Goal: Transaction & Acquisition: Purchase product/service

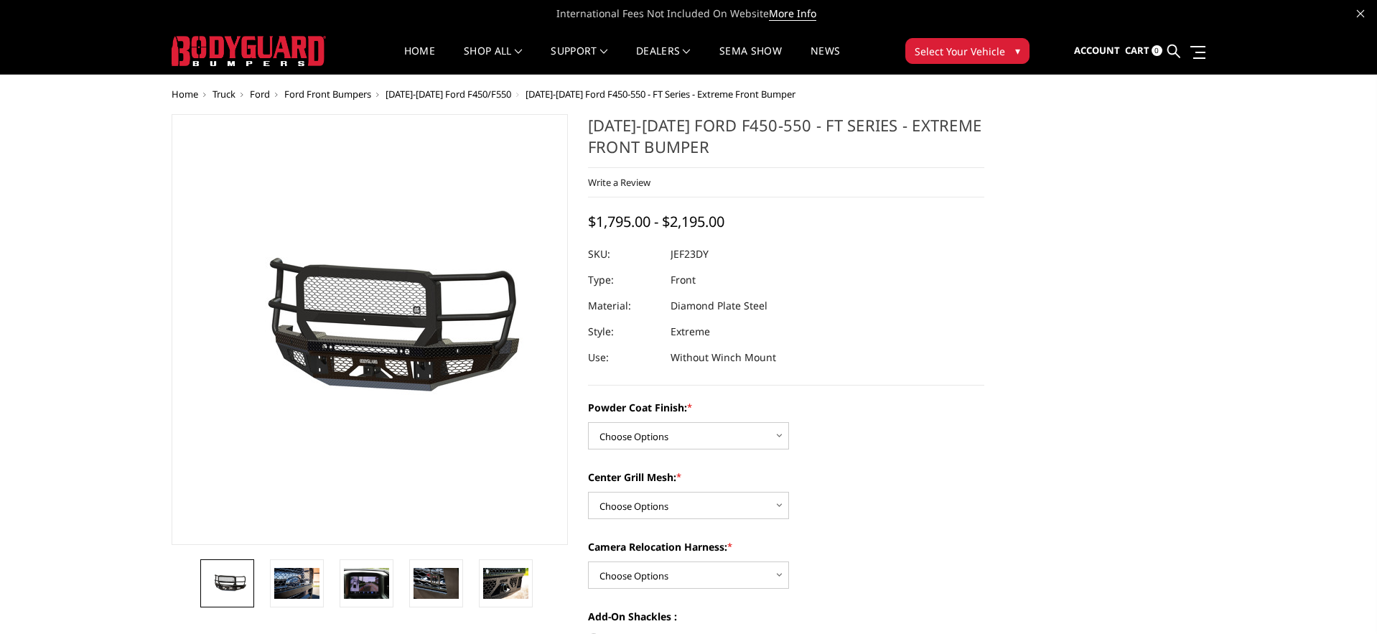
scroll to position [1, 0]
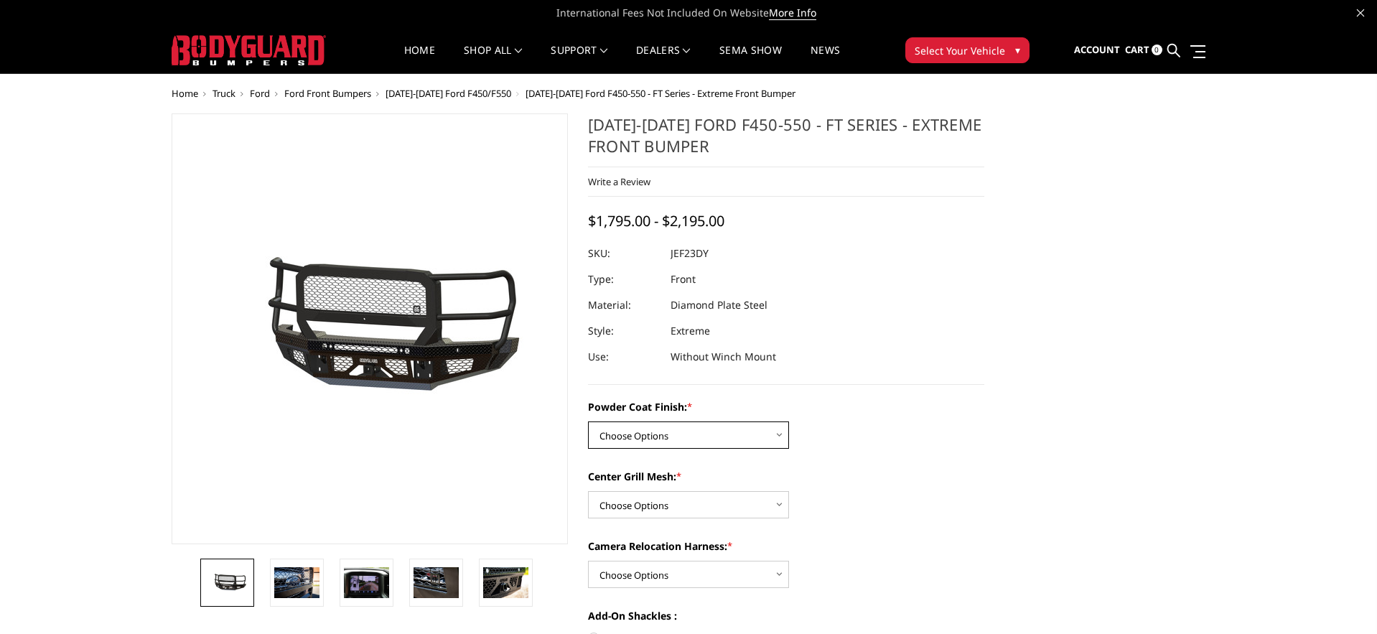
click at [702, 429] on select "Choose Options Bare Metal Gloss Black Powder Coat Textured Black Powder Coat" at bounding box center [688, 435] width 201 height 27
select select "3271"
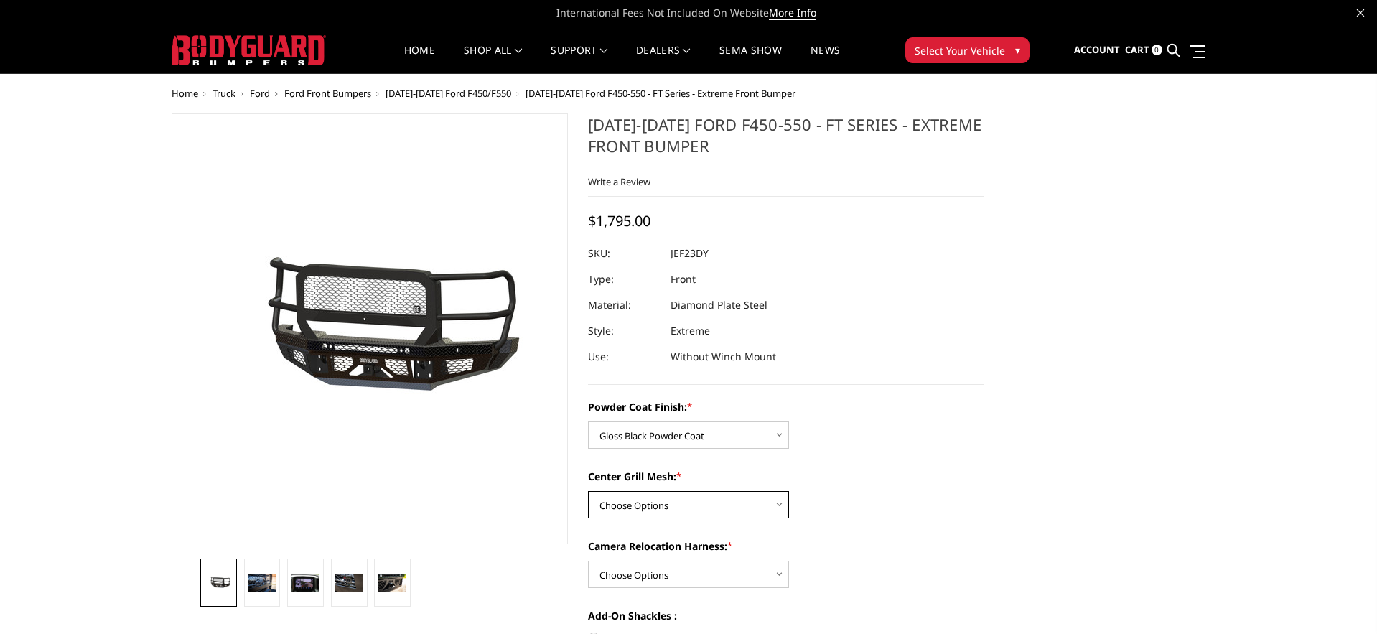
click at [699, 498] on select "Choose Options WITH Expanded Metal in Center Grill WITHOUT Expanded Metal in Ce…" at bounding box center [688, 504] width 201 height 27
select select "3274"
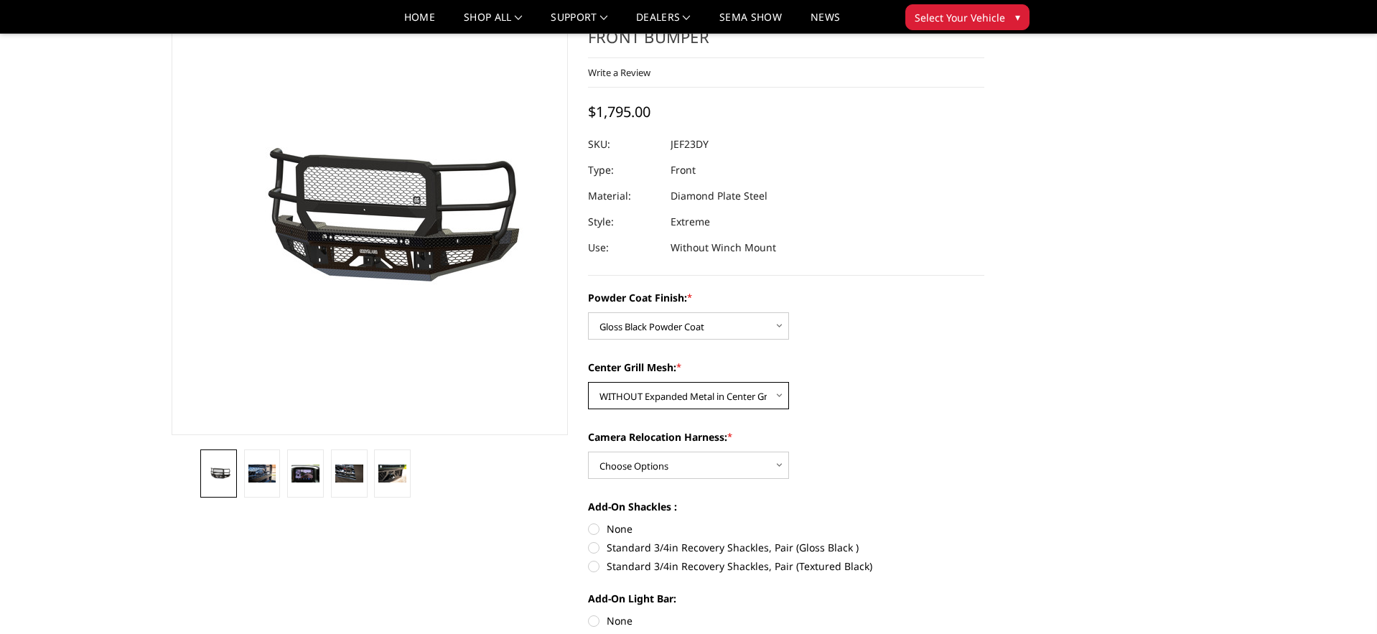
scroll to position [85, 0]
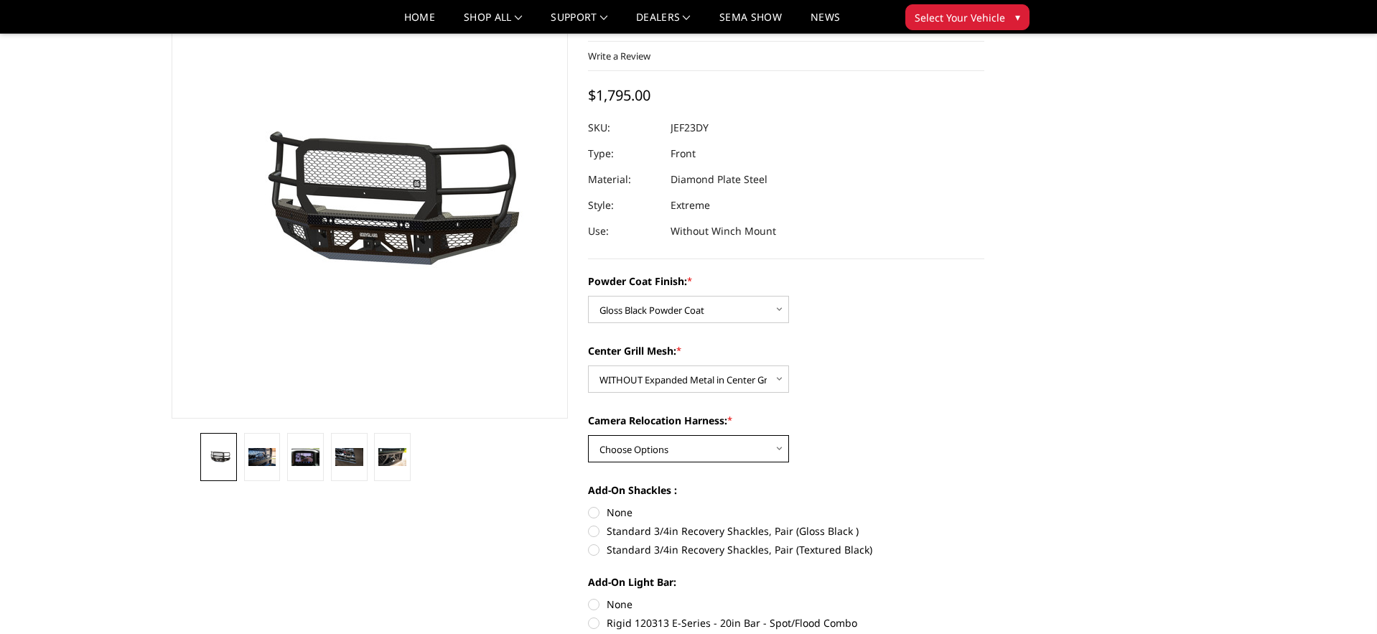
click at [716, 447] on select "Choose Options WITH Camera Relocation Harness WITHOUT Camera Relocation Harness" at bounding box center [688, 448] width 201 height 27
select select "3275"
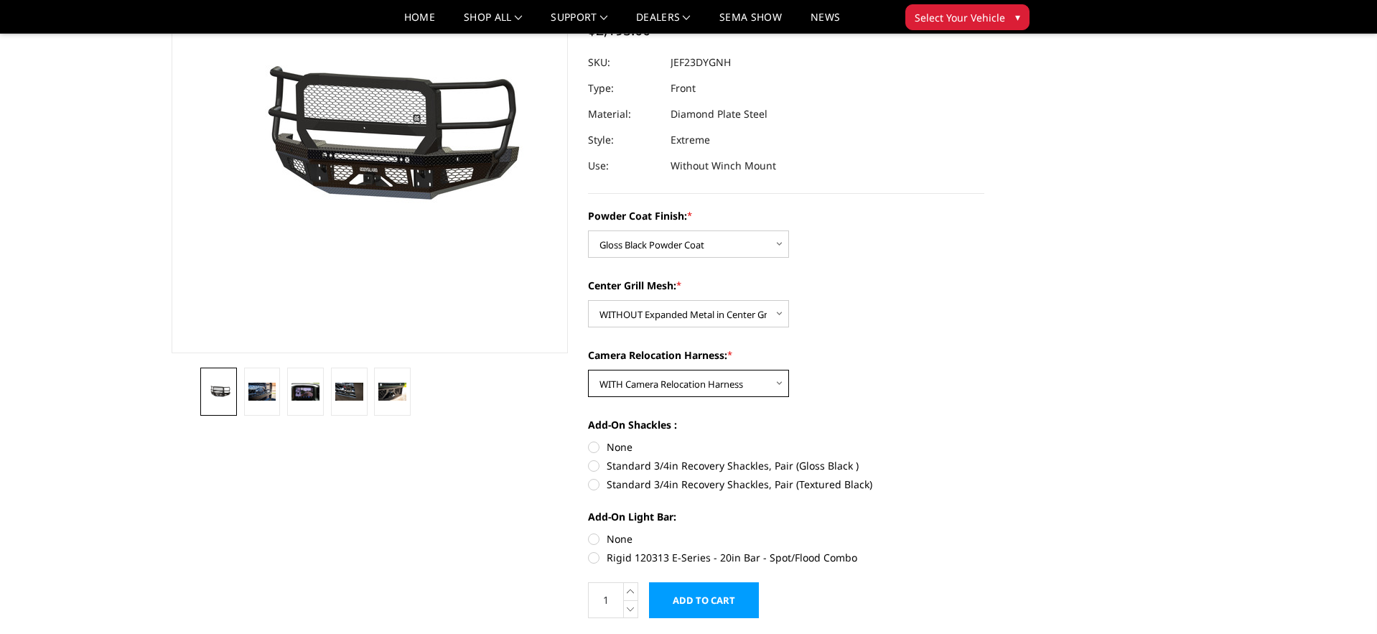
scroll to position [151, 0]
click at [595, 462] on label "Standard 3/4in Recovery Shackles, Pair (Gloss Black )" at bounding box center [786, 464] width 396 height 15
click at [985, 440] on input "Standard 3/4in Recovery Shackles, Pair (Gloss Black )" at bounding box center [985, 439] width 1 height 1
radio input "true"
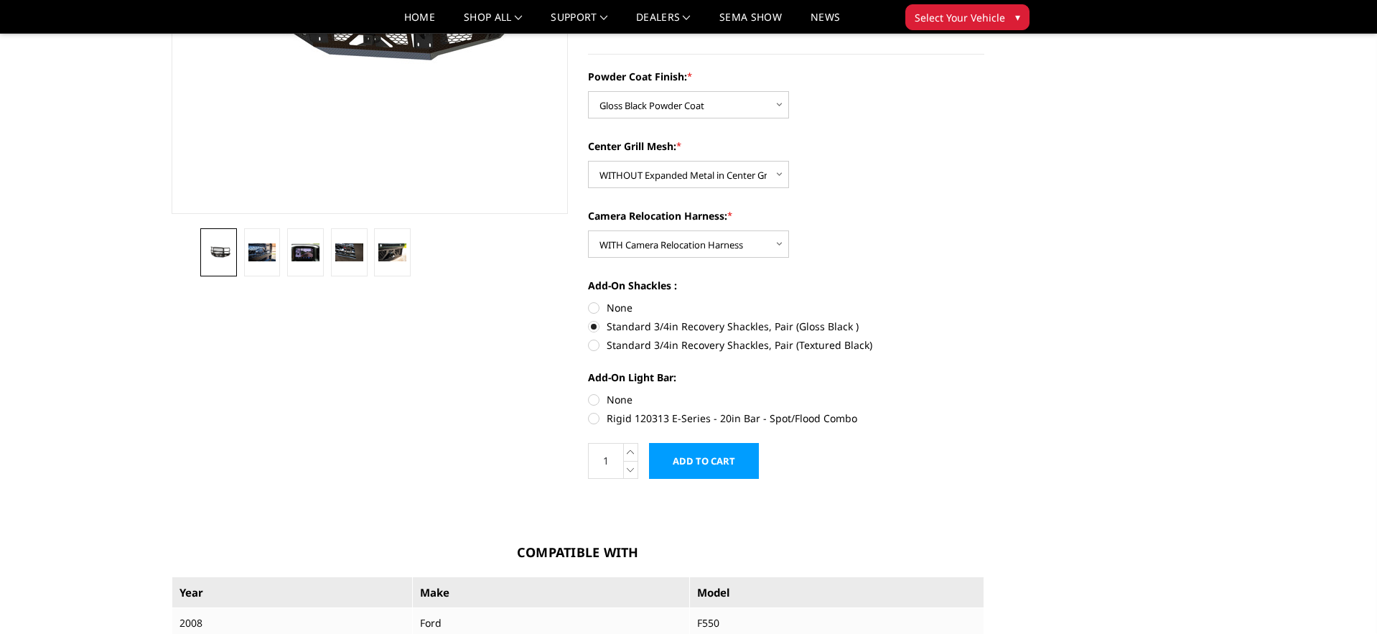
scroll to position [295, 0]
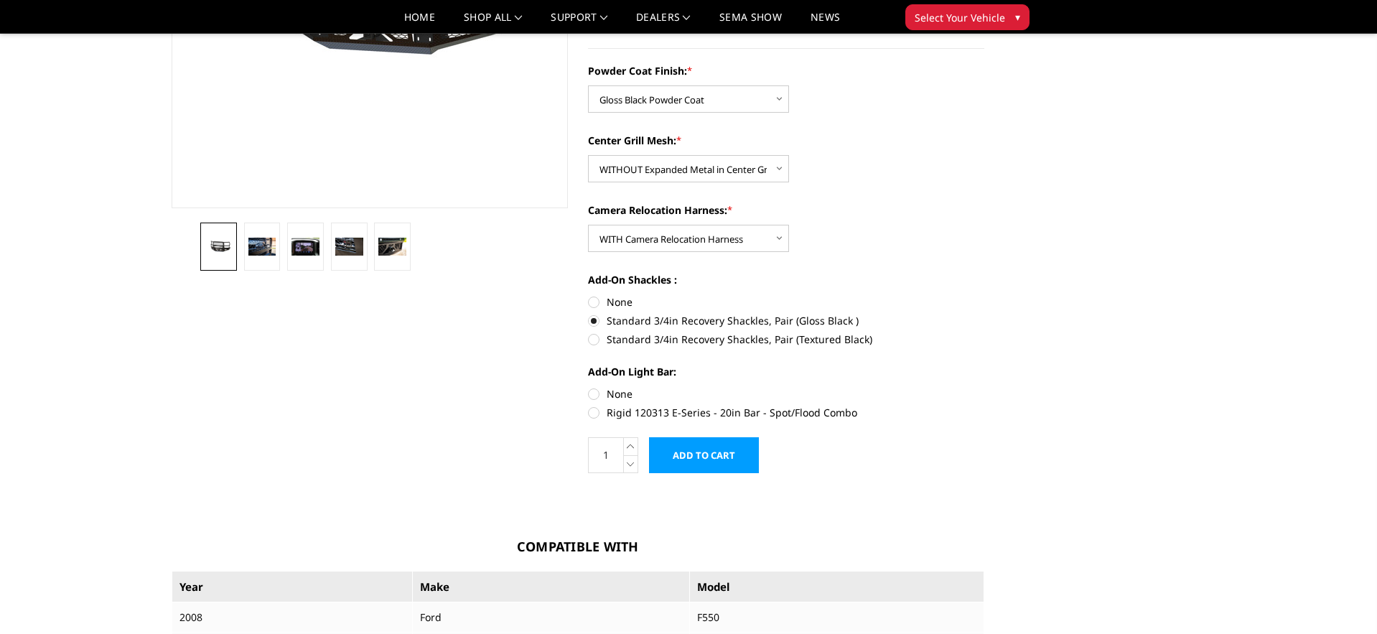
click at [593, 413] on label "Rigid 120313 E-Series - 20in Bar - Spot/Flood Combo" at bounding box center [786, 412] width 396 height 15
click at [985, 387] on input "Rigid 120313 E-Series - 20in Bar - Spot/Flood Combo" at bounding box center [985, 386] width 1 height 1
radio input "true"
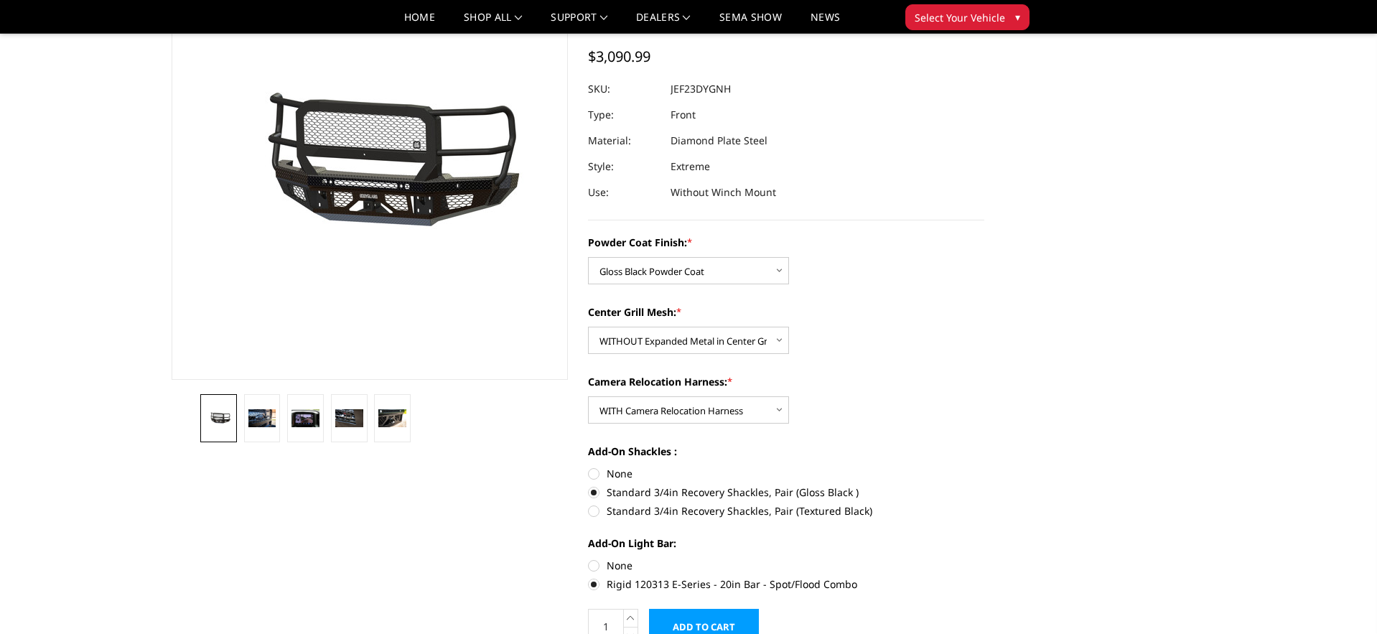
scroll to position [85, 0]
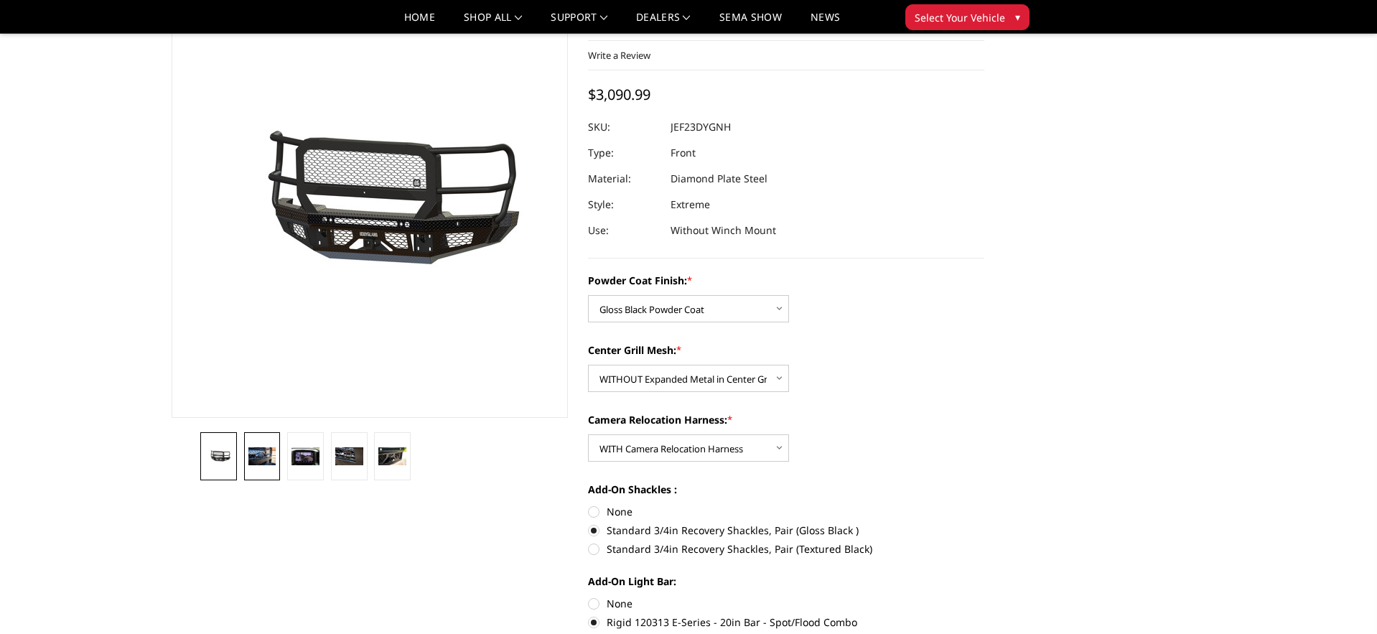
click at [261, 455] on img at bounding box center [262, 456] width 28 height 19
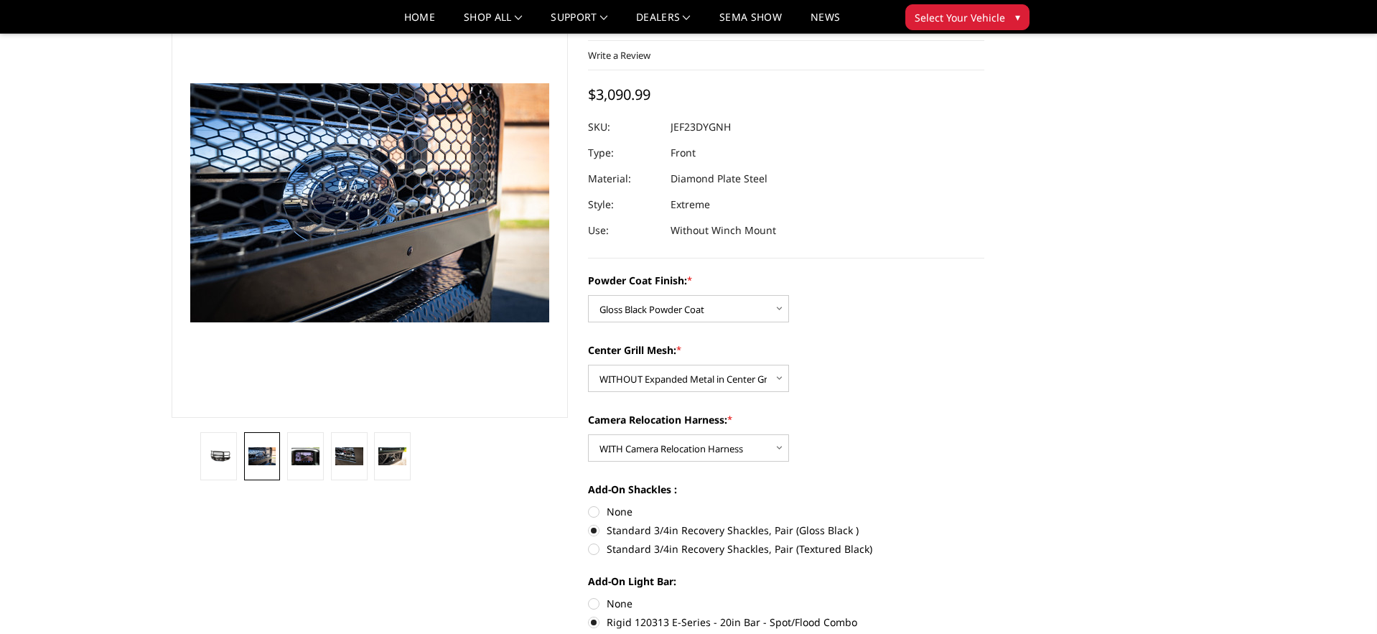
scroll to position [50, 0]
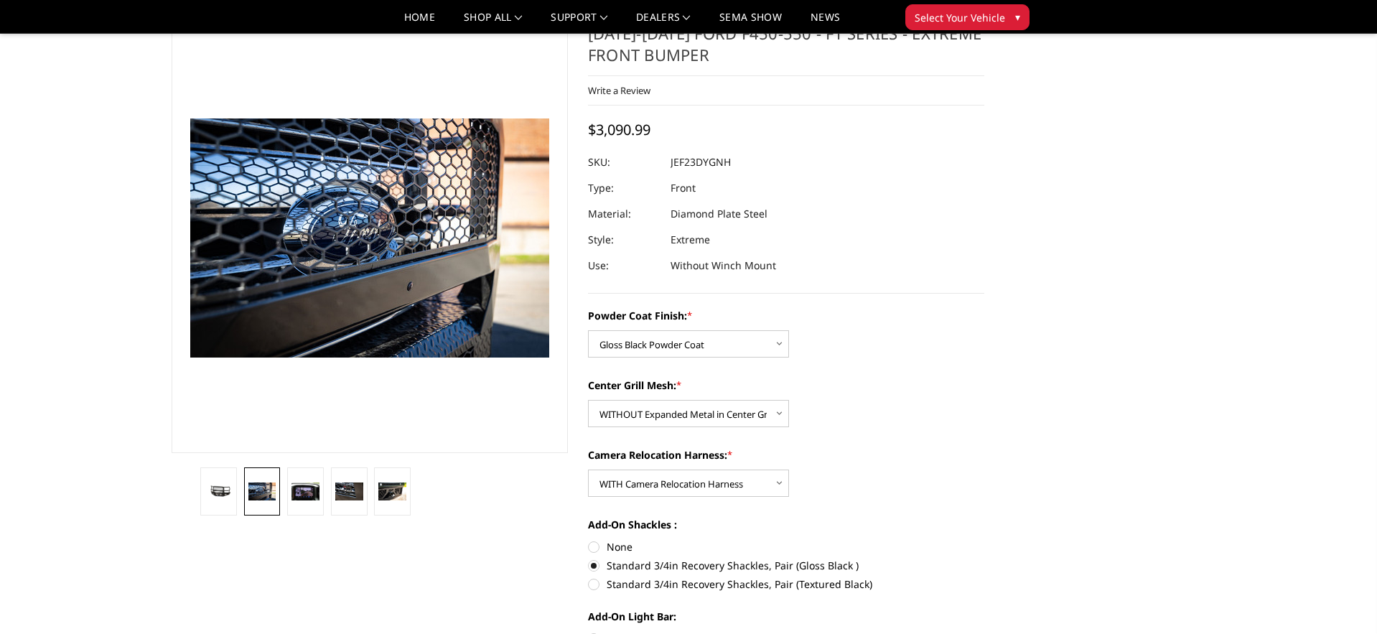
click at [299, 454] on section at bounding box center [370, 268] width 417 height 493
drag, startPoint x: 308, startPoint y: 477, endPoint x: 316, endPoint y: 480, distance: 8.7
click at [308, 478] on link at bounding box center [305, 492] width 37 height 48
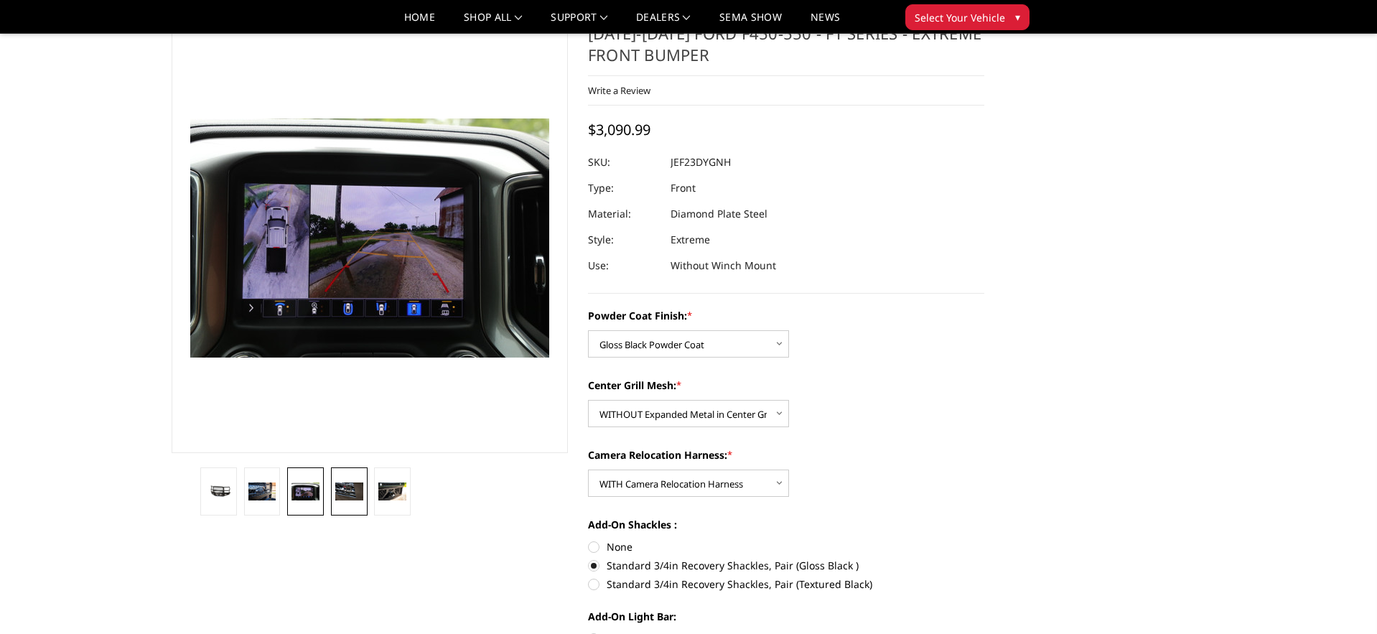
click at [348, 489] on img at bounding box center [349, 492] width 28 height 19
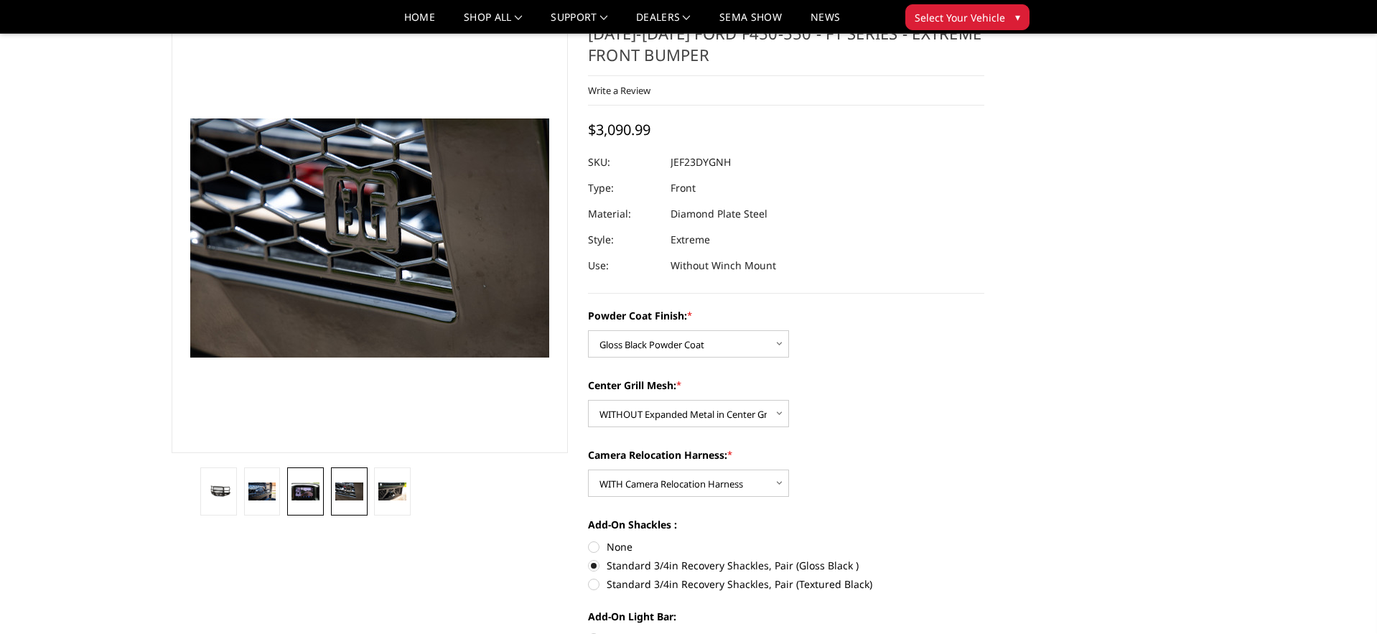
click at [298, 487] on img at bounding box center [306, 492] width 28 height 19
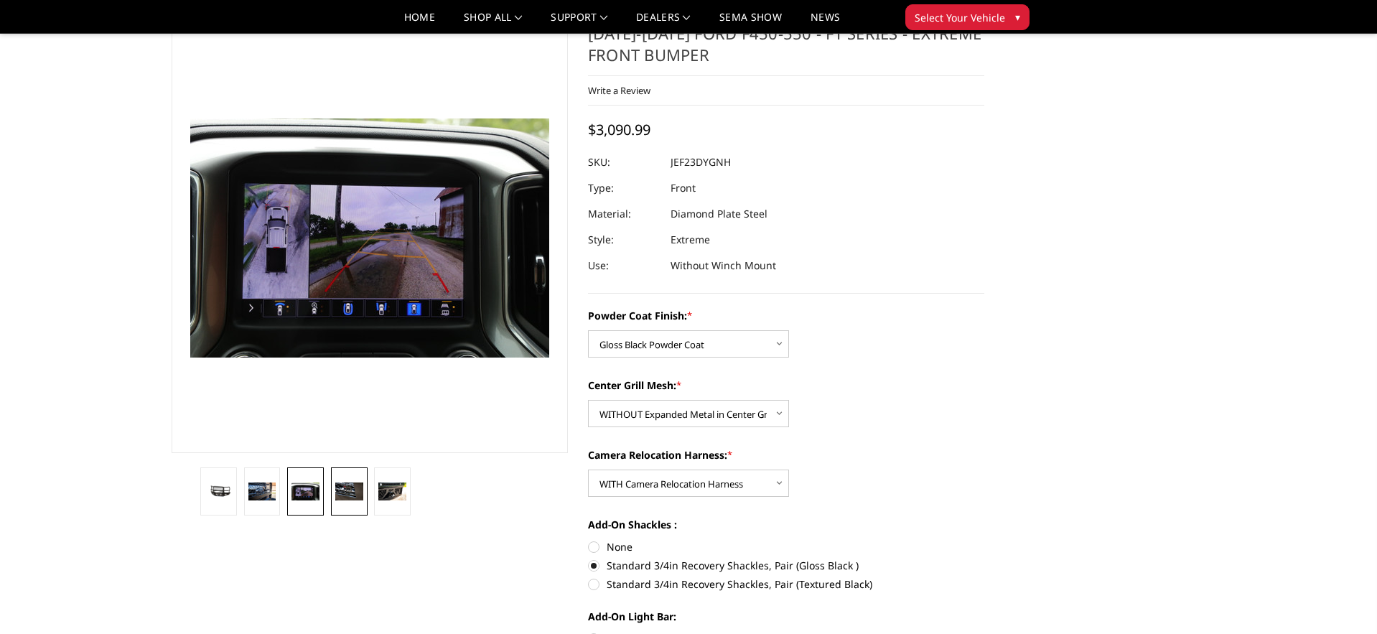
drag, startPoint x: 345, startPoint y: 486, endPoint x: 355, endPoint y: 487, distance: 10.8
click at [345, 486] on img at bounding box center [349, 492] width 28 height 19
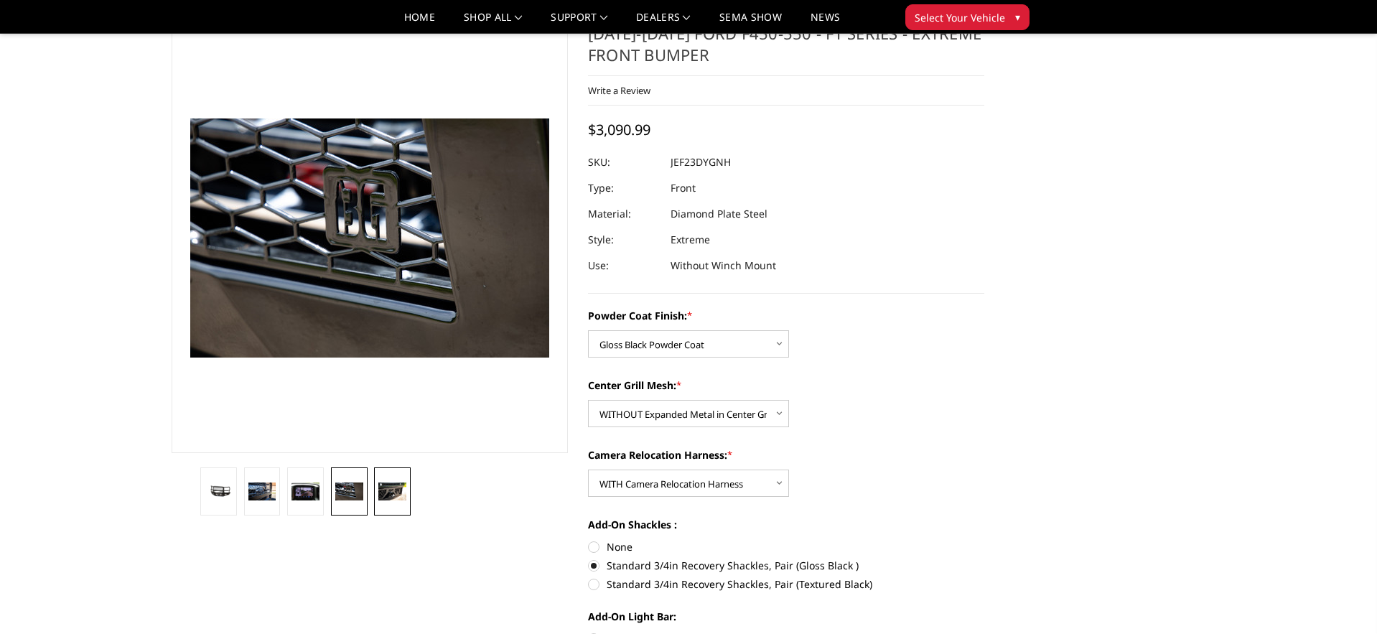
click at [391, 488] on img at bounding box center [392, 492] width 28 height 19
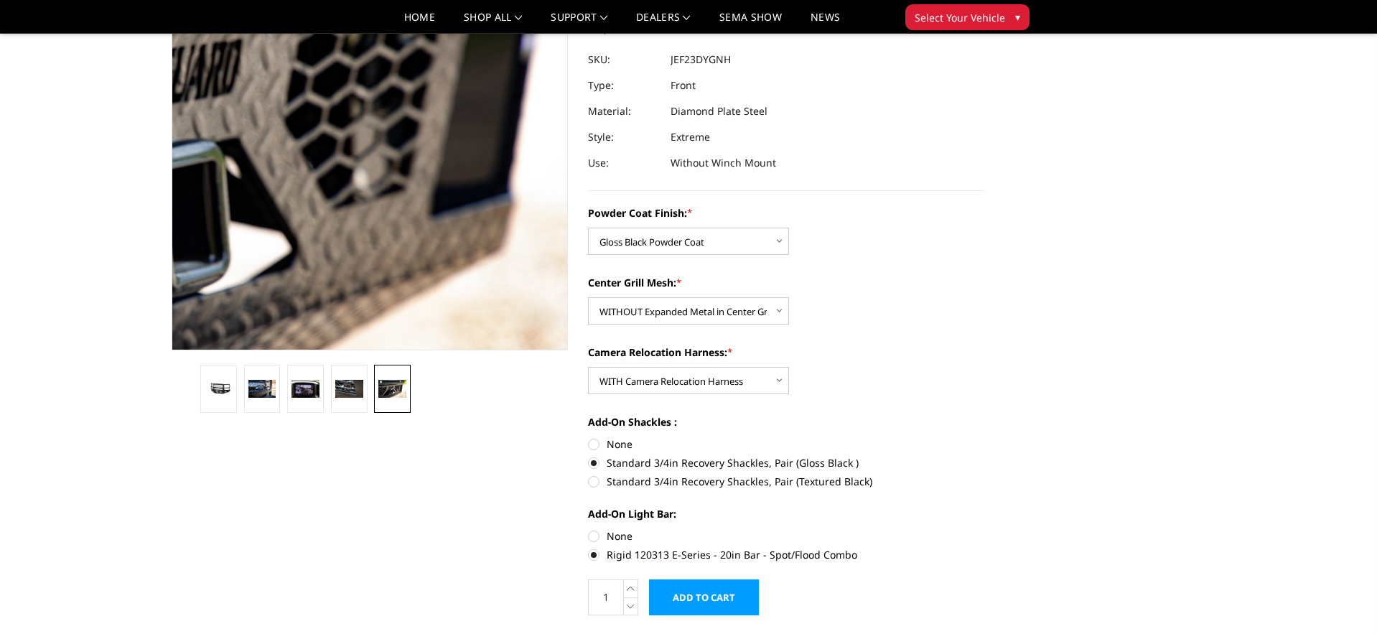
scroll to position [0, 0]
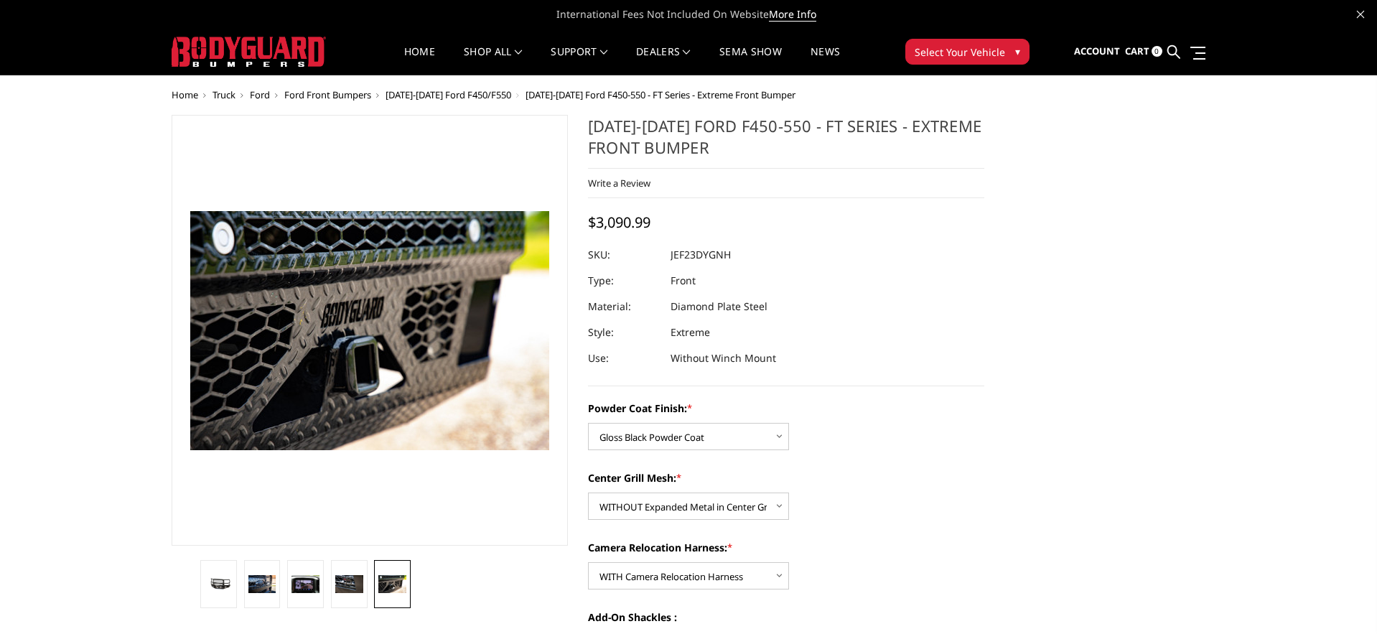
click at [450, 94] on span "[DATE]-[DATE] Ford F450/F550" at bounding box center [449, 94] width 126 height 13
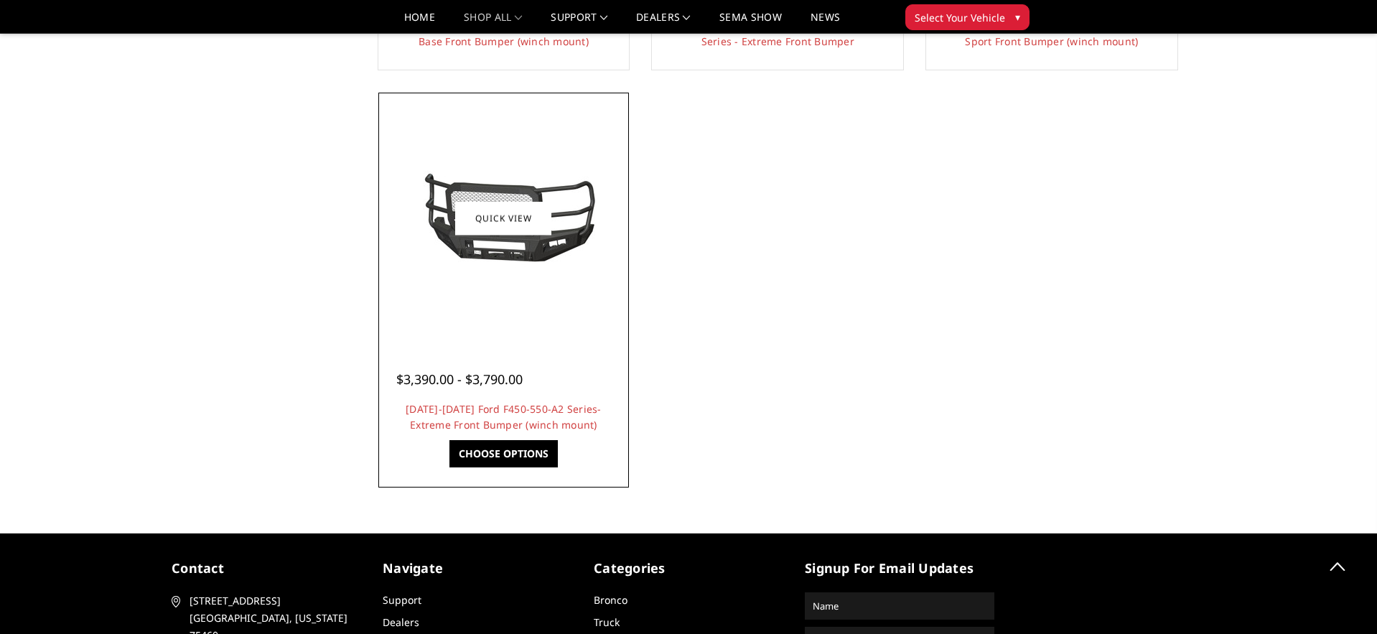
scroll to position [1326, 0]
click at [536, 261] on img at bounding box center [504, 218] width 230 height 108
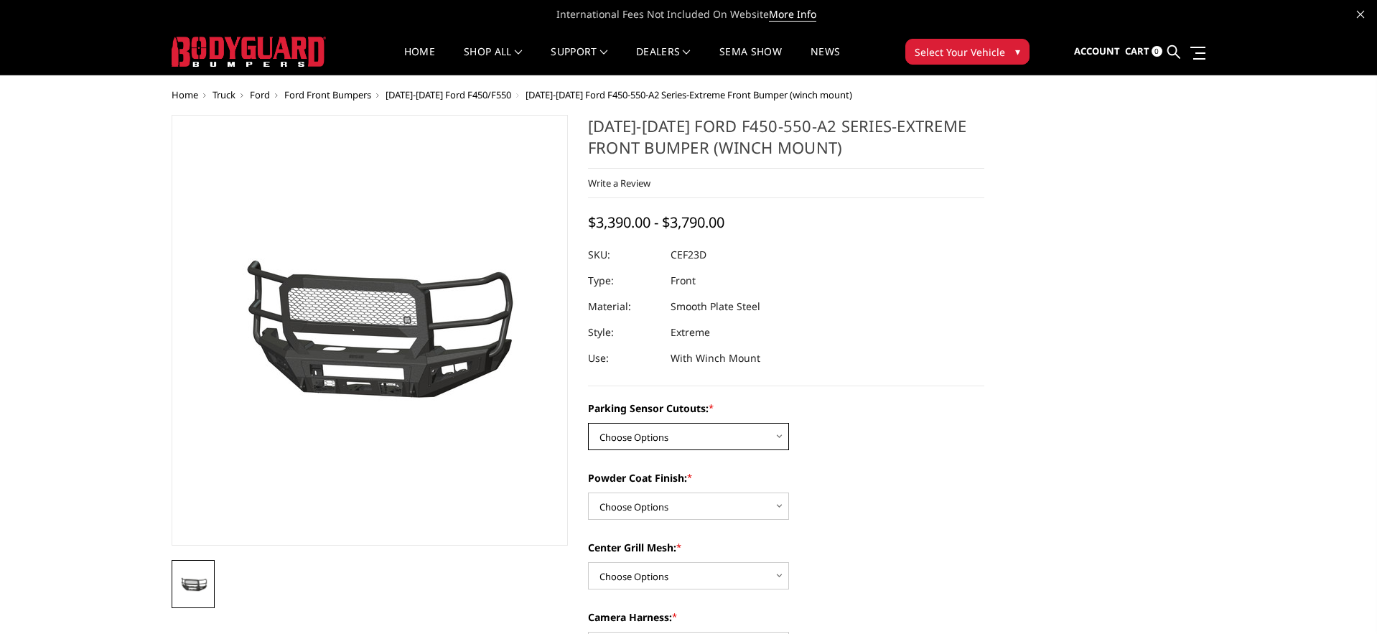
click at [703, 432] on select "Choose Options No-Without Parking Sensor Cutouts Yes-With Parking Sensor Cutouts" at bounding box center [688, 436] width 201 height 27
select select "2429"
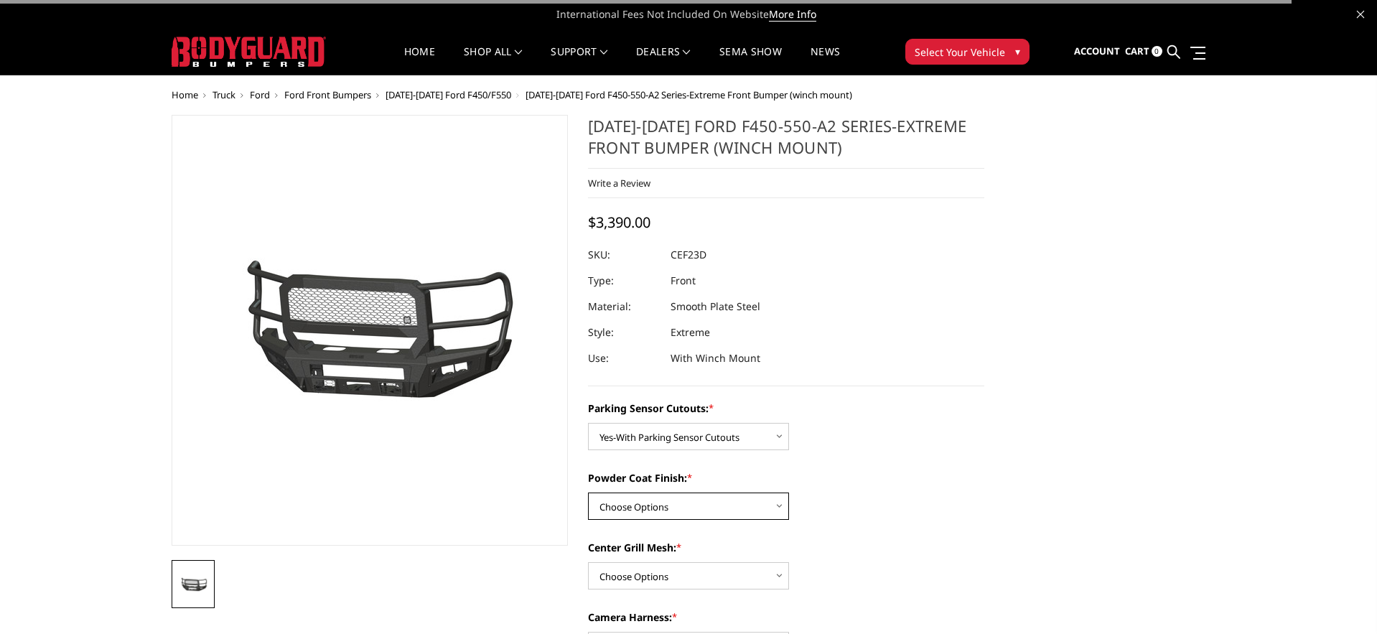
click at [683, 496] on select "Choose Options Bare Metal Textured Black Powder Coat" at bounding box center [688, 506] width 201 height 27
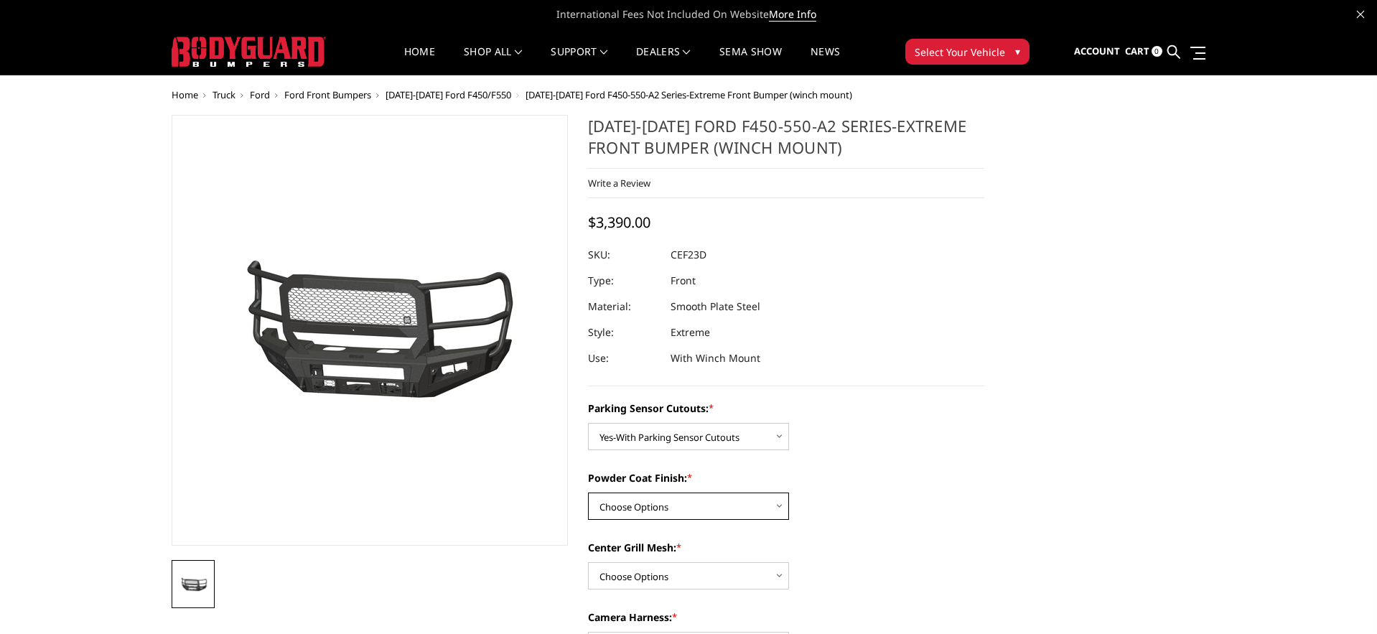
select select "2431"
click at [670, 506] on select "Choose Options Bare Metal Textured Black Powder Coat" at bounding box center [688, 506] width 201 height 27
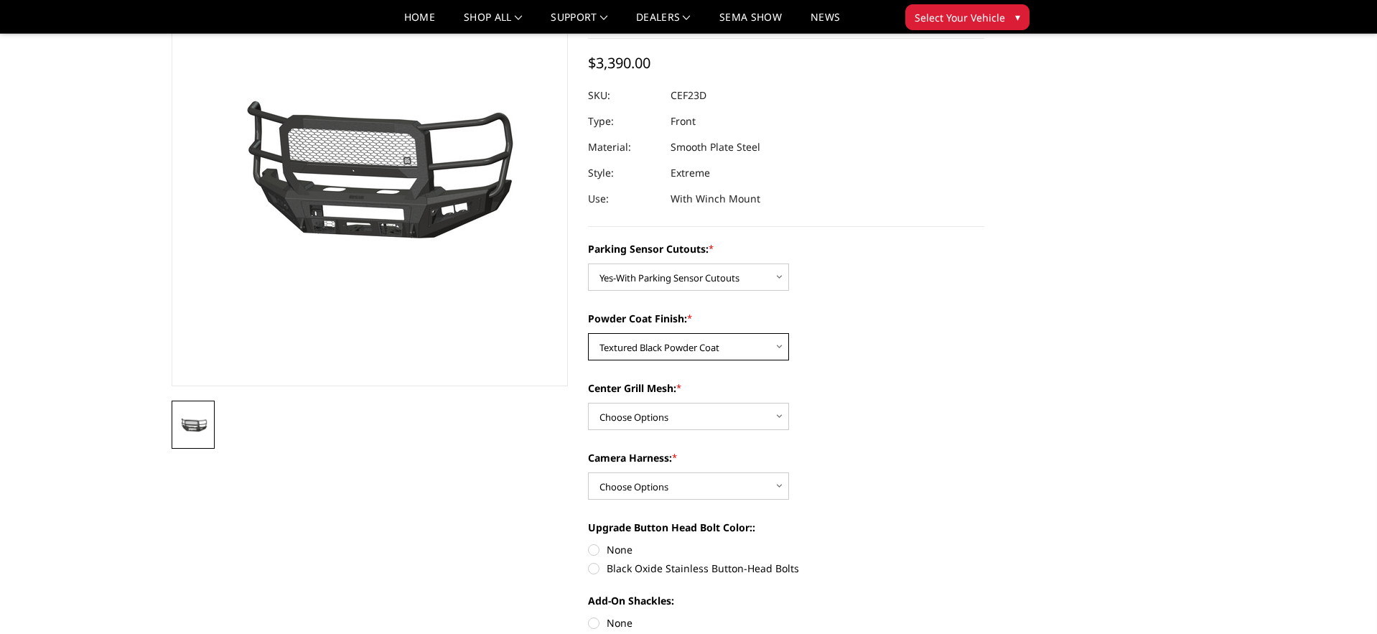
scroll to position [118, 0]
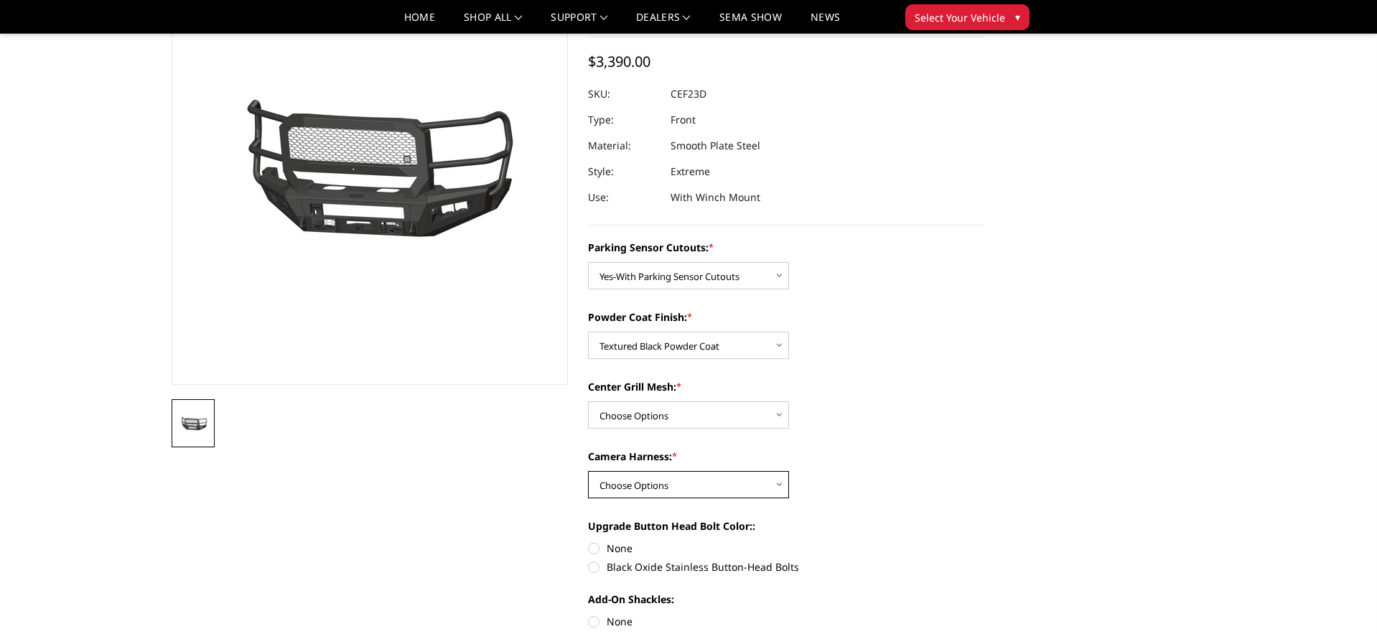
click at [711, 487] on select "Choose Options WITH Camera Harness WITHOUT Camera Harness" at bounding box center [688, 484] width 201 height 27
select select "2434"
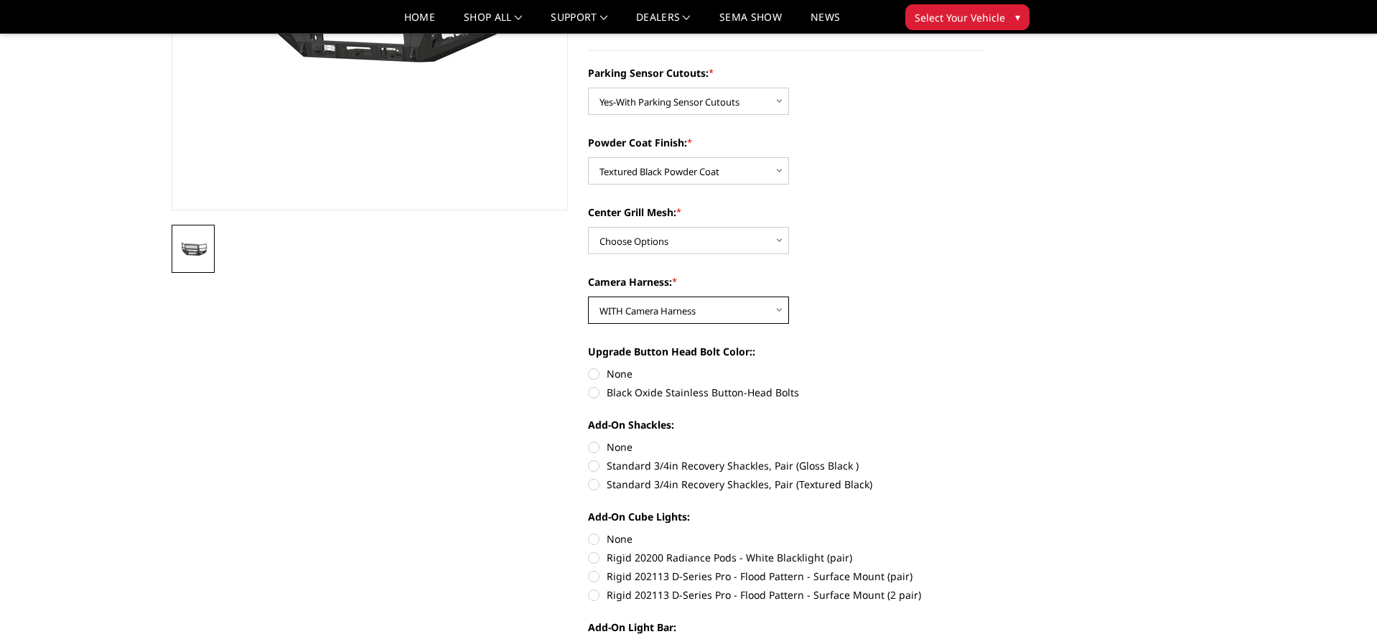
scroll to position [302, 0]
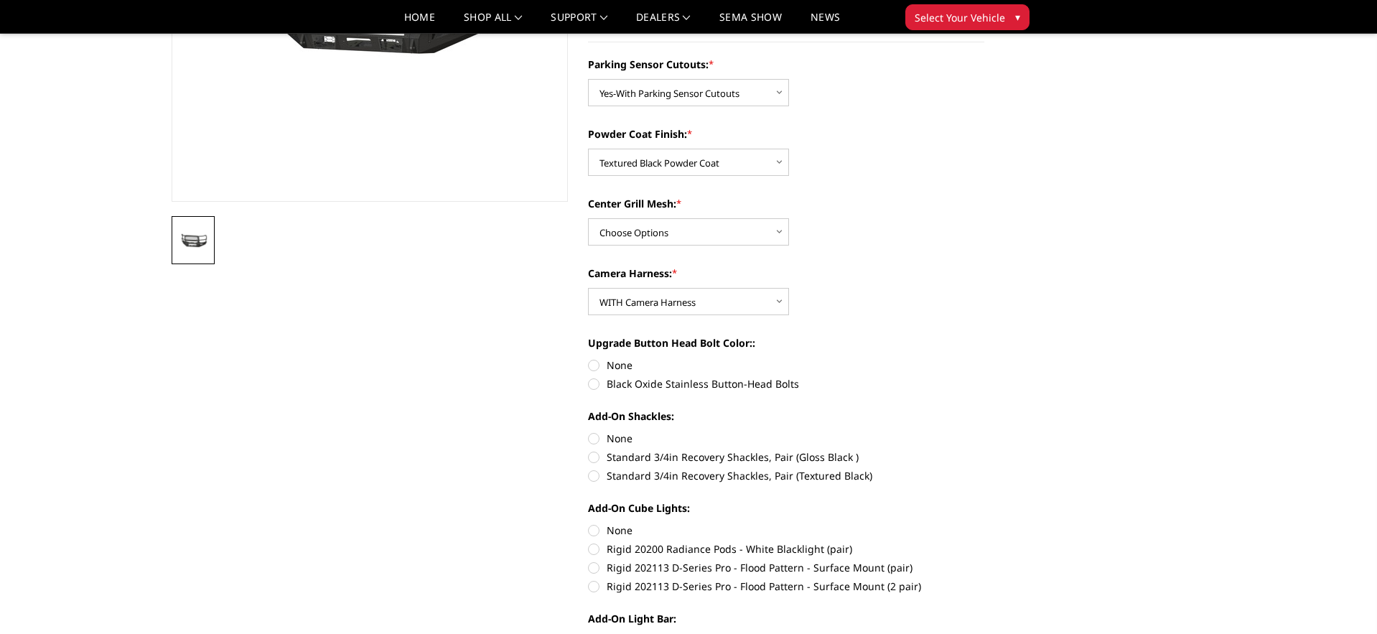
click at [598, 457] on label "Standard 3/4in Recovery Shackles, Pair (Gloss Black )" at bounding box center [786, 457] width 396 height 15
click at [985, 432] on input "Standard 3/4in Recovery Shackles, Pair (Gloss Black )" at bounding box center [985, 431] width 1 height 1
radio input "true"
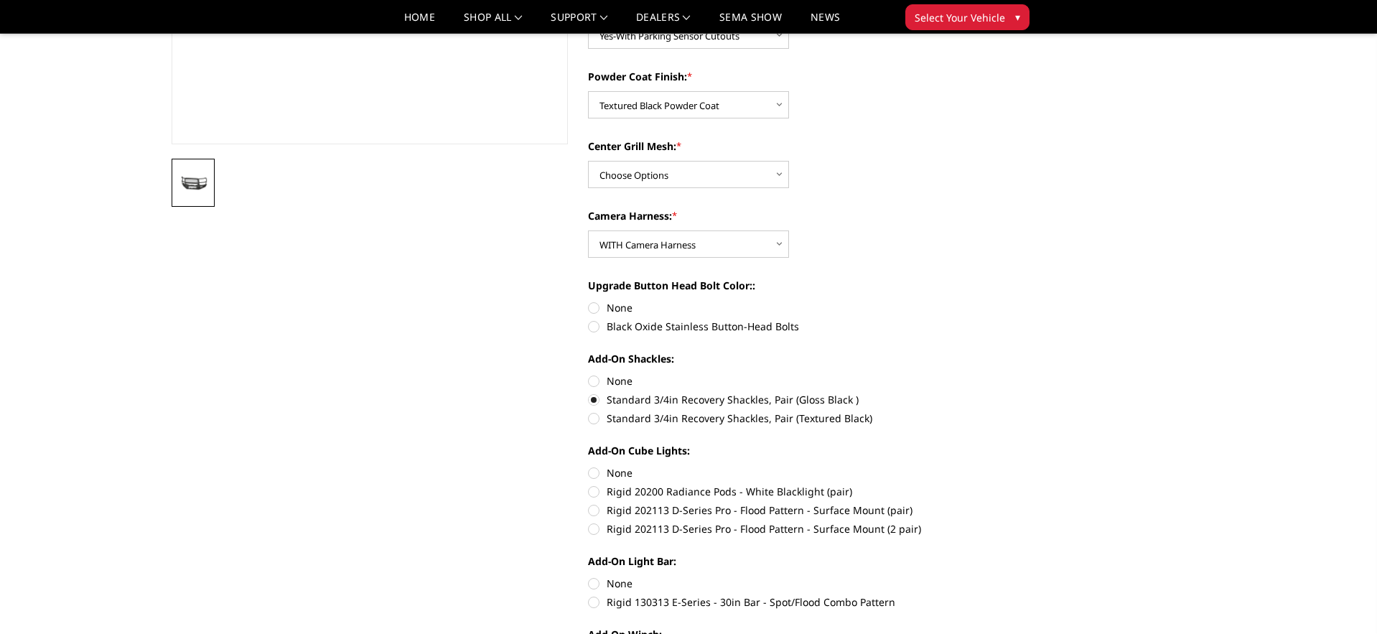
scroll to position [381, 0]
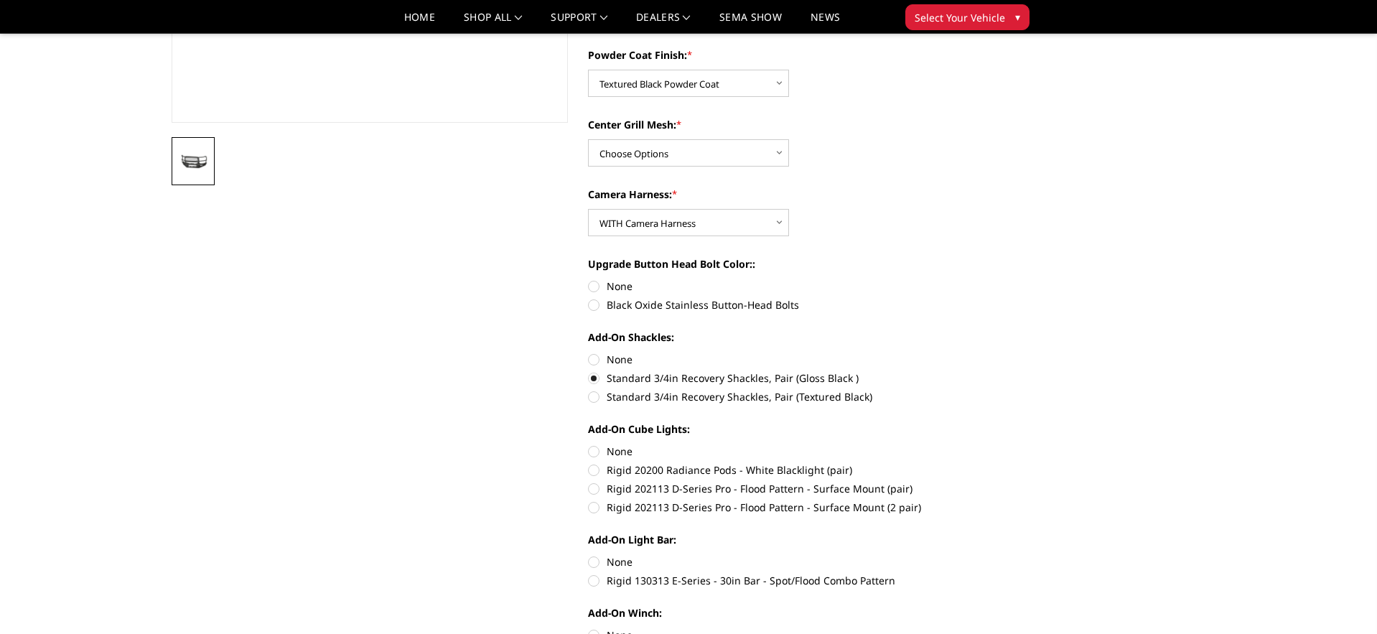
click at [605, 487] on label "Rigid 202113 D-Series Pro - Flood Pattern - Surface Mount (pair)" at bounding box center [786, 488] width 396 height 15
click at [985, 463] on input "Rigid 202113 D-Series Pro - Flood Pattern - Surface Mount (pair)" at bounding box center [985, 463] width 1 height 1
radio input "true"
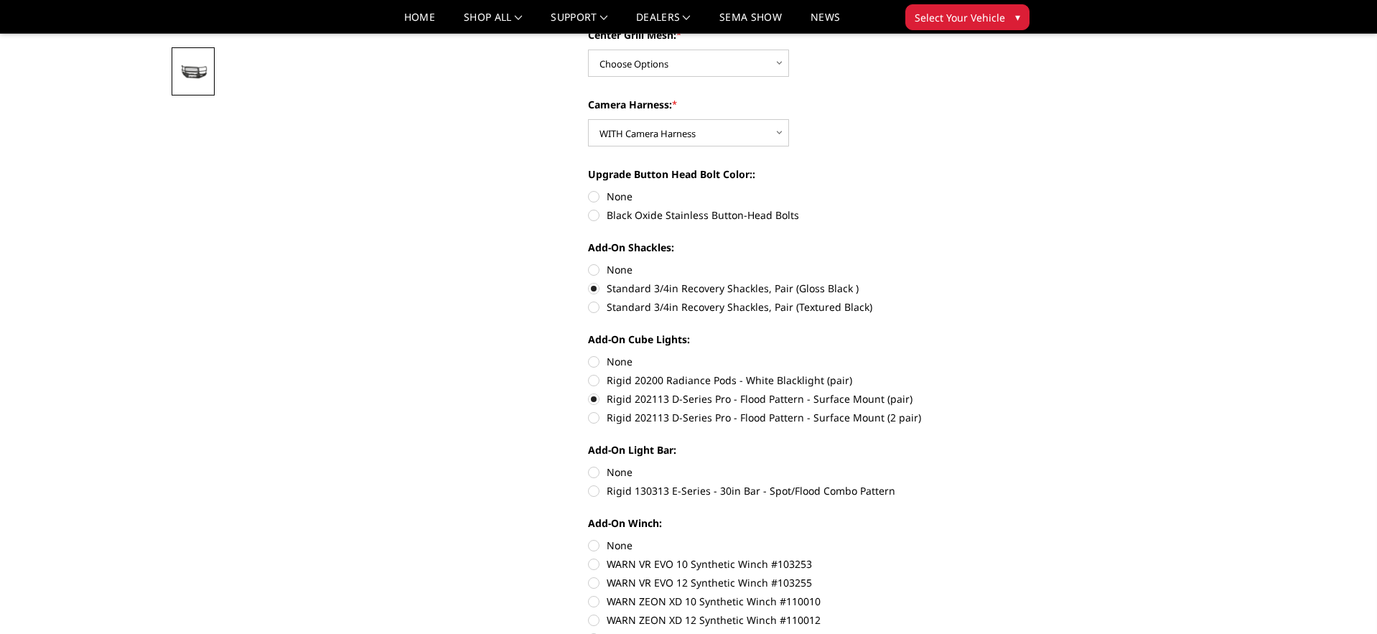
scroll to position [477, 0]
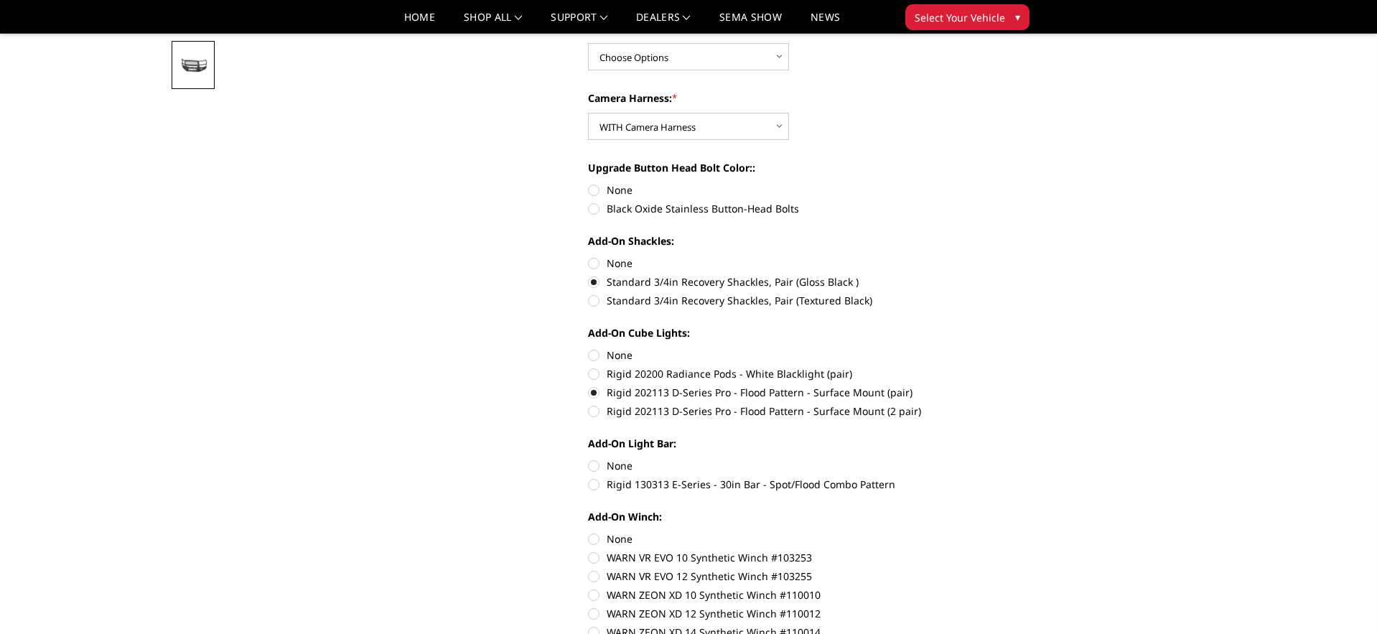
drag, startPoint x: 595, startPoint y: 485, endPoint x: 598, endPoint y: 493, distance: 9.1
click at [595, 485] on label "Rigid 130313 E-Series - 30in Bar - Spot/Flood Combo Pattern" at bounding box center [786, 484] width 396 height 15
click at [985, 459] on input "Rigid 130313 E-Series - 30in Bar - Spot/Flood Combo Pattern" at bounding box center [985, 458] width 1 height 1
radio input "true"
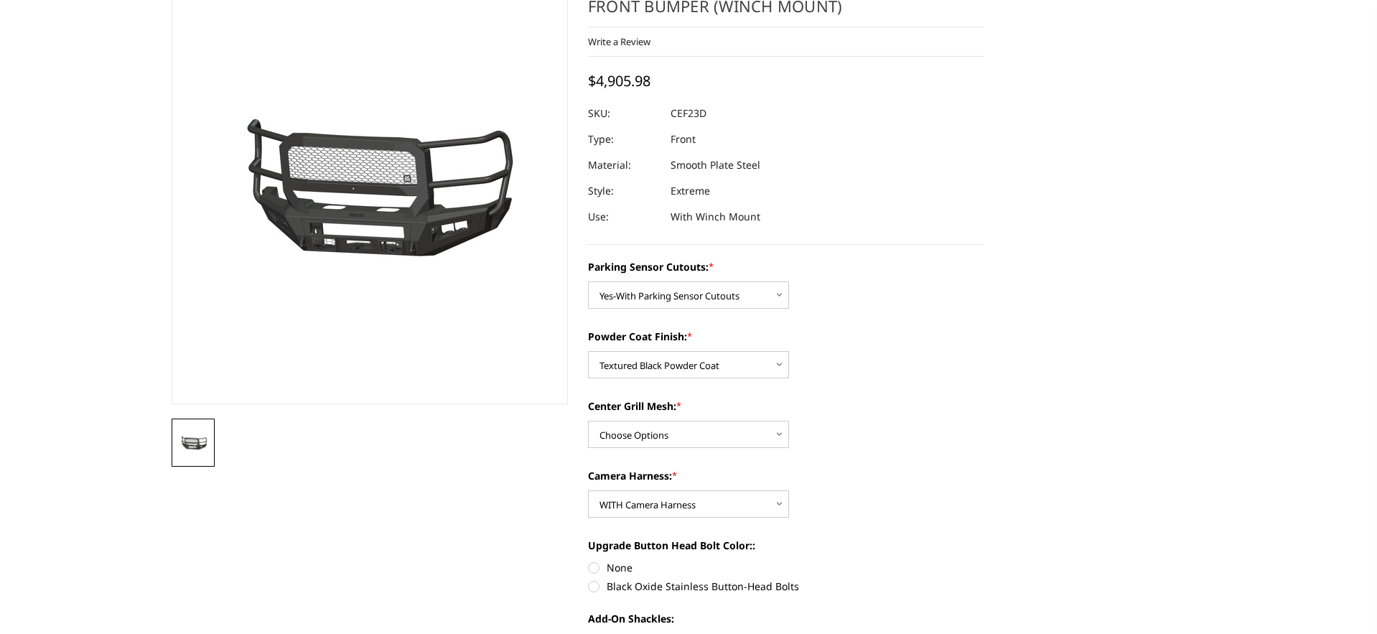
scroll to position [0, 0]
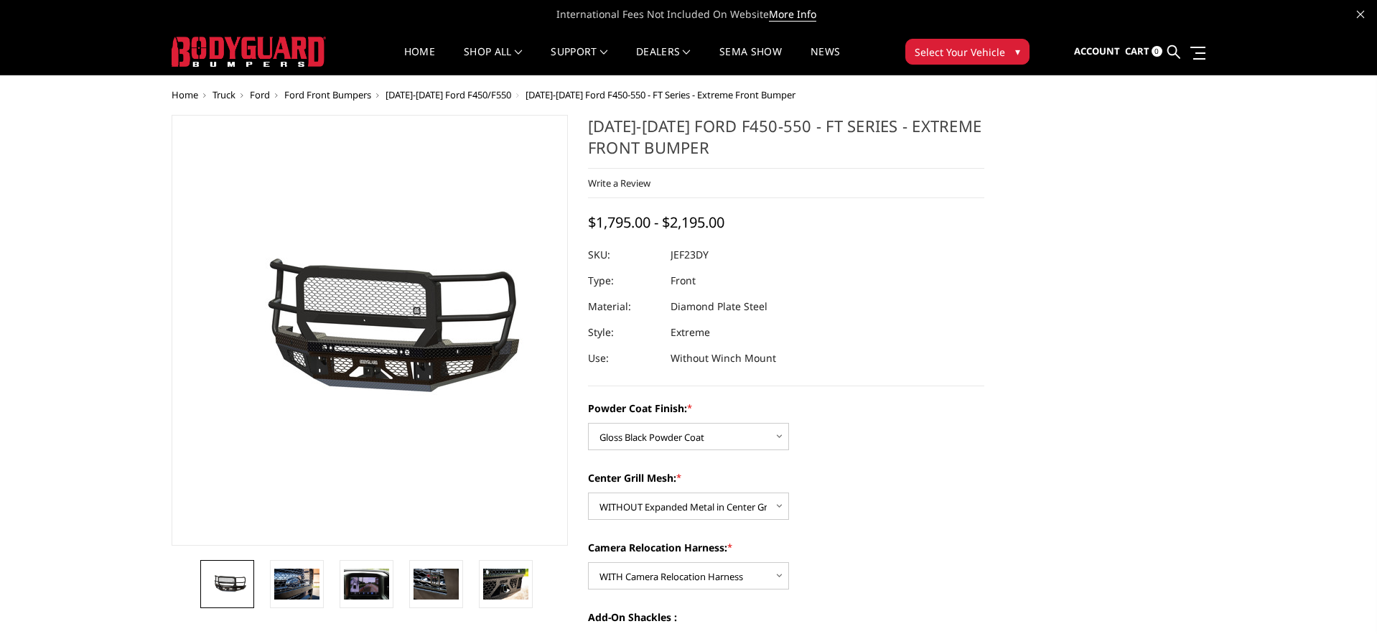
select select "3271"
select select "3274"
select select "3275"
click at [420, 50] on link "Home" at bounding box center [419, 61] width 31 height 28
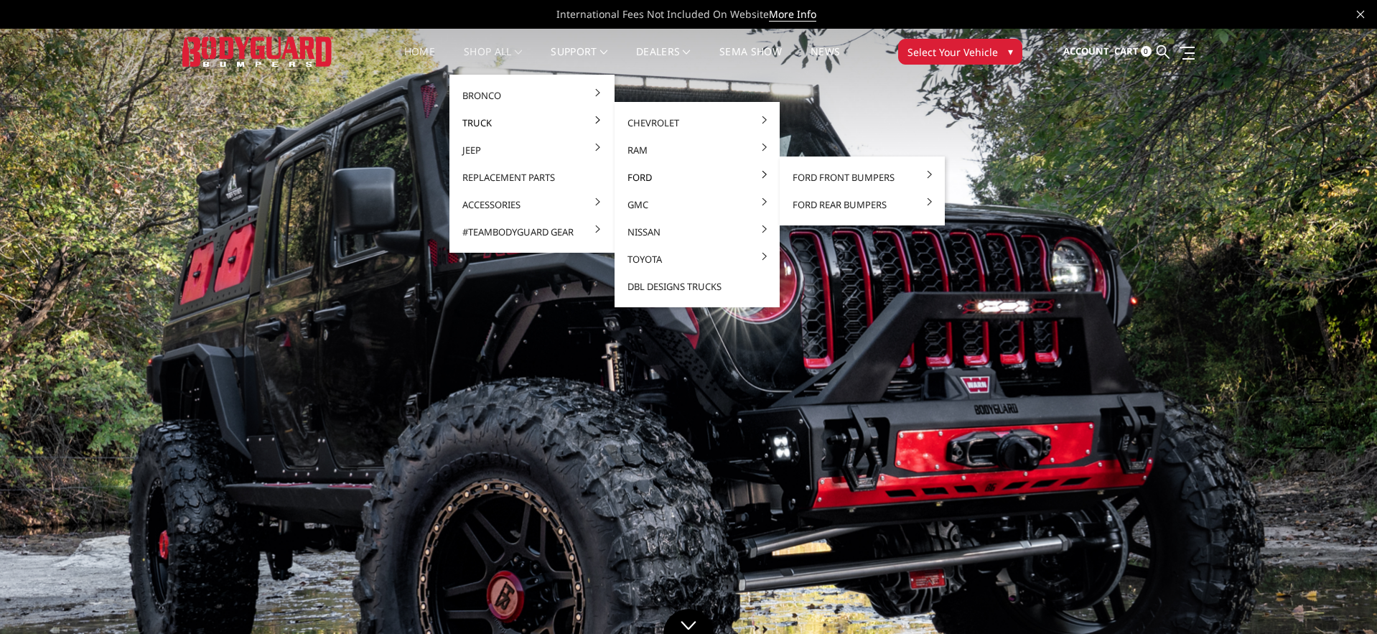
click at [646, 171] on link "Ford" at bounding box center [697, 177] width 154 height 27
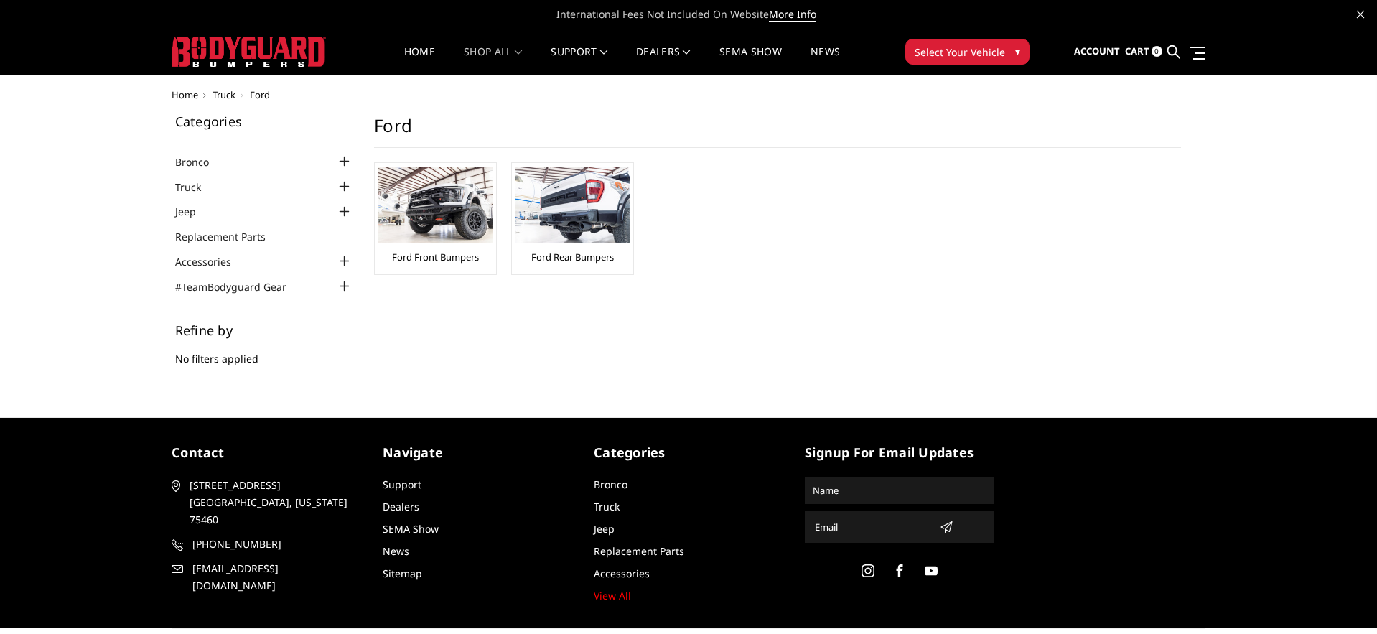
scroll to position [5, 0]
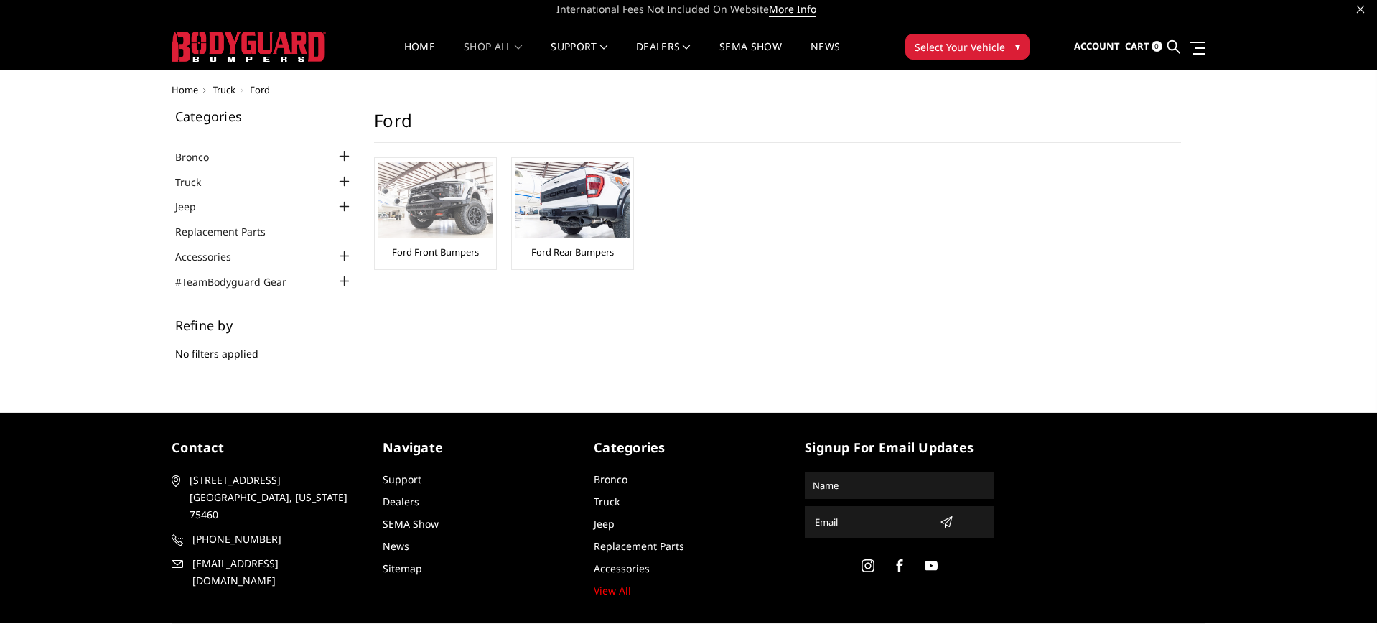
click at [443, 242] on div "Ford Front Bumpers" at bounding box center [435, 214] width 114 height 104
click at [419, 210] on img at bounding box center [435, 200] width 115 height 77
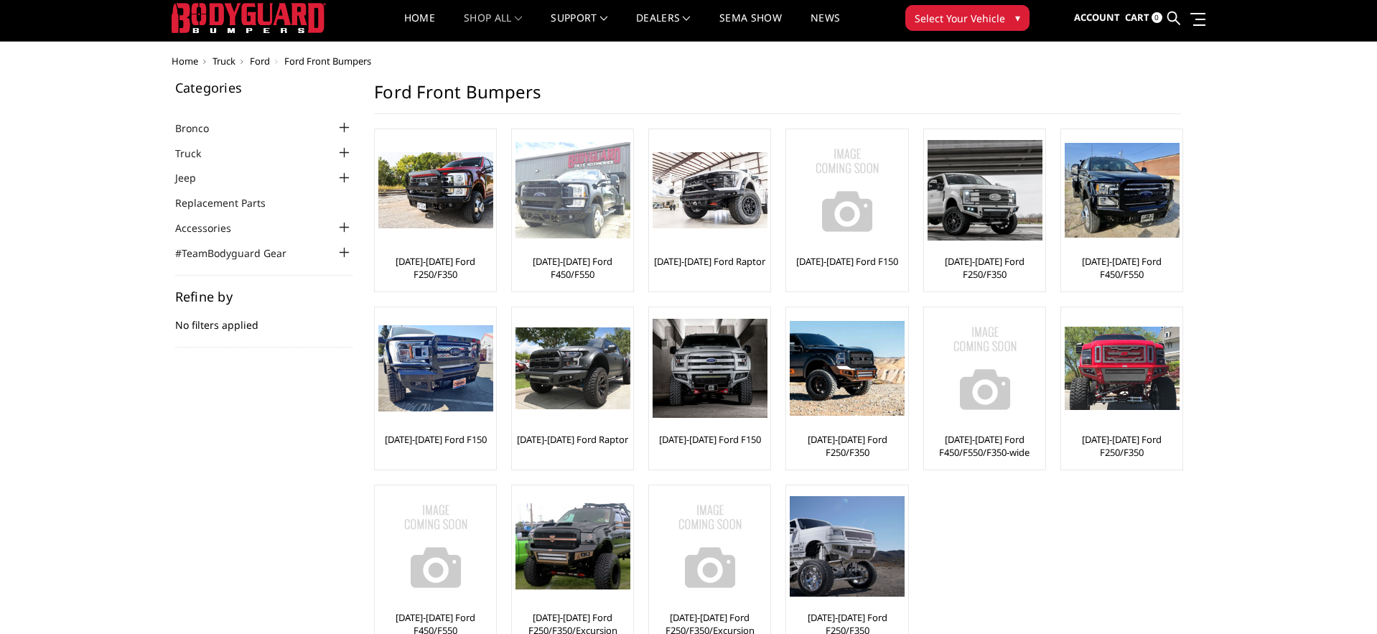
scroll to position [28, 0]
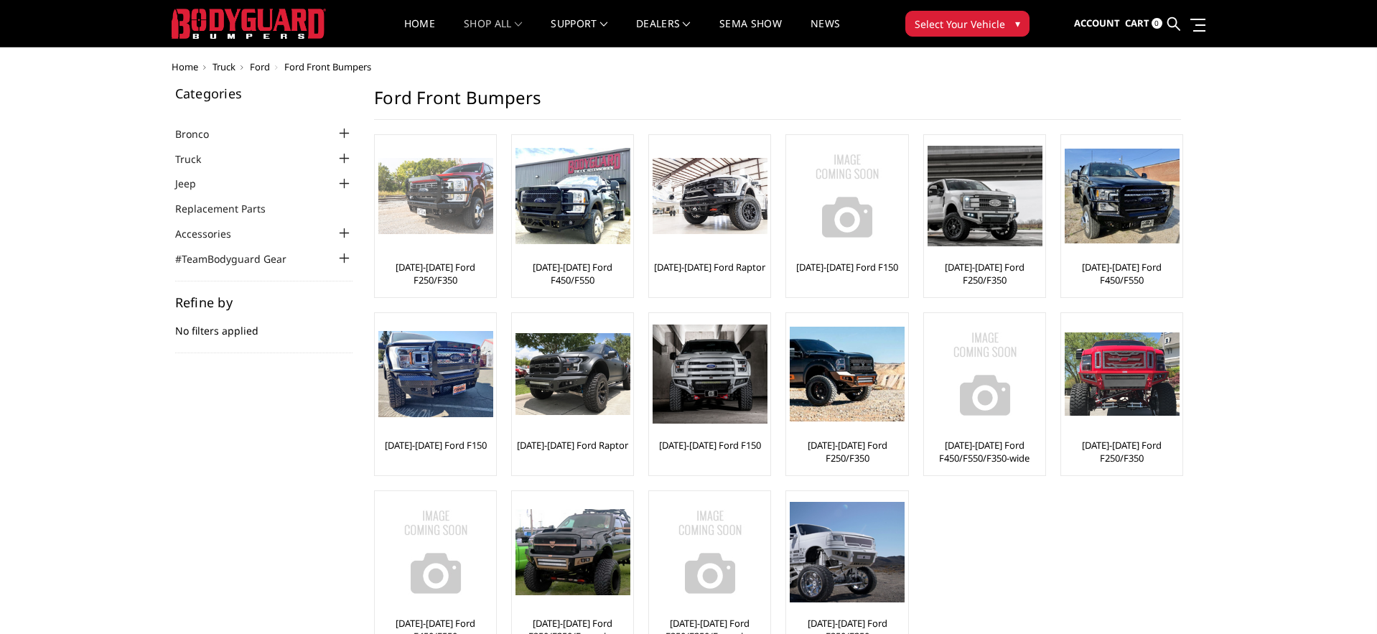
click at [447, 251] on div at bounding box center [435, 196] width 115 height 115
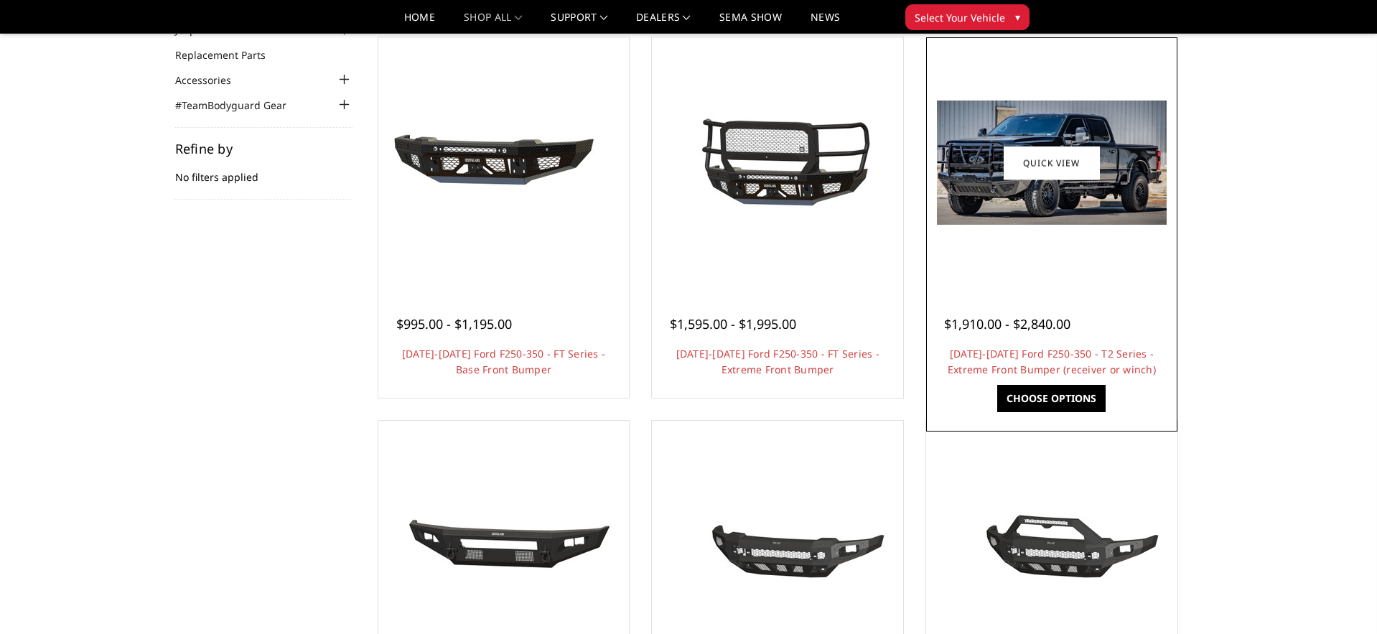
scroll to position [139, 0]
click at [1055, 400] on link "Choose Options" at bounding box center [1052, 399] width 108 height 27
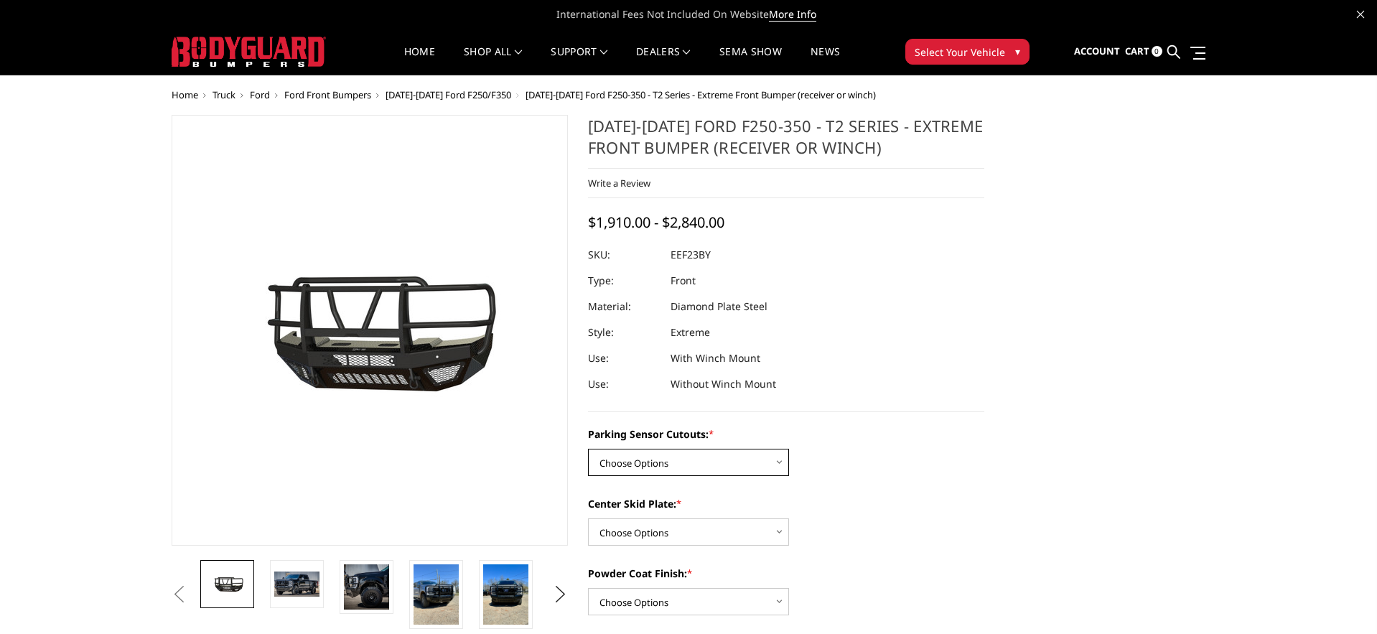
click at [730, 455] on select "Choose Options Yes - With Parking Sensor Cutouts" at bounding box center [688, 462] width 201 height 27
select select "3744"
click at [710, 531] on select "Choose Options 2" Receiver Tube Standard Skid Plate (included) Winch Mount Skid…" at bounding box center [688, 532] width 201 height 27
select select "3747"
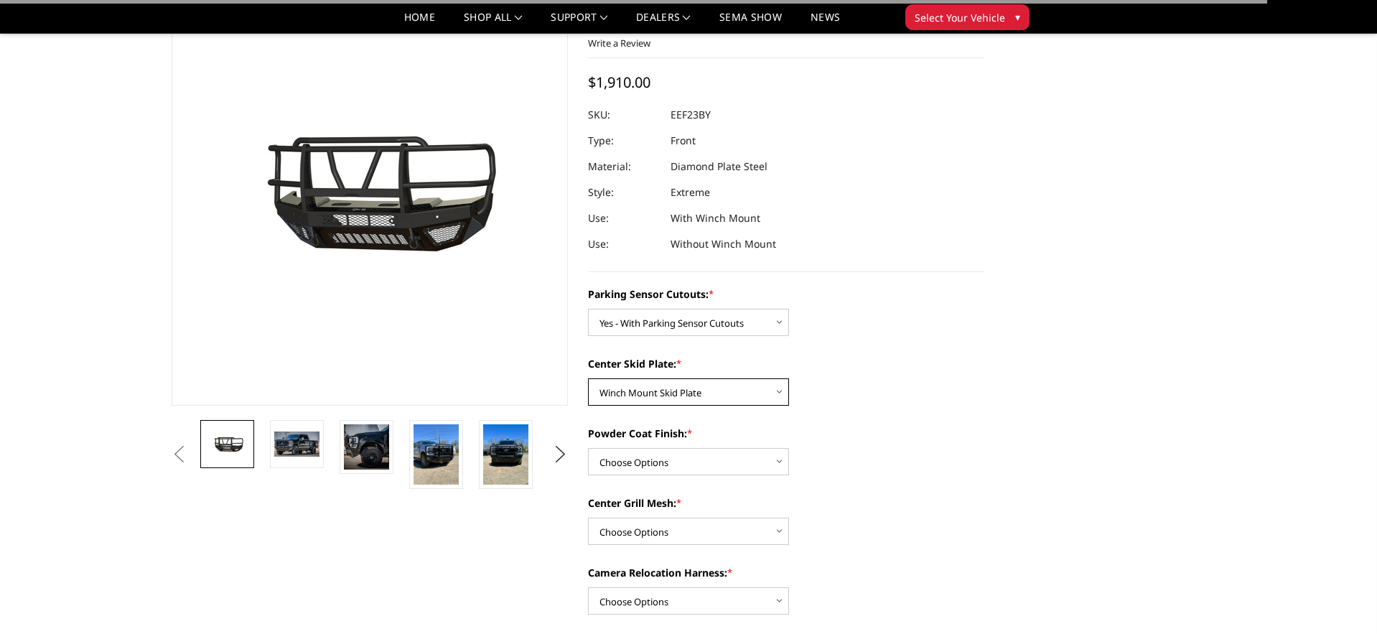
scroll to position [114, 0]
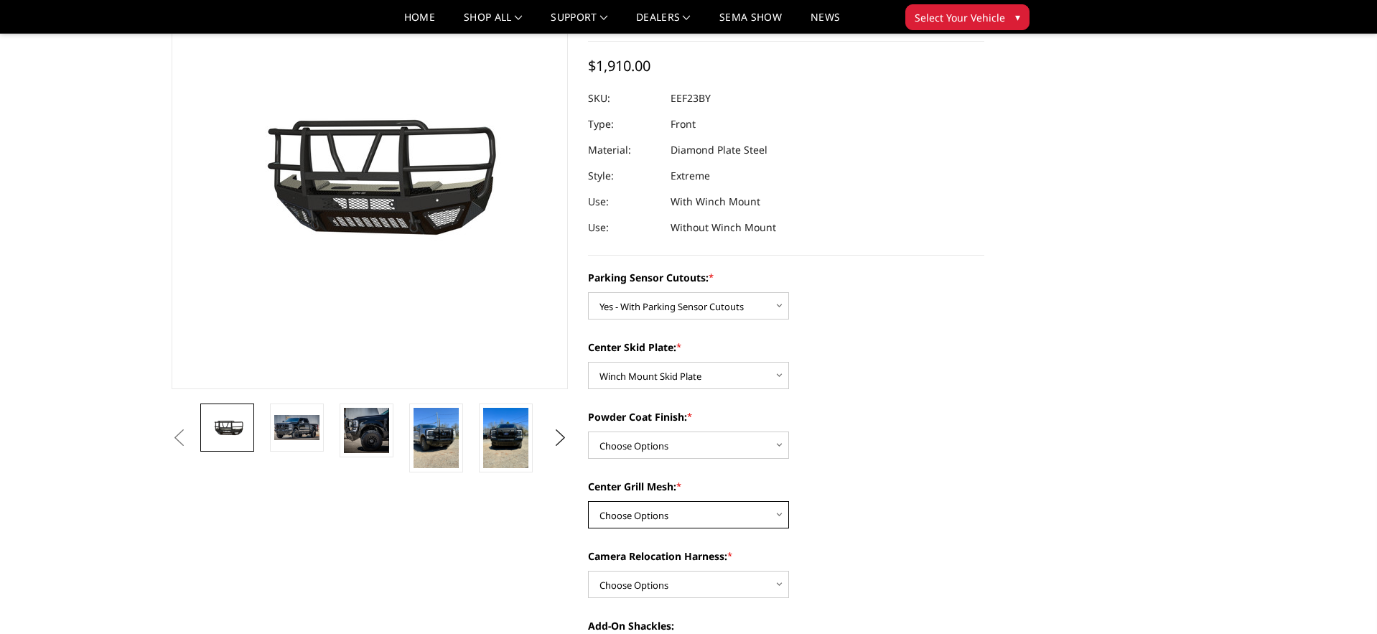
click at [703, 513] on select "Choose Options With expanded metal Without expanded metal" at bounding box center [688, 514] width 201 height 27
select select "3752"
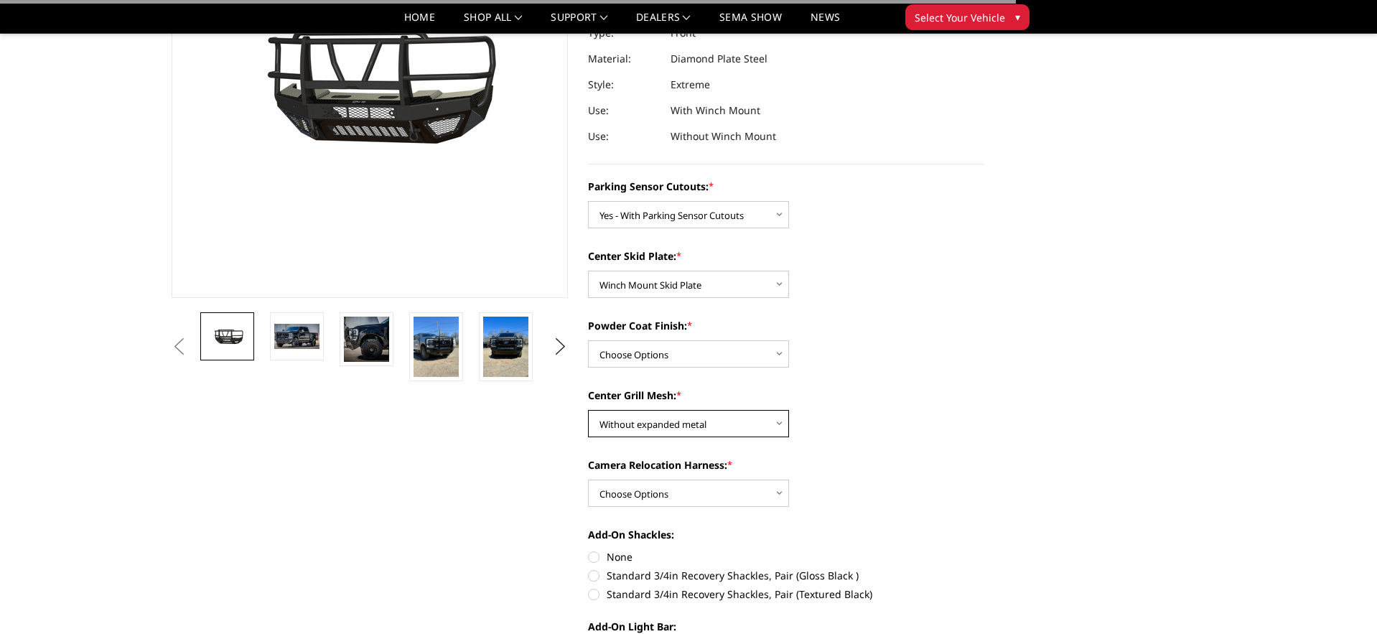
scroll to position [208, 0]
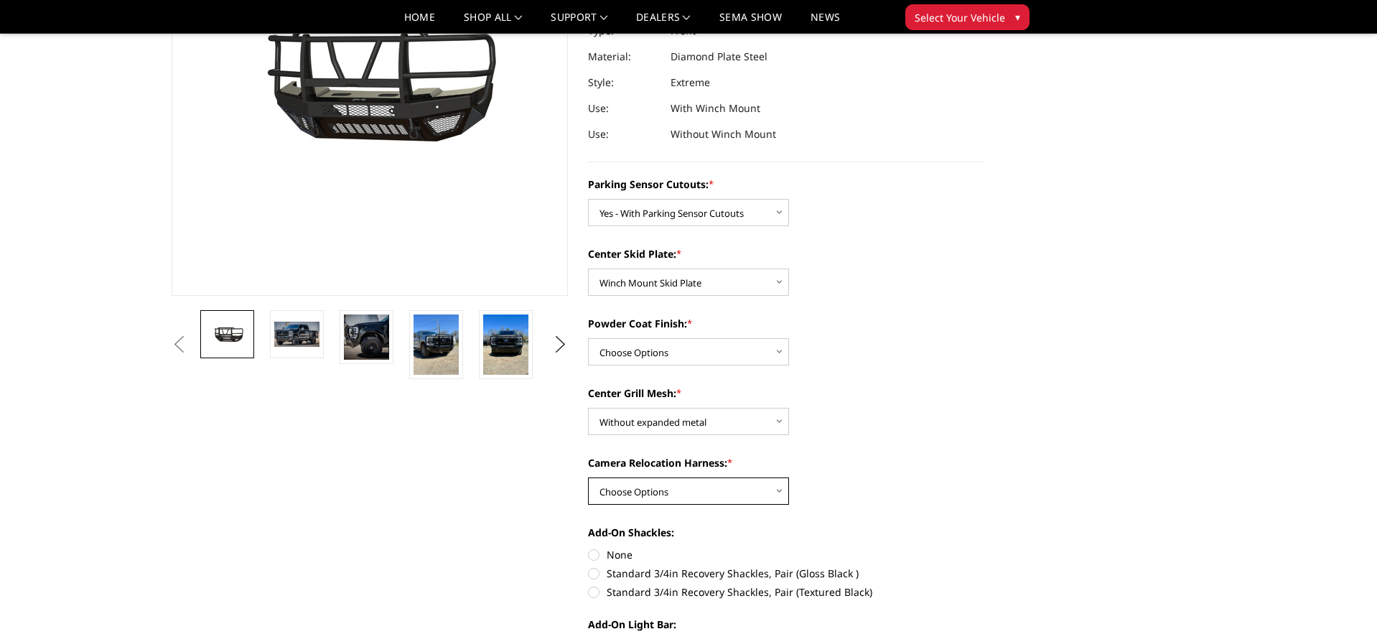
click at [705, 487] on select "Choose Options With camera harness Without camera harness" at bounding box center [688, 491] width 201 height 27
select select "3753"
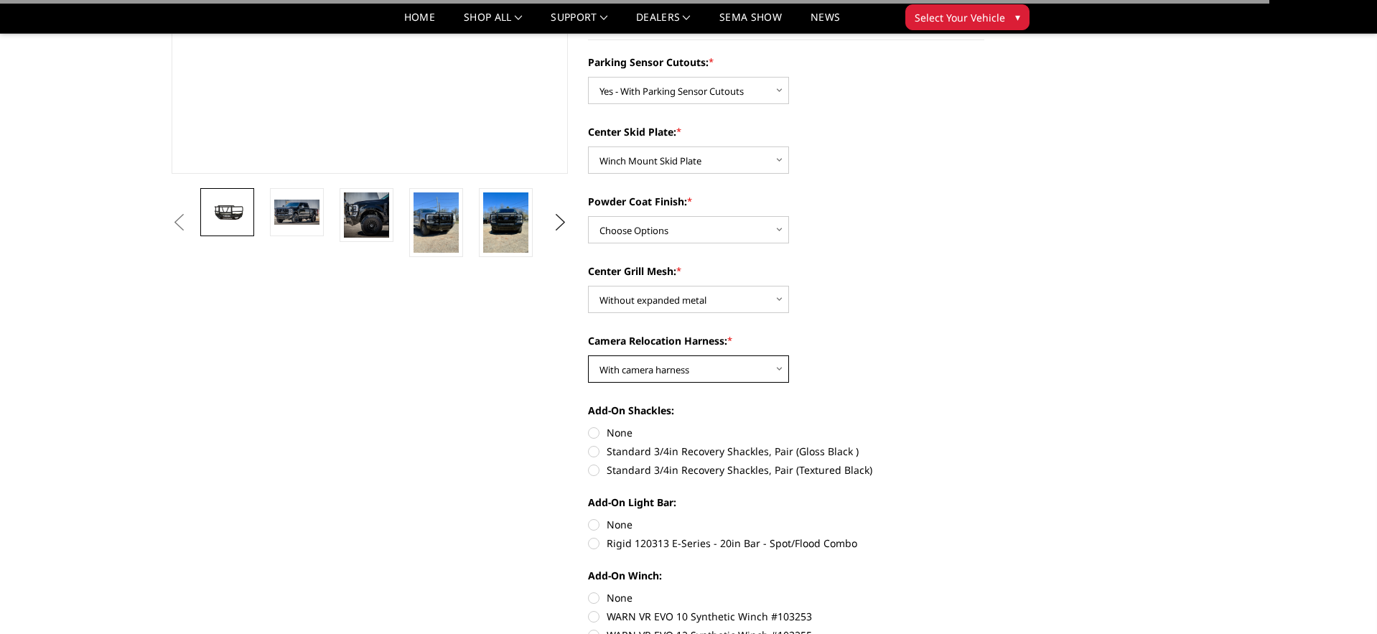
scroll to position [327, 0]
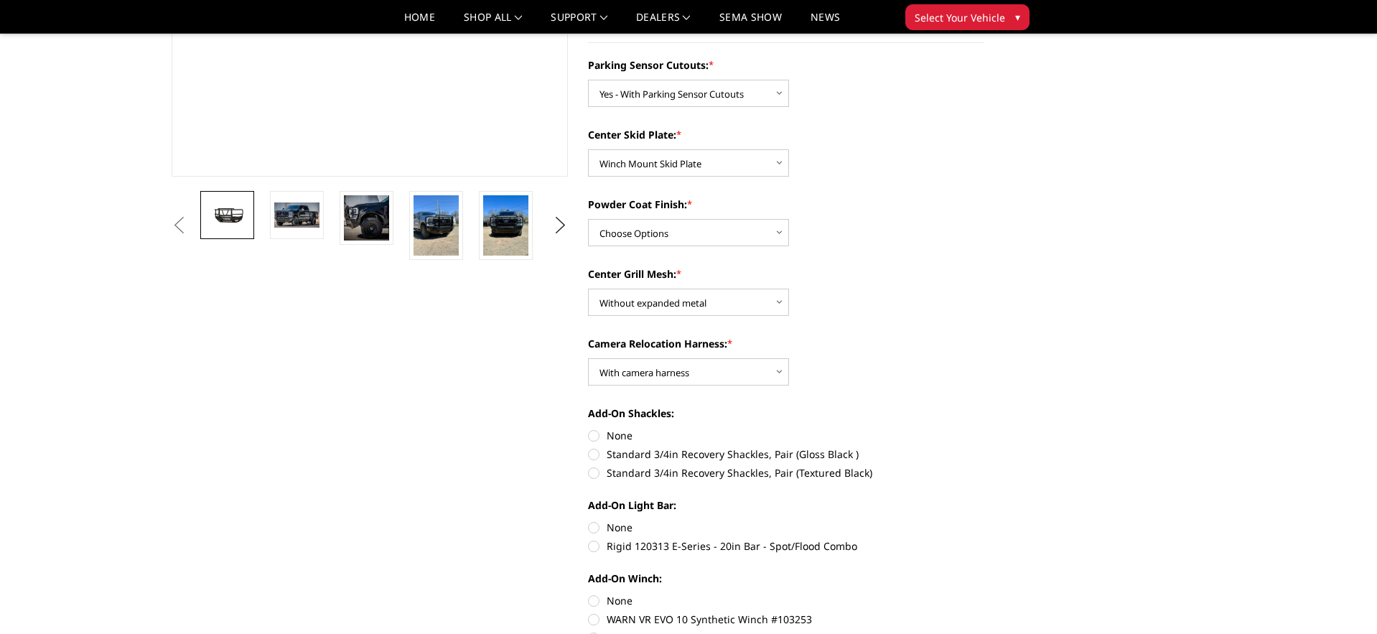
click at [599, 451] on label "Standard 3/4in Recovery Shackles, Pair (Gloss Black )" at bounding box center [786, 454] width 396 height 15
click at [985, 429] on input "Standard 3/4in Recovery Shackles, Pair (Gloss Black )" at bounding box center [985, 428] width 1 height 1
radio input "true"
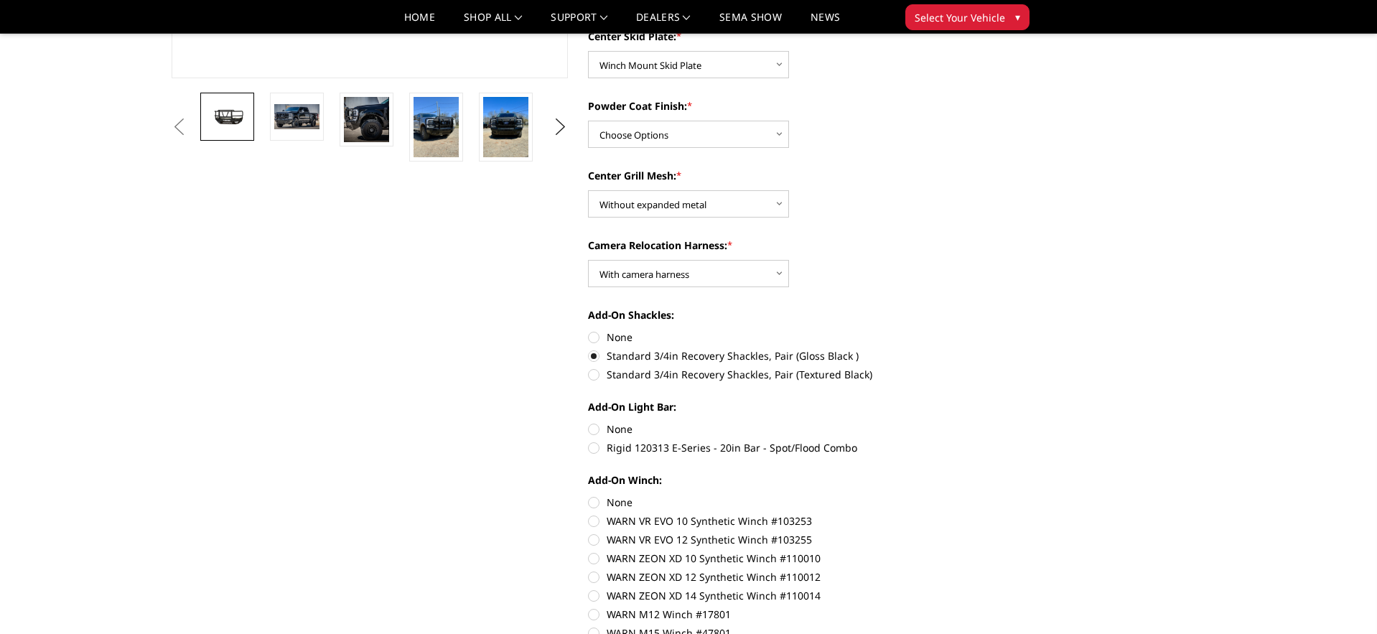
scroll to position [424, 0]
click at [603, 449] on label "Rigid 120313 E-Series - 20in Bar - Spot/Flood Combo" at bounding box center [786, 449] width 396 height 15
click at [985, 424] on input "Rigid 120313 E-Series - 20in Bar - Spot/Flood Combo" at bounding box center [985, 423] width 1 height 1
radio input "true"
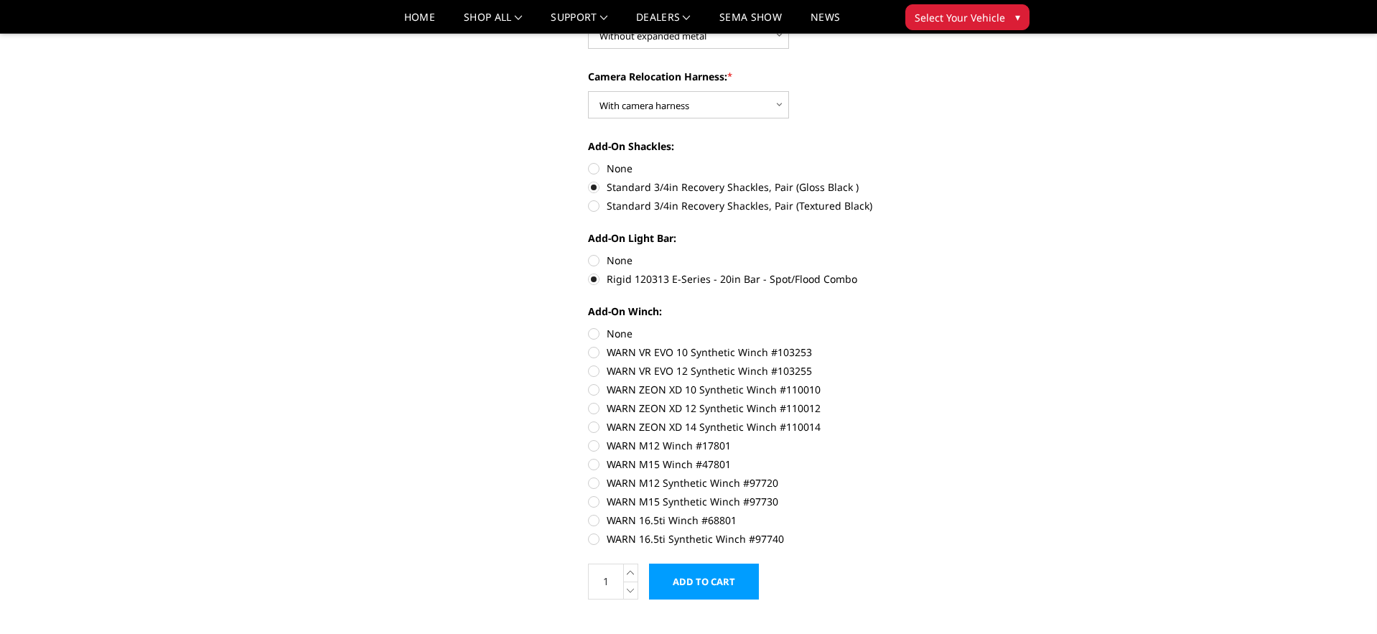
scroll to position [591, 0]
click at [595, 336] on label "None" at bounding box center [786, 336] width 396 height 15
click at [589, 330] on input "None" at bounding box center [588, 329] width 1 height 1
radio input "true"
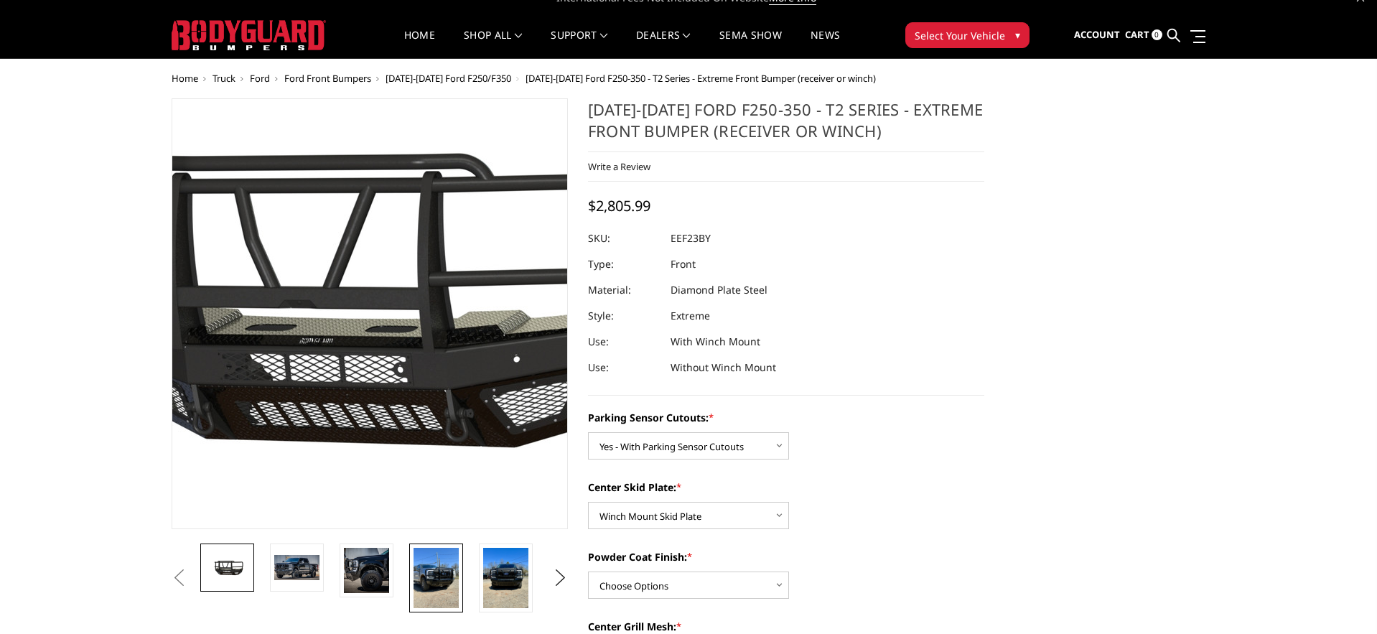
scroll to position [15, 0]
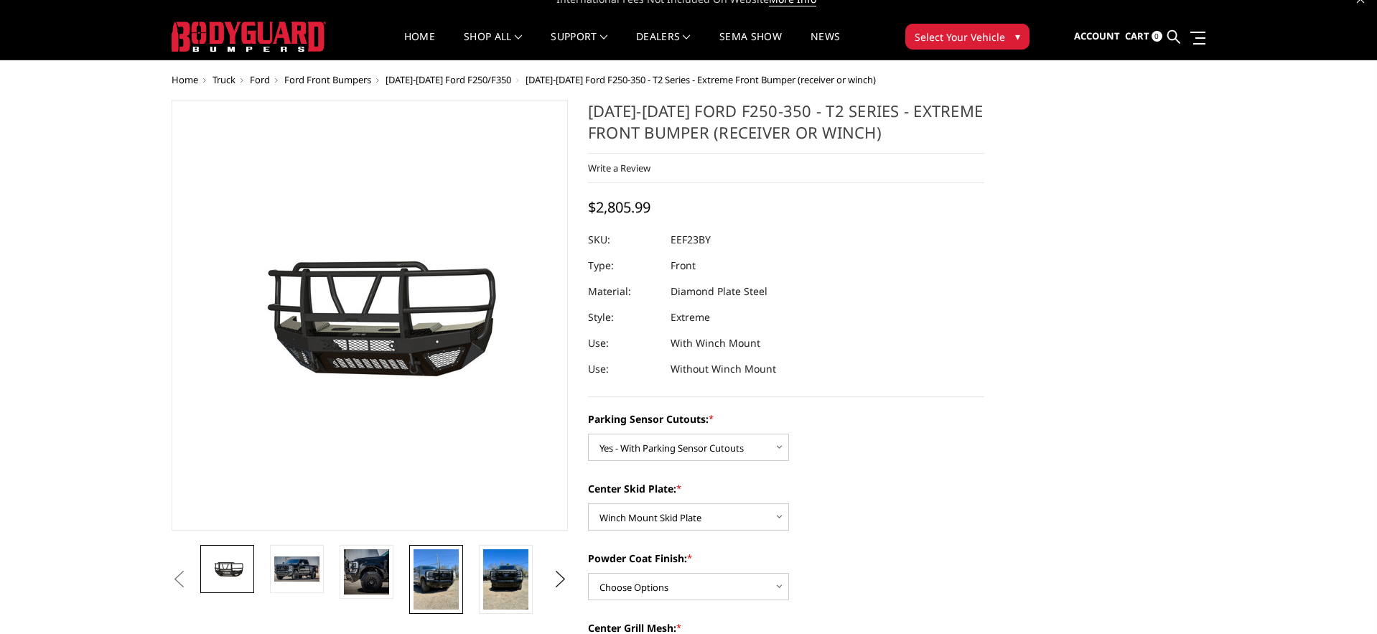
click at [437, 570] on img at bounding box center [436, 579] width 45 height 60
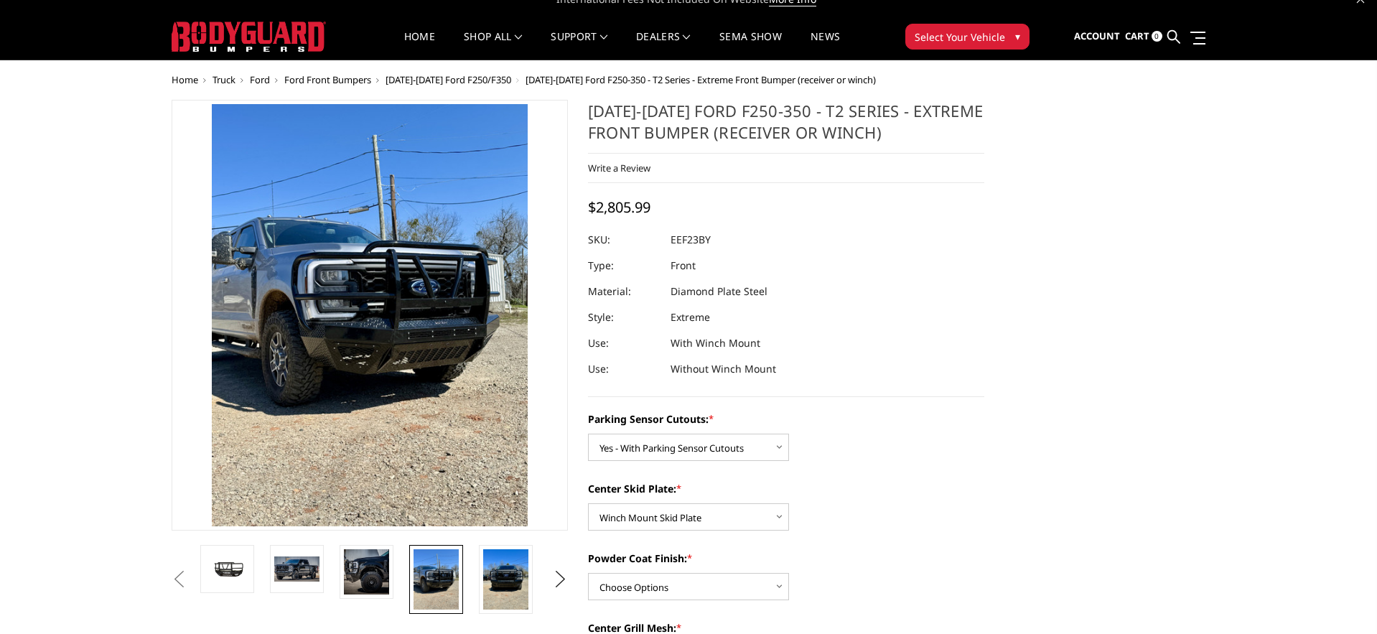
scroll to position [8, 0]
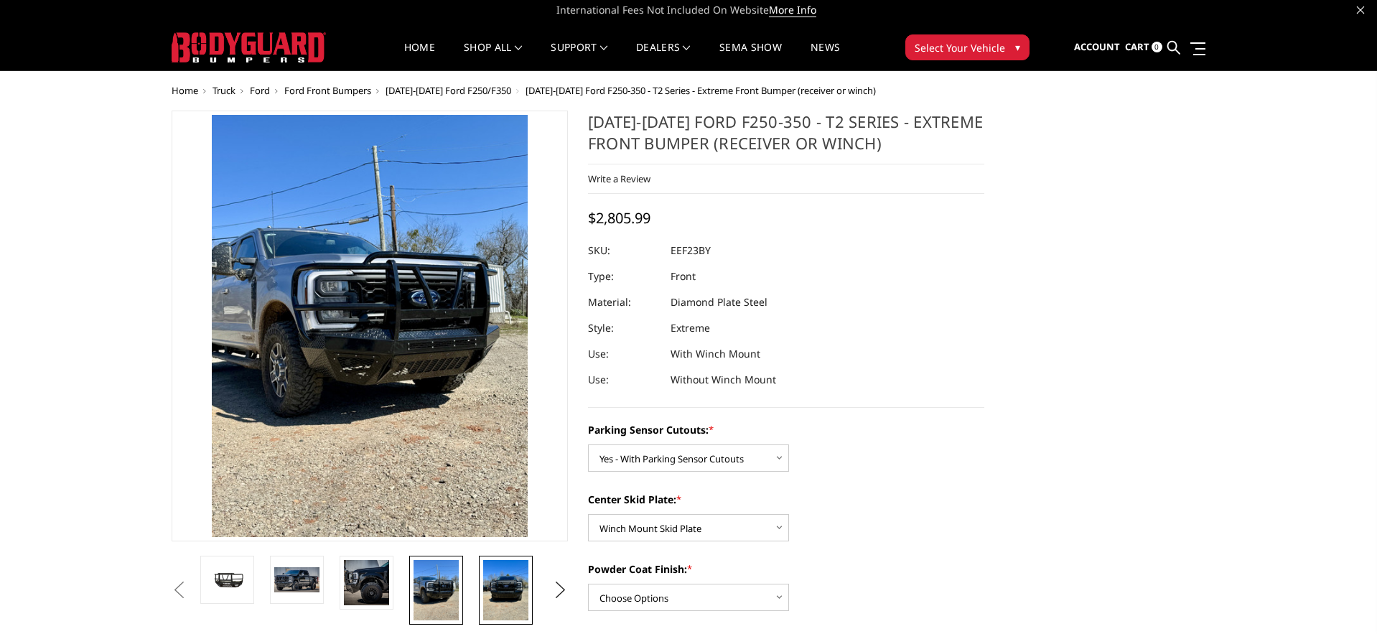
click at [489, 584] on img at bounding box center [505, 590] width 45 height 60
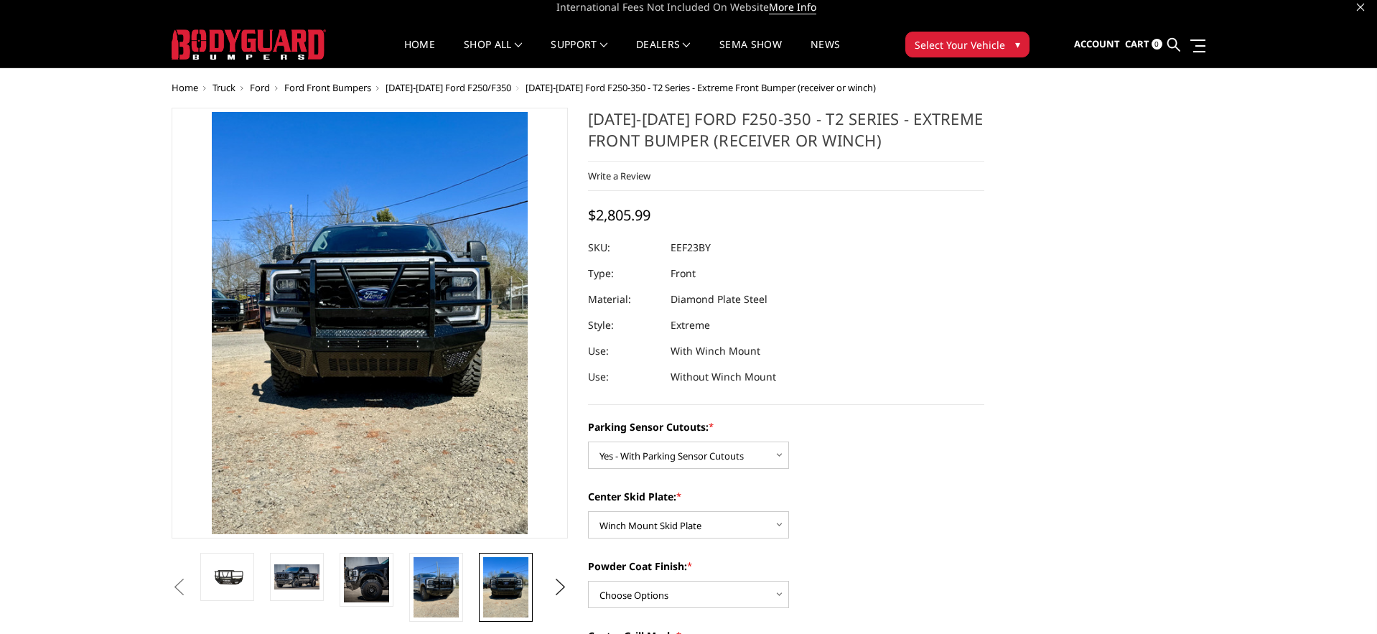
scroll to position [9, 0]
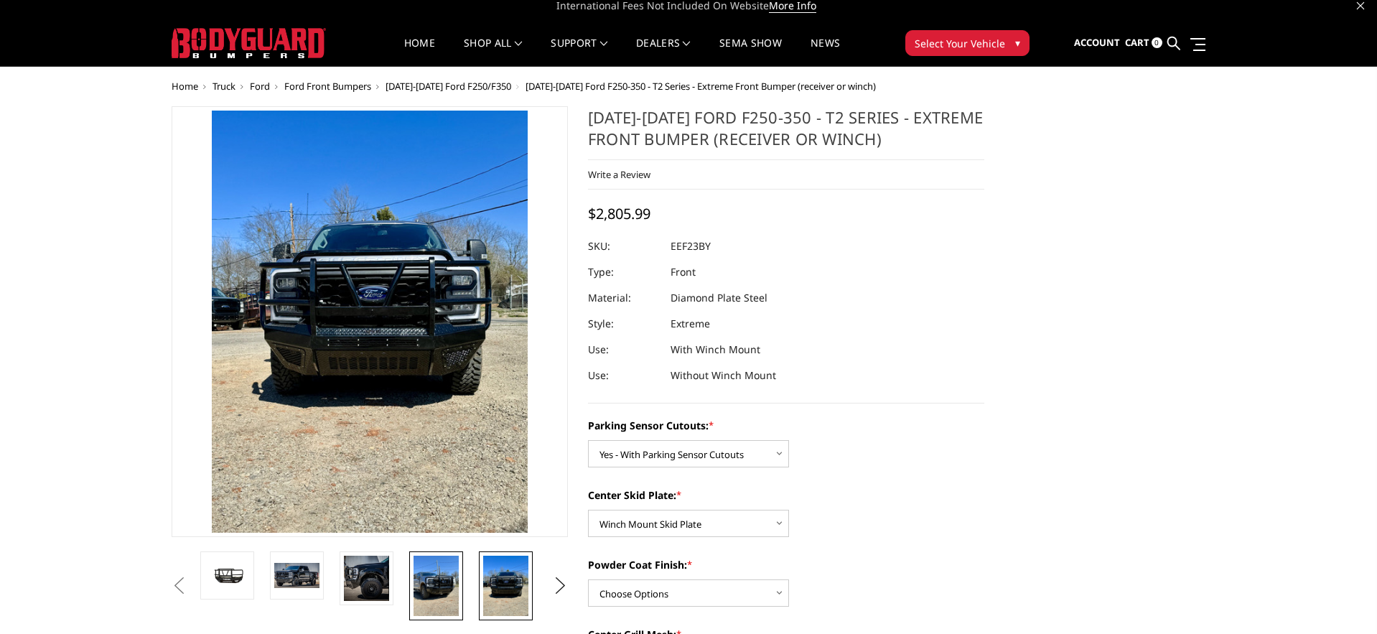
click at [442, 581] on img at bounding box center [436, 586] width 45 height 60
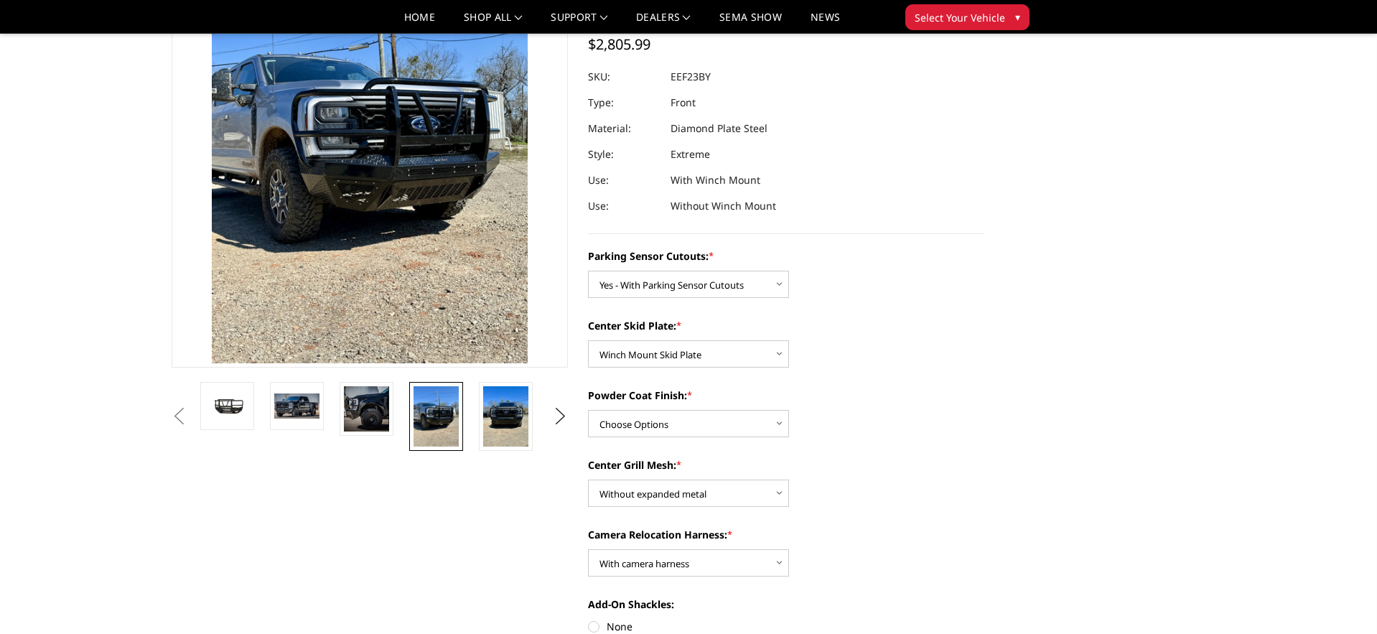
scroll to position [149, 0]
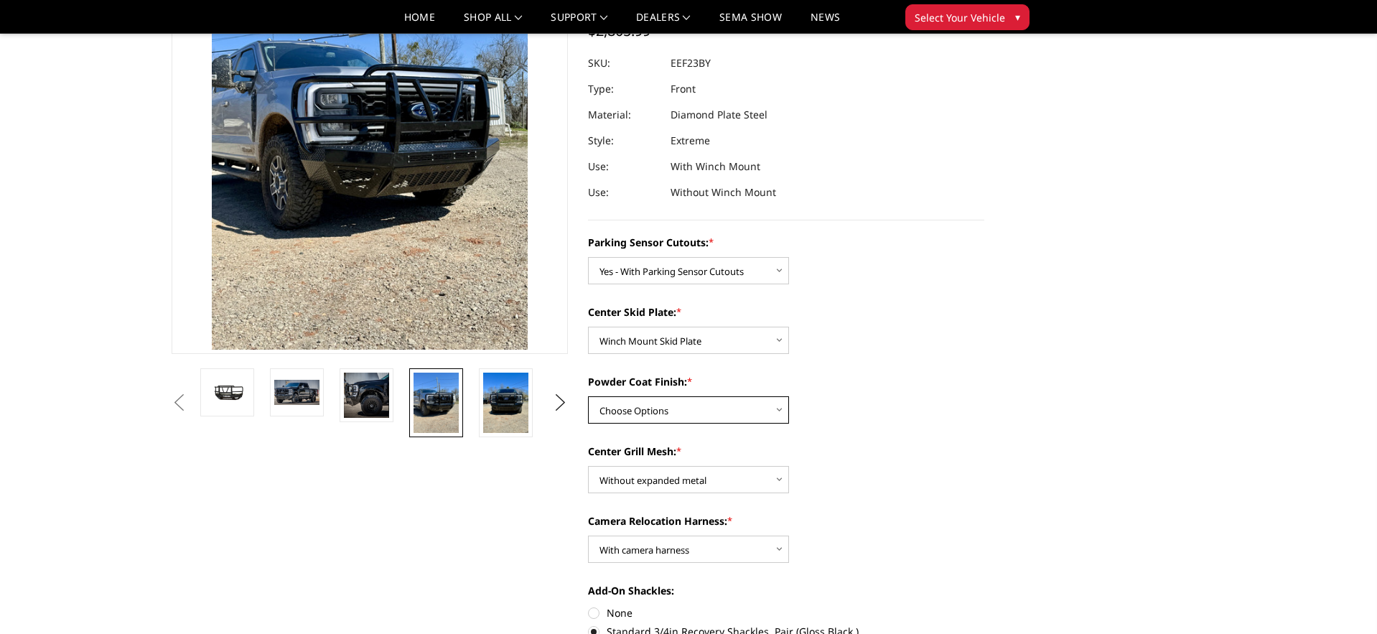
click at [689, 411] on select "Choose Options Bare Metal Gloss Black Powder Coat Textured Black Powder Coat" at bounding box center [688, 409] width 201 height 27
select select "3749"
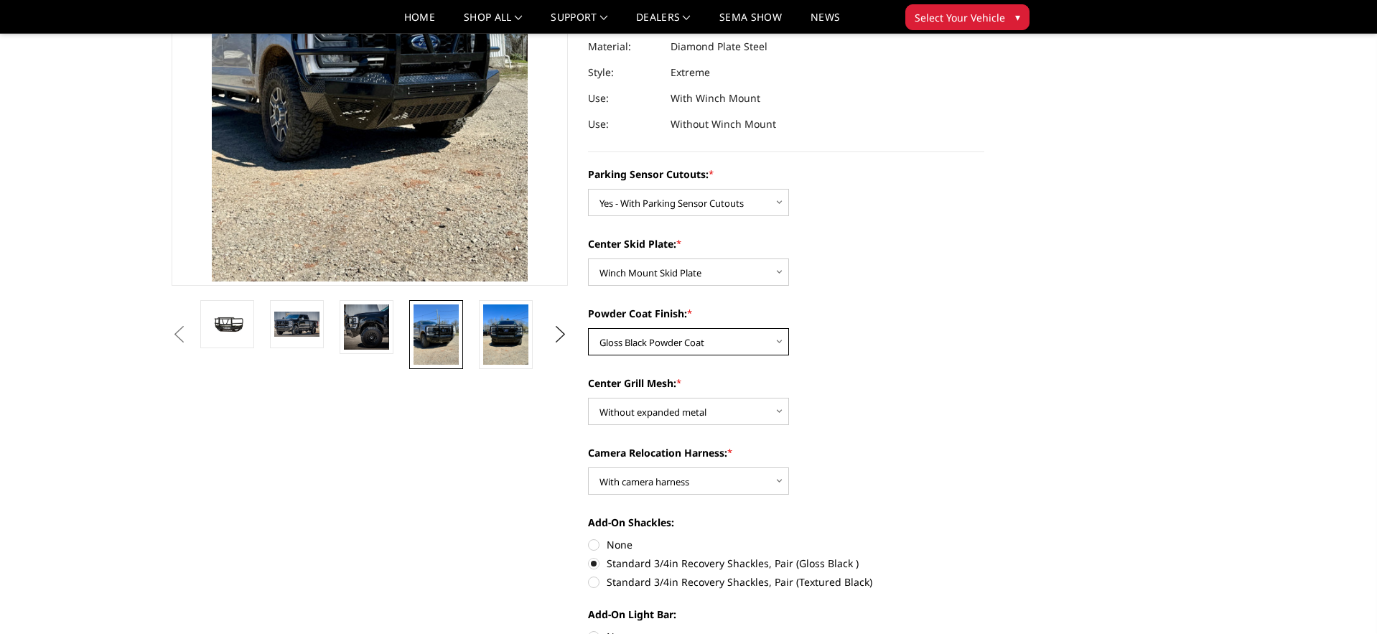
scroll to position [215, 0]
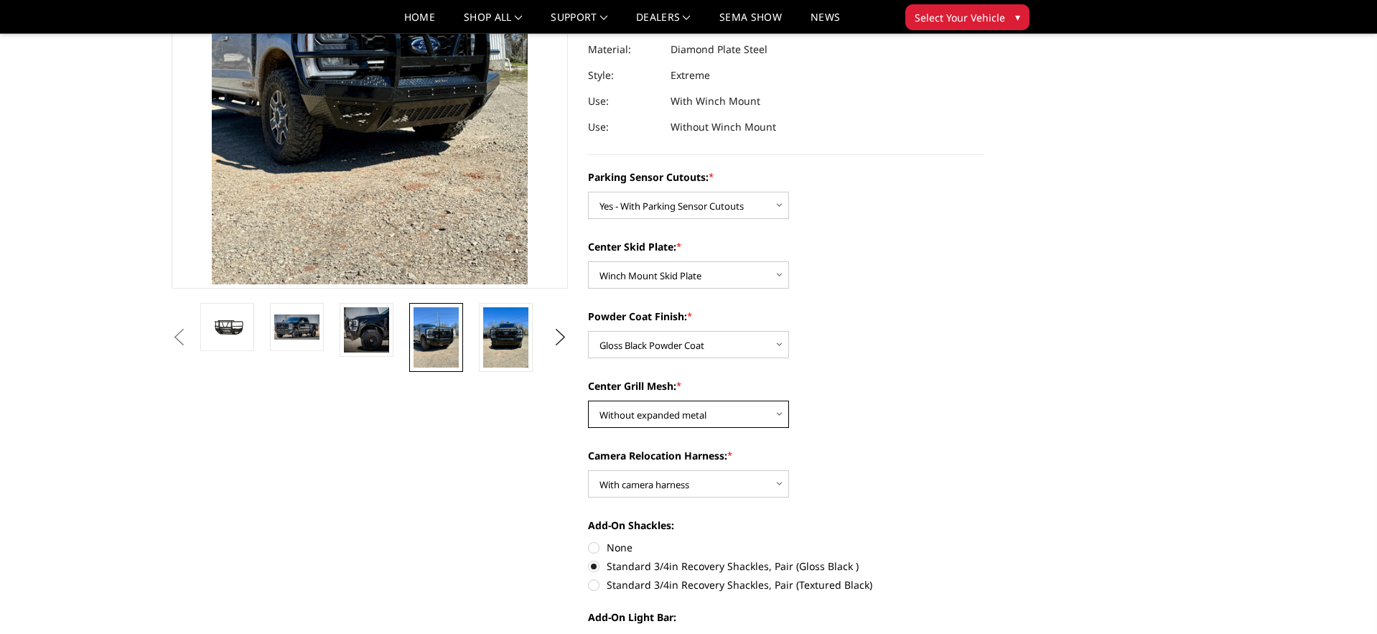
click at [715, 419] on select "Choose Options With expanded metal Without expanded metal" at bounding box center [688, 414] width 201 height 27
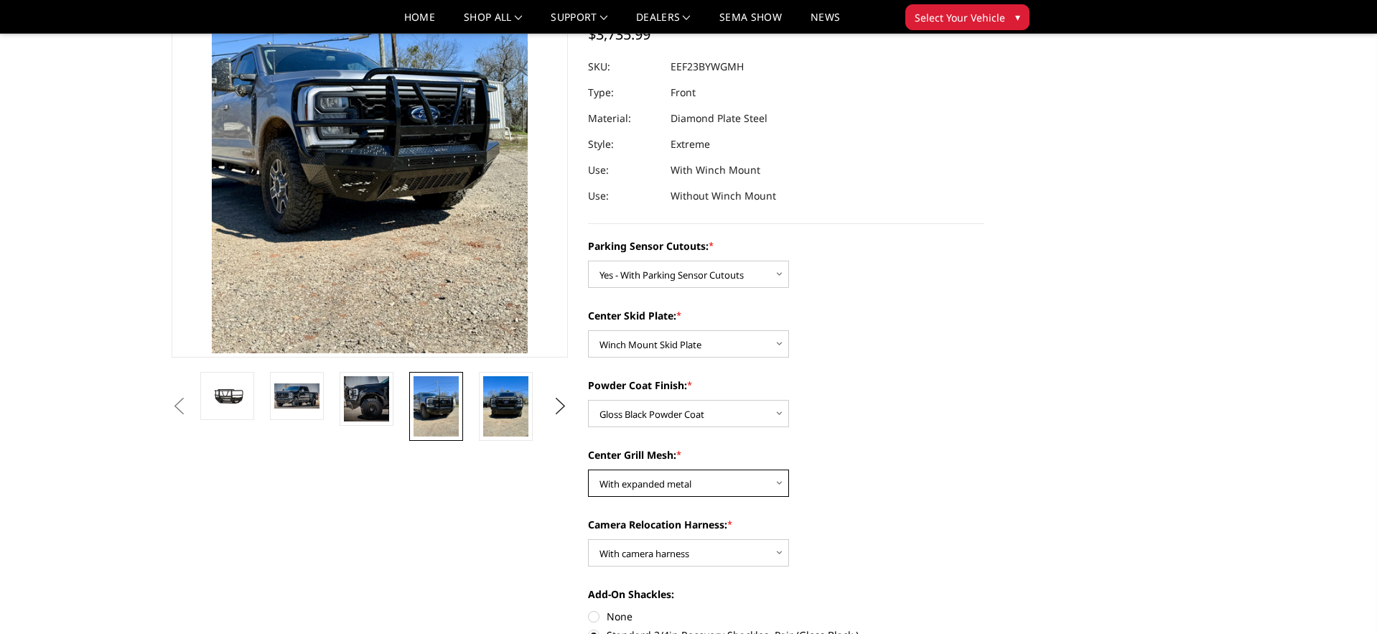
scroll to position [144, 0]
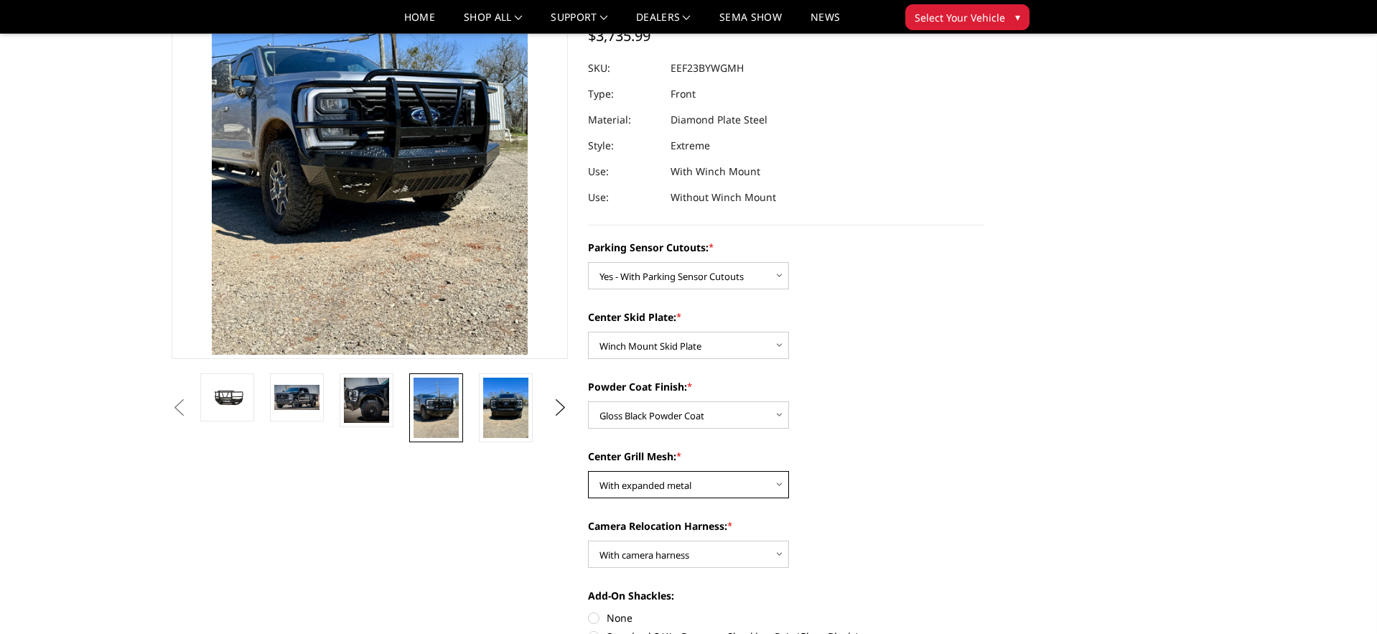
click at [707, 489] on select "Choose Options With expanded metal Without expanded metal" at bounding box center [688, 484] width 201 height 27
select select "3752"
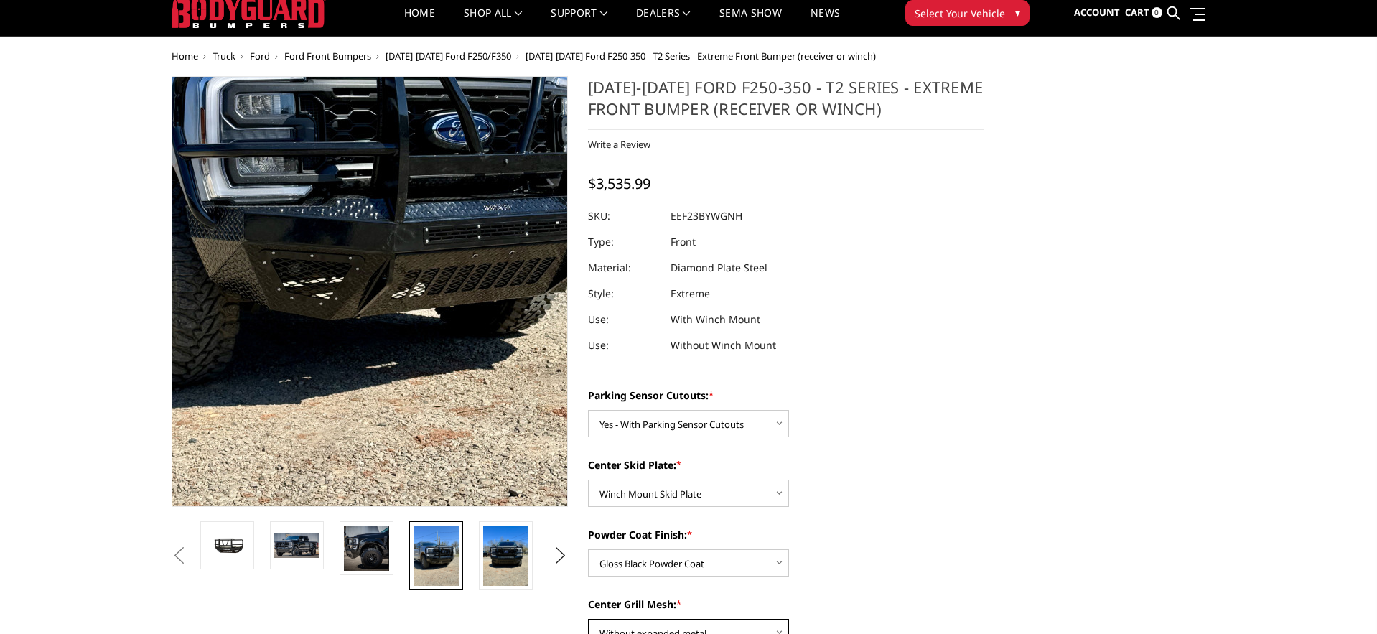
scroll to position [0, 0]
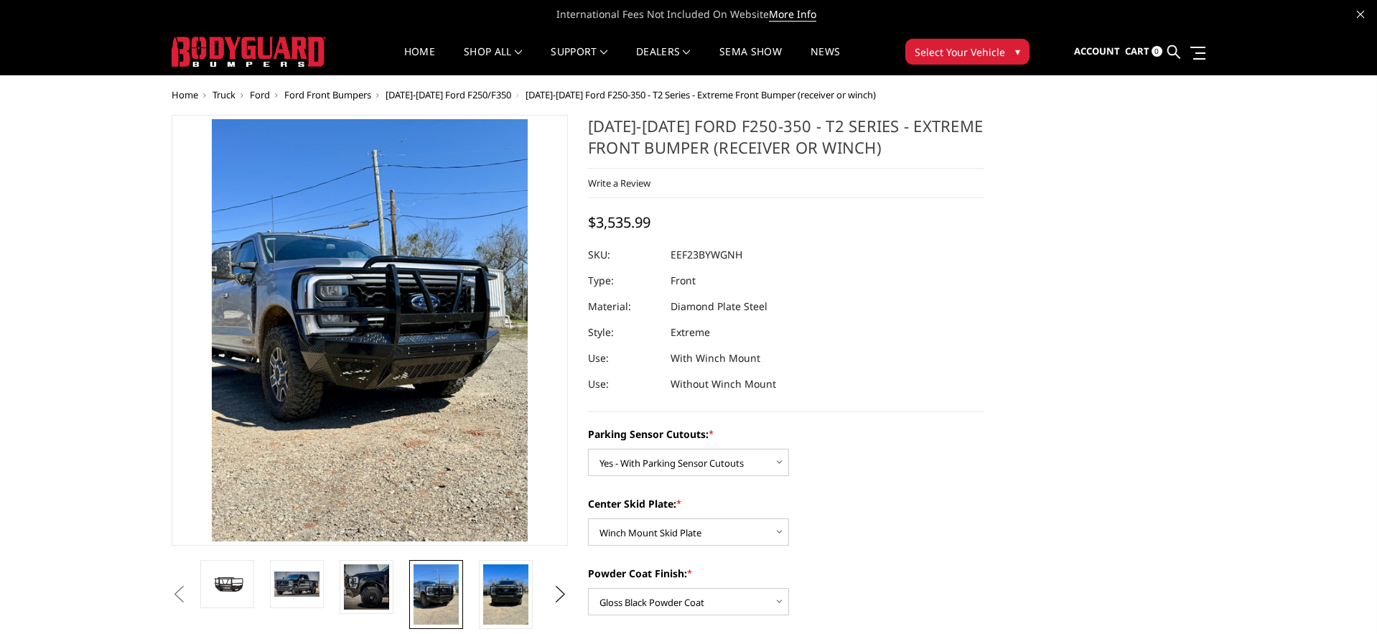
click at [346, 96] on span "Ford Front Bumpers" at bounding box center [327, 94] width 87 height 13
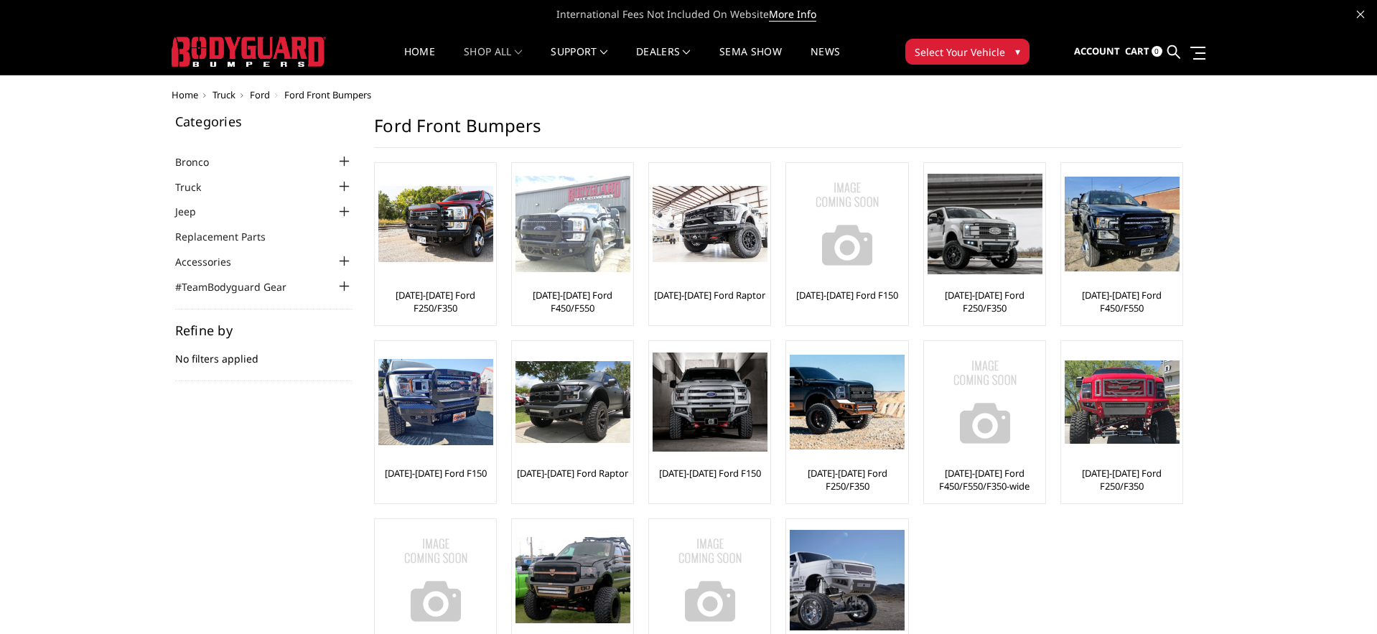
click at [573, 276] on div at bounding box center [573, 224] width 115 height 115
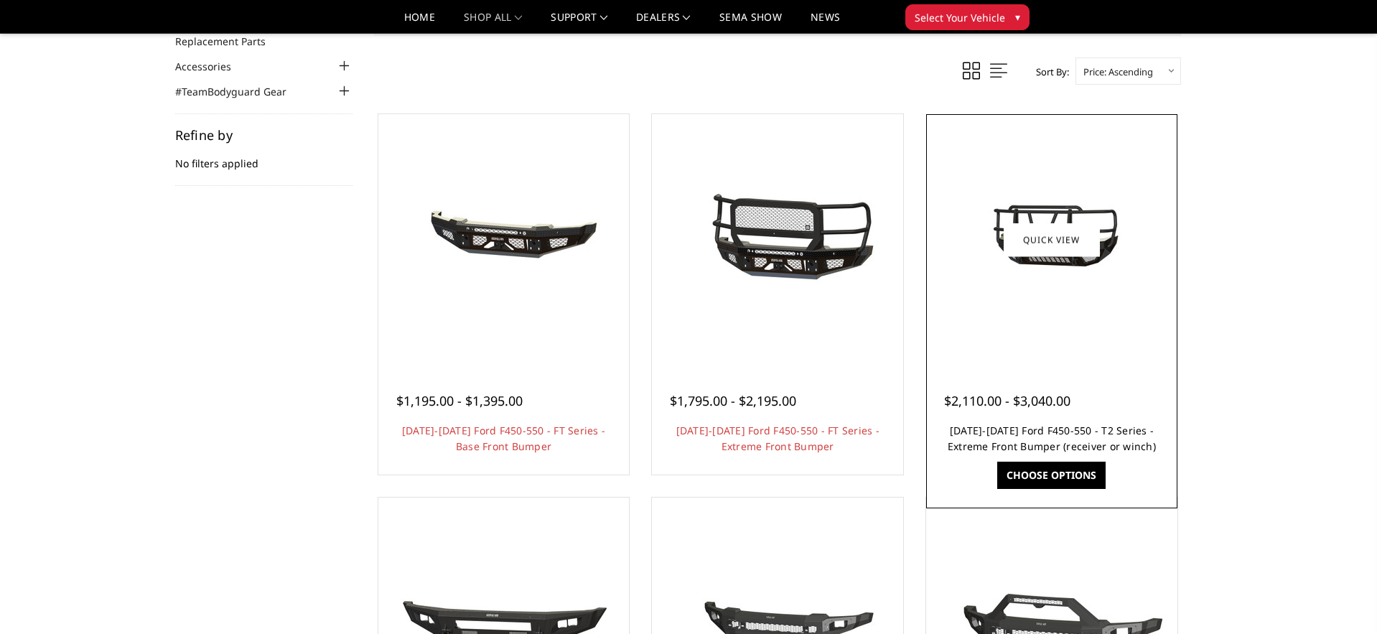
scroll to position [152, 0]
click at [1036, 471] on link "Choose Options" at bounding box center [1052, 476] width 108 height 27
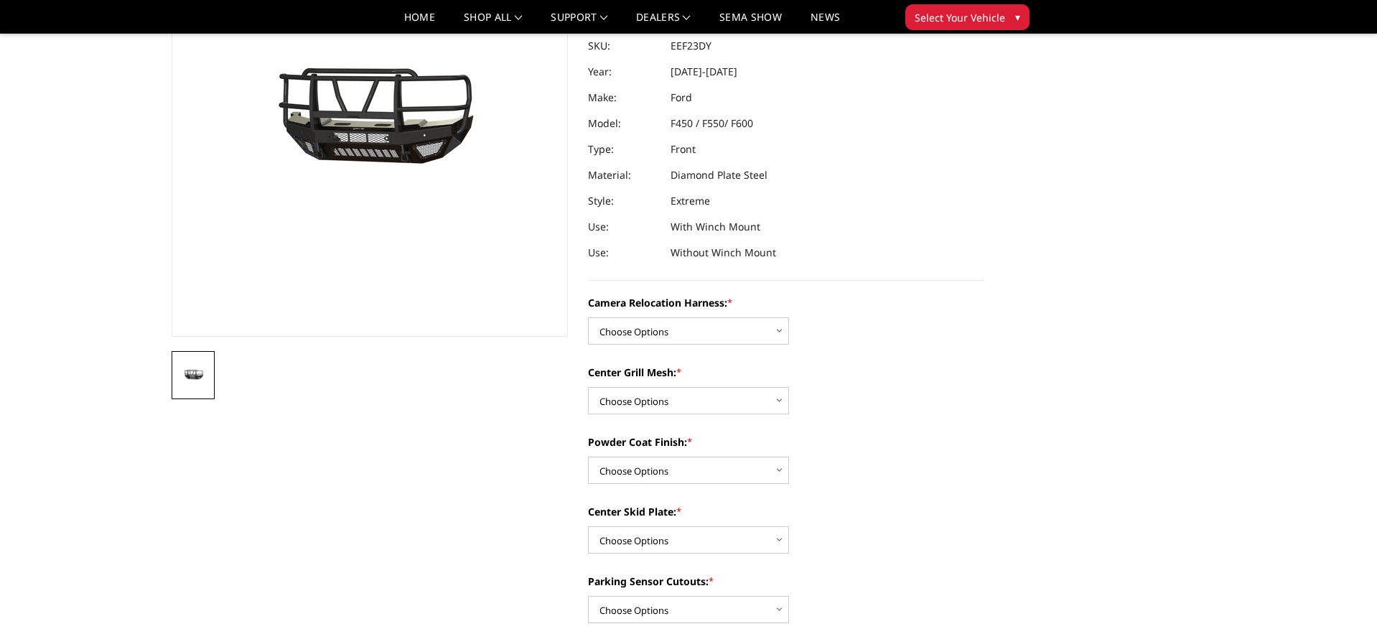
scroll to position [171, 0]
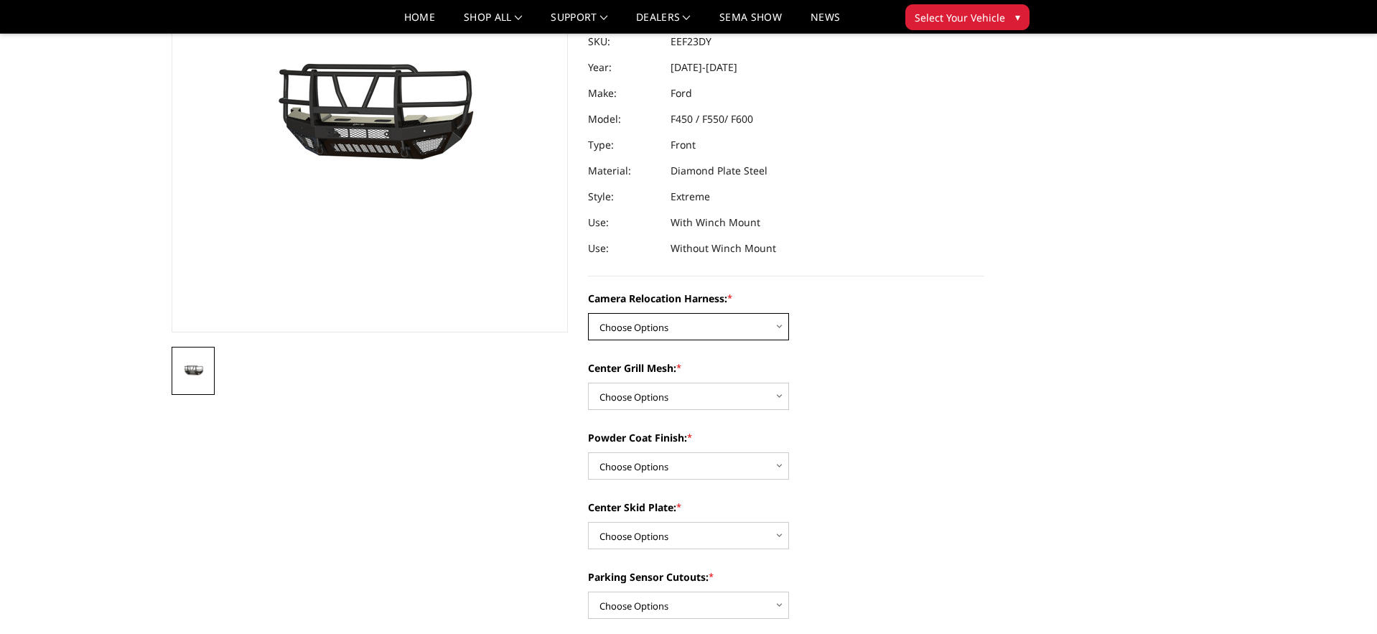
click at [690, 330] on select "Choose Options Without camera harness With camera harness" at bounding box center [688, 326] width 201 height 27
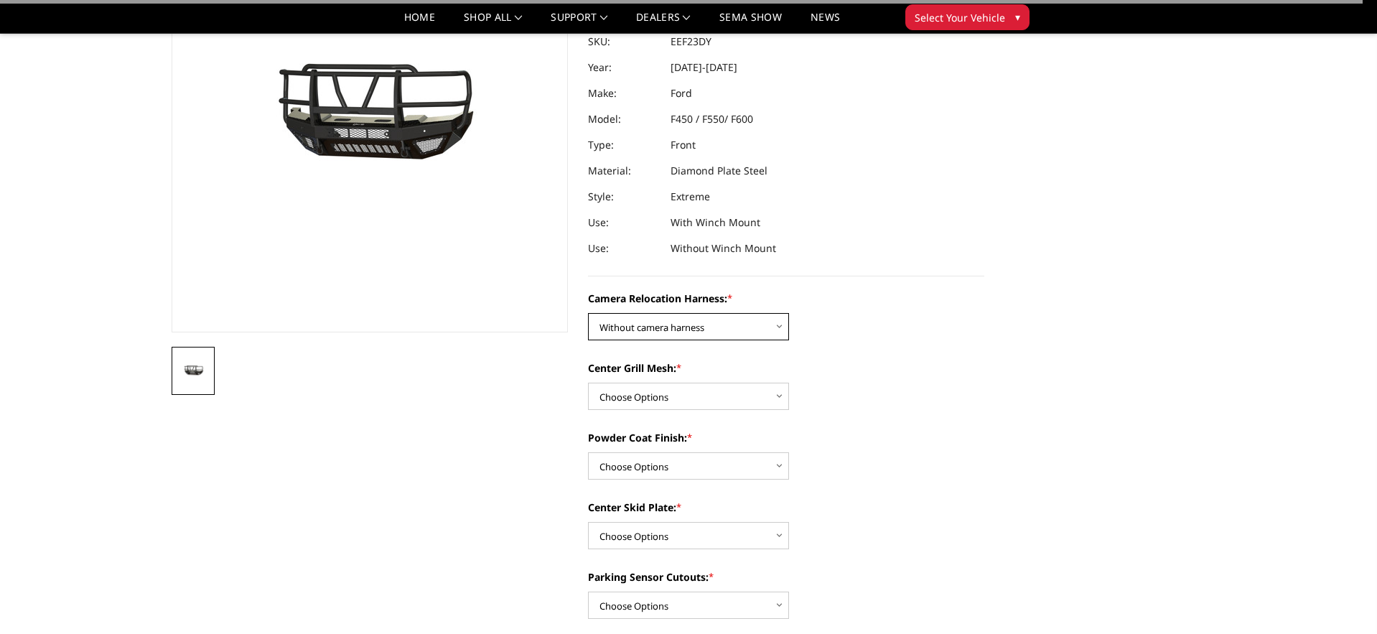
click at [697, 330] on select "Choose Options Without camera harness With camera harness" at bounding box center [688, 326] width 201 height 27
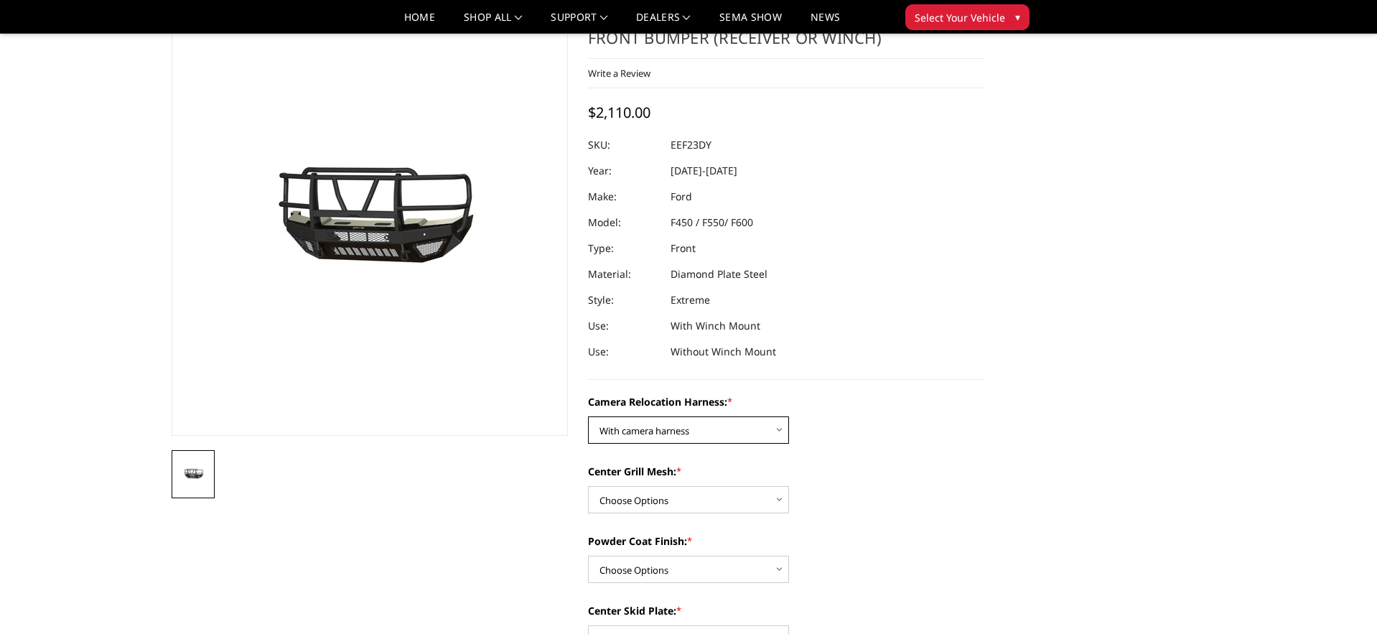
scroll to position [64, 0]
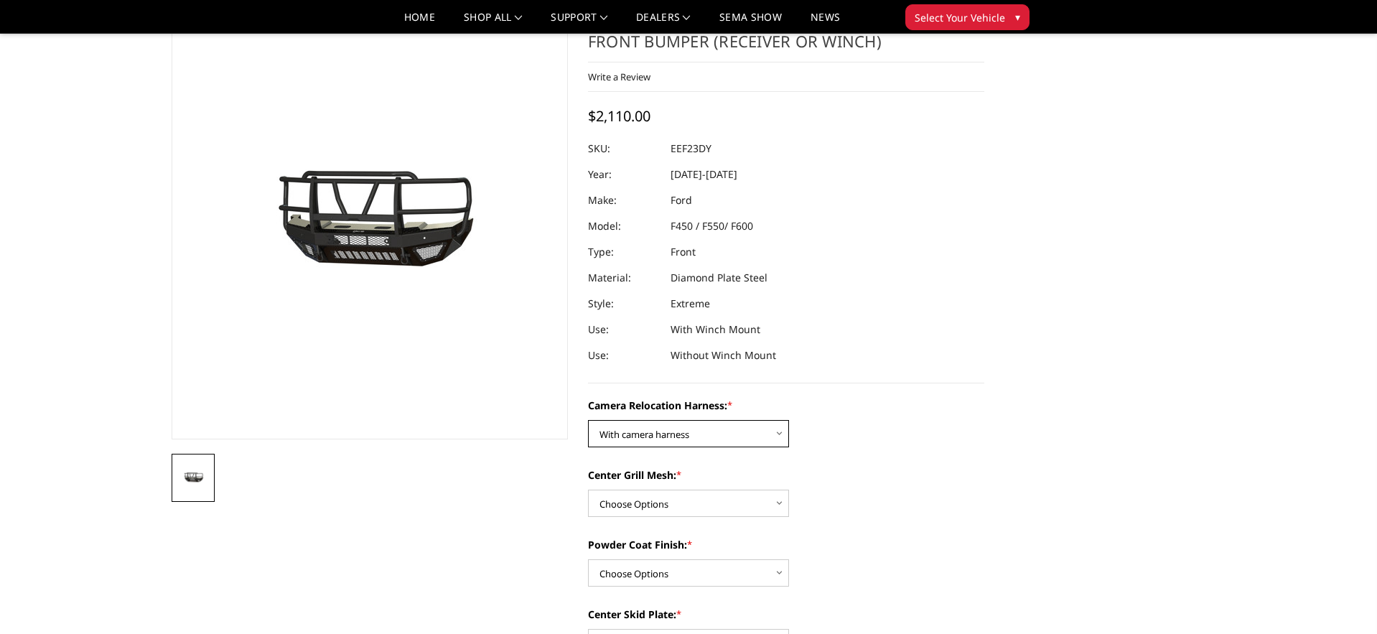
click at [703, 432] on select "Choose Options Without camera harness With camera harness" at bounding box center [688, 433] width 201 height 27
click at [684, 431] on select "Choose Options Without camera harness With camera harness" at bounding box center [688, 433] width 201 height 27
select select "3764"
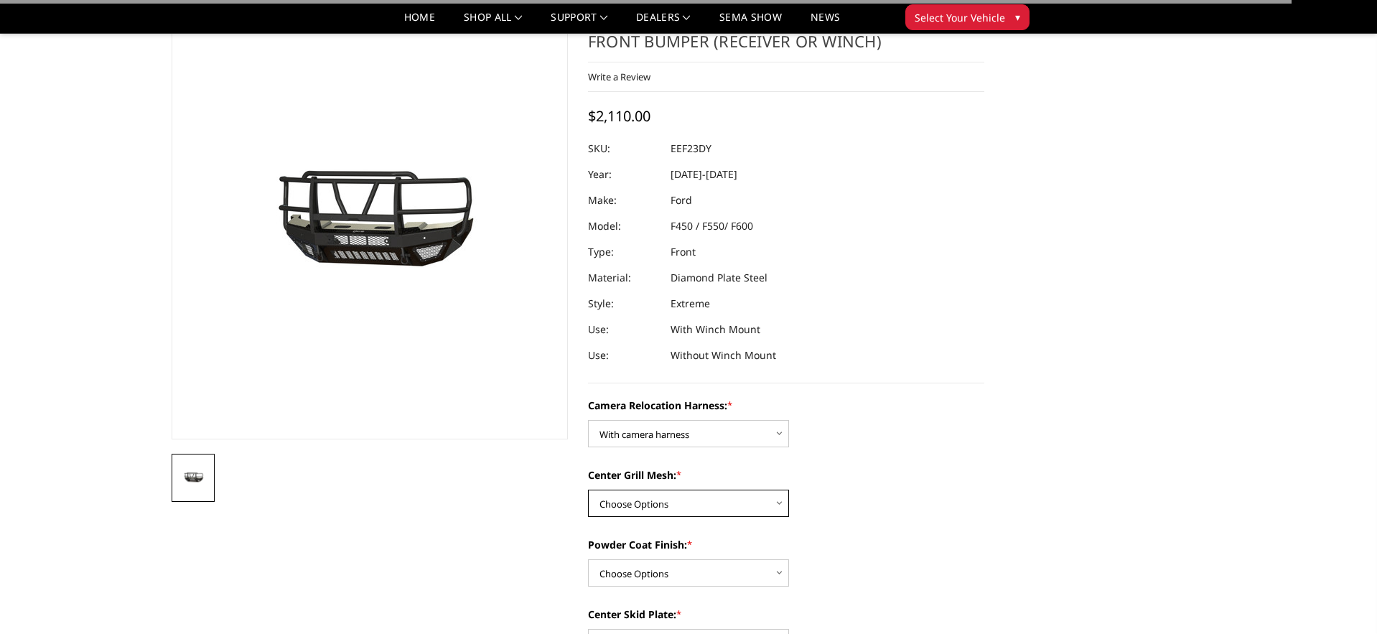
click at [683, 500] on select "Choose Options Without expanded metal With expanded metal" at bounding box center [688, 503] width 201 height 27
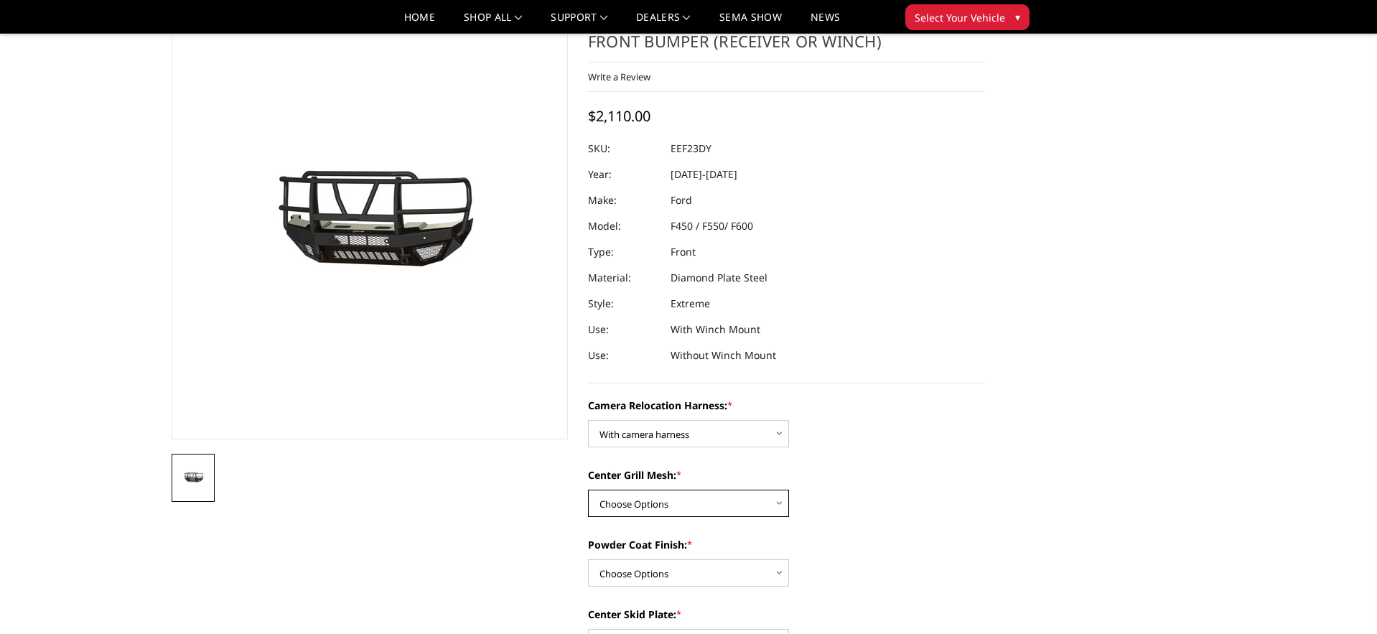
select select "3763"
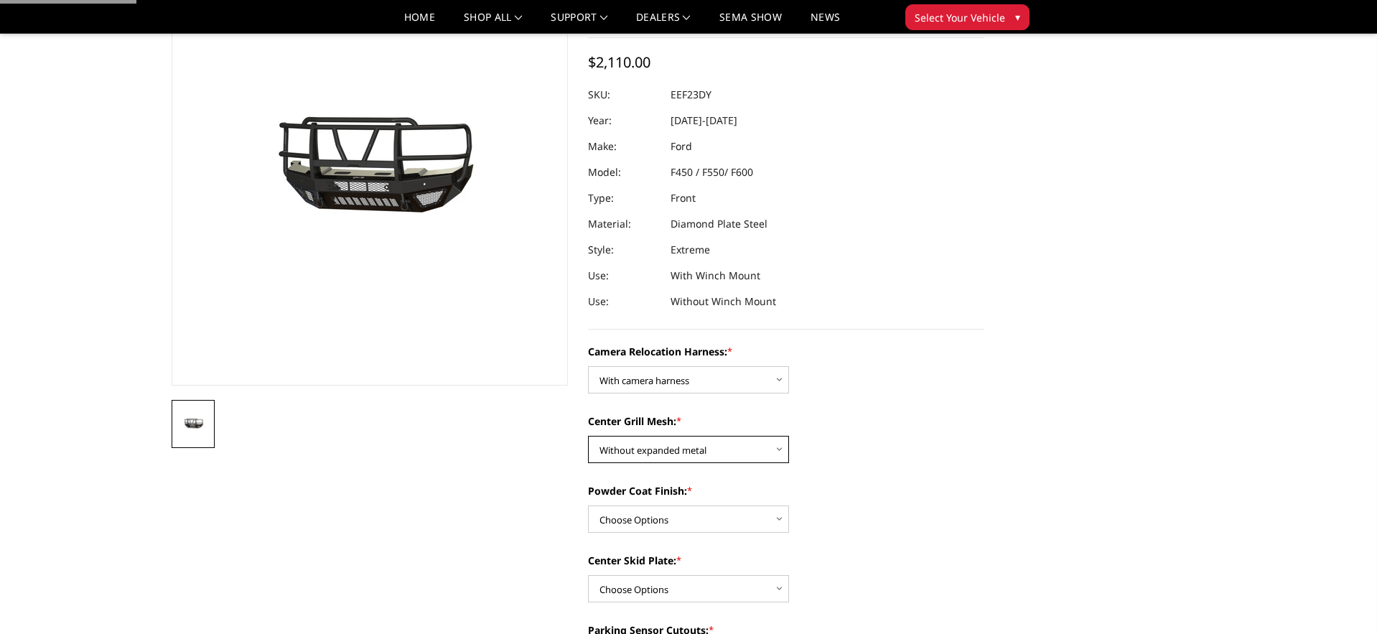
scroll to position [141, 0]
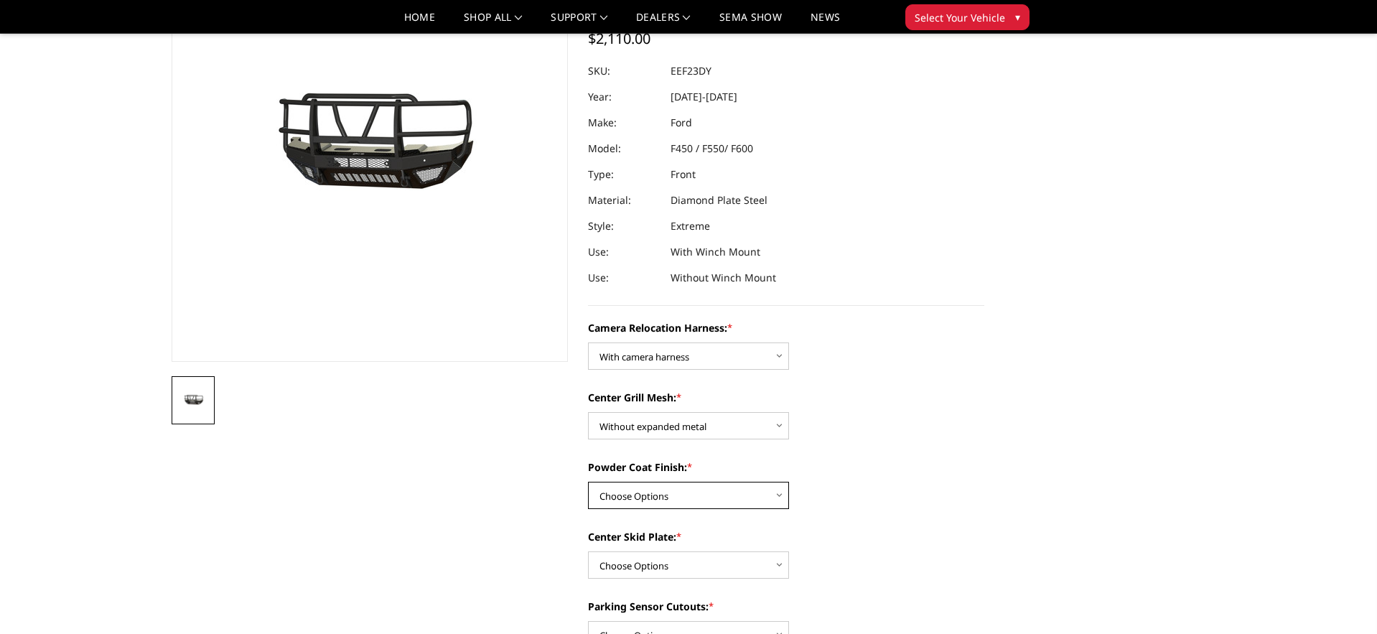
click at [705, 495] on select "Choose Options Textured Black Powder Coat Gloss Black Powder Coat Bare Metal" at bounding box center [688, 495] width 201 height 27
select select "3760"
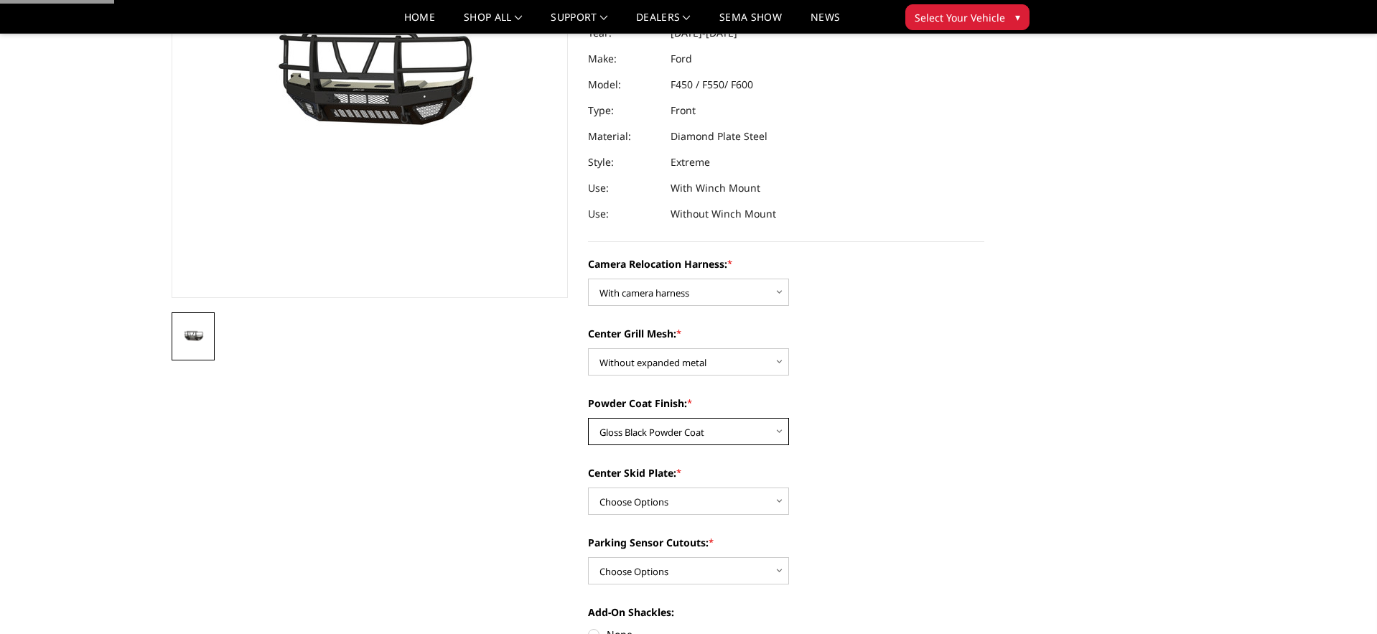
scroll to position [214, 0]
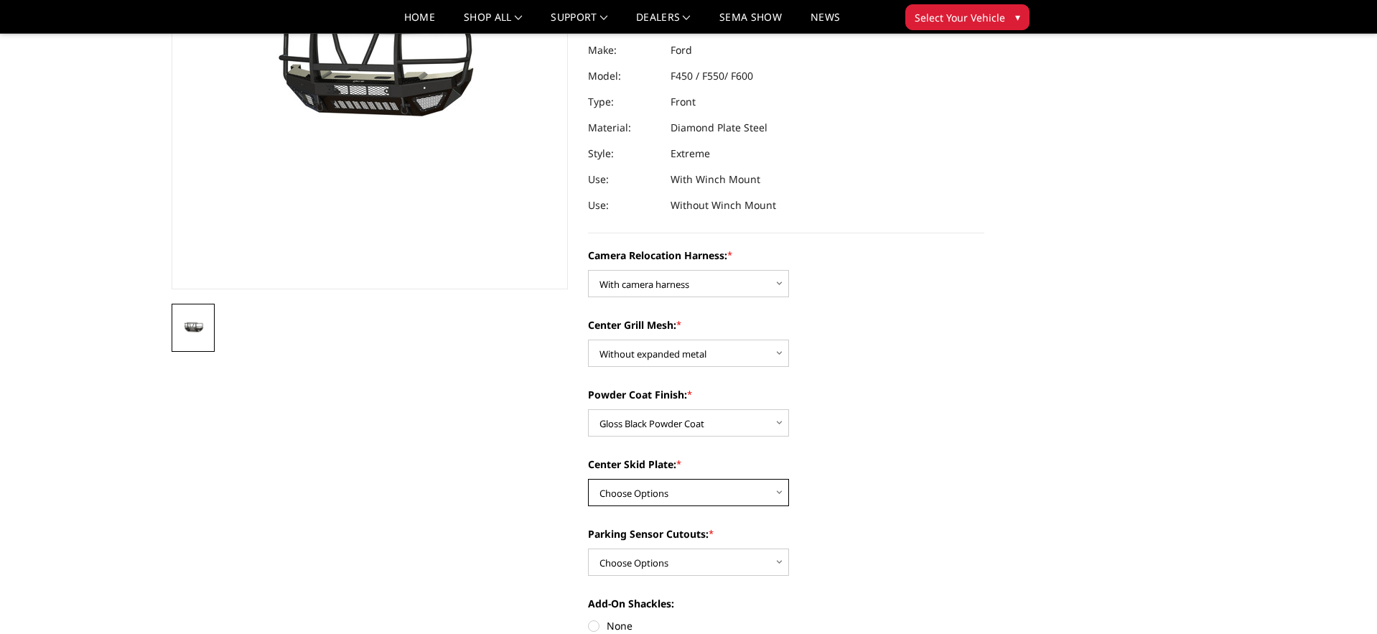
click at [691, 491] on select "Choose Options Winch Mount Skid Plate Standard Skid Plate (included) 2" Receive…" at bounding box center [688, 492] width 201 height 27
select select "3758"
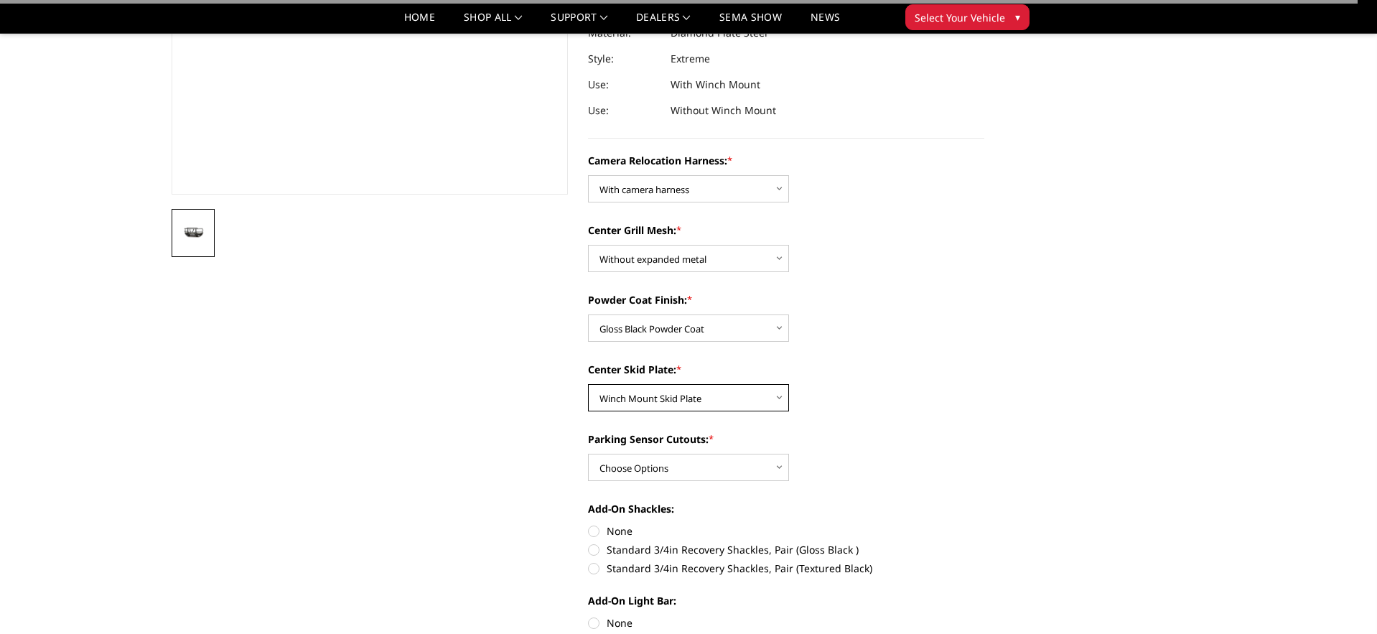
scroll to position [307, 0]
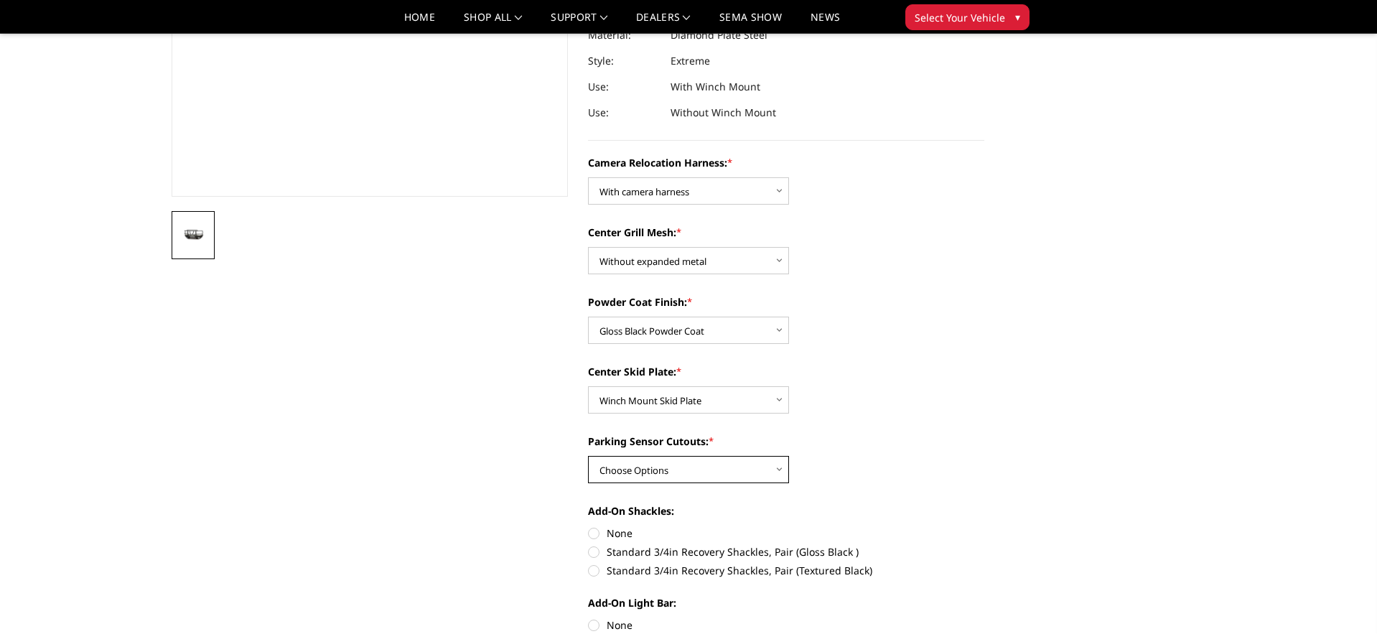
click at [694, 470] on select "Choose Options Yes - With Parking Sensor Cutouts" at bounding box center [688, 469] width 201 height 27
select select "3755"
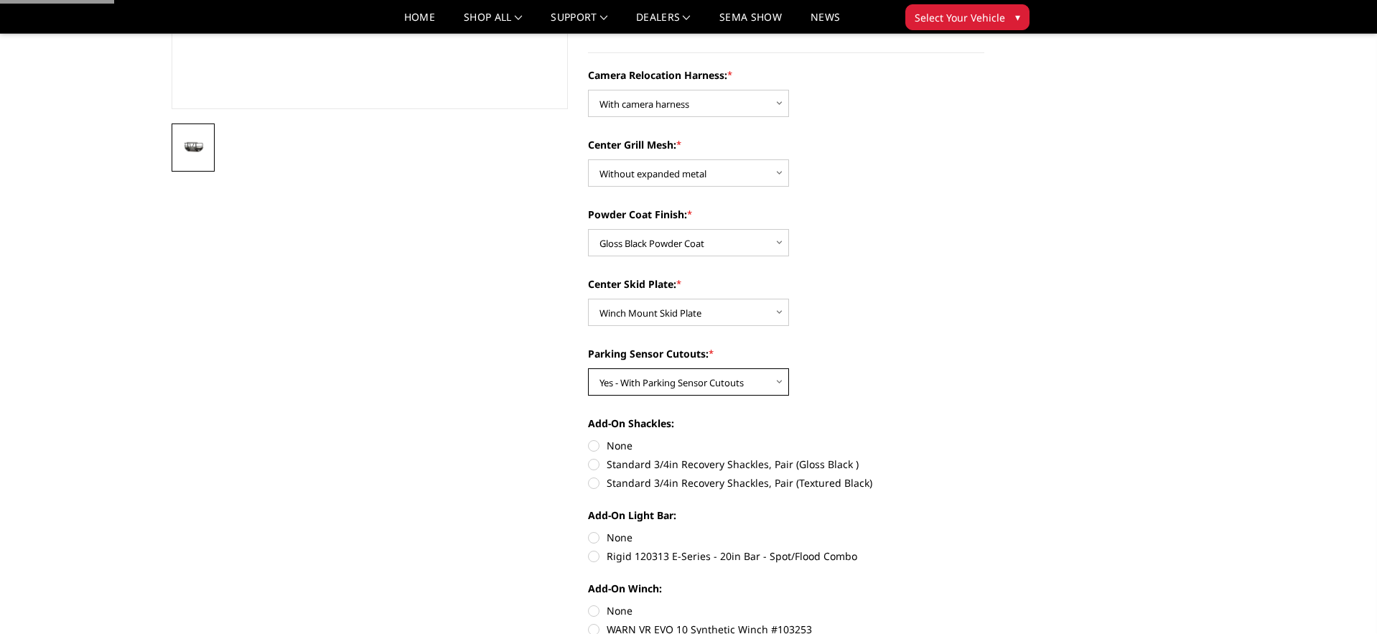
scroll to position [399, 0]
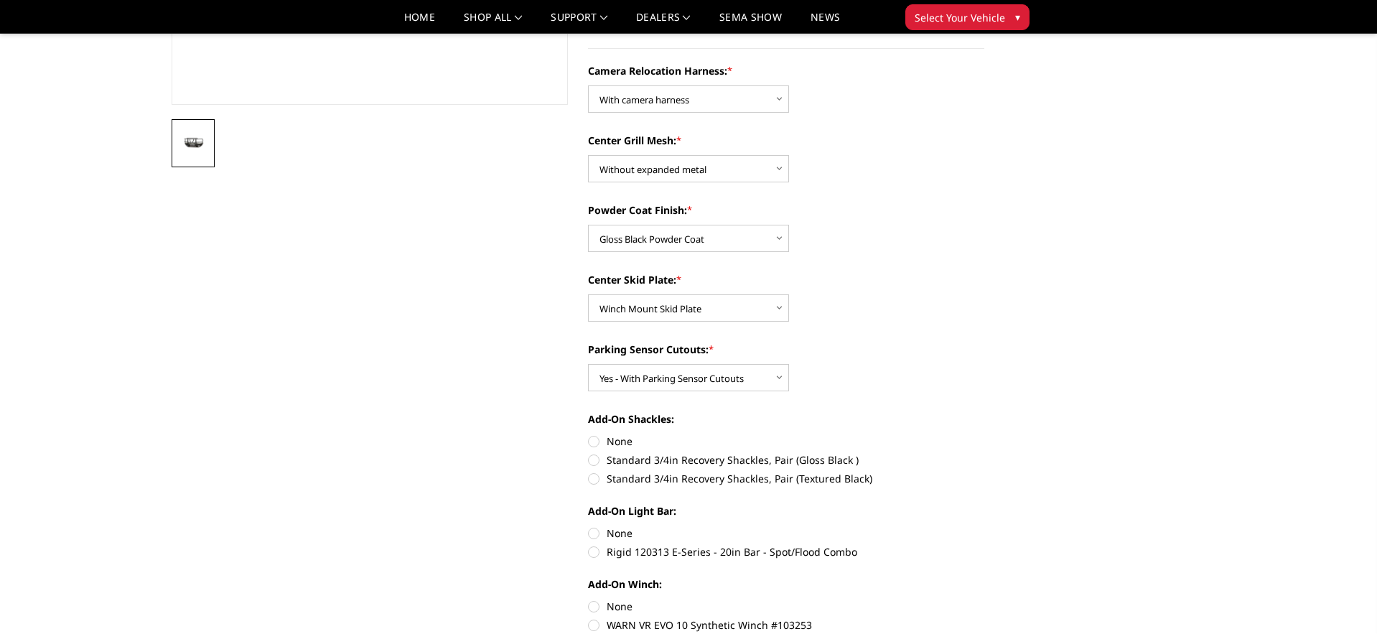
click at [598, 459] on label "Standard 3/4in Recovery Shackles, Pair (Gloss Black )" at bounding box center [786, 459] width 396 height 15
click at [985, 434] on input "Standard 3/4in Recovery Shackles, Pair (Gloss Black )" at bounding box center [985, 434] width 1 height 1
radio input "true"
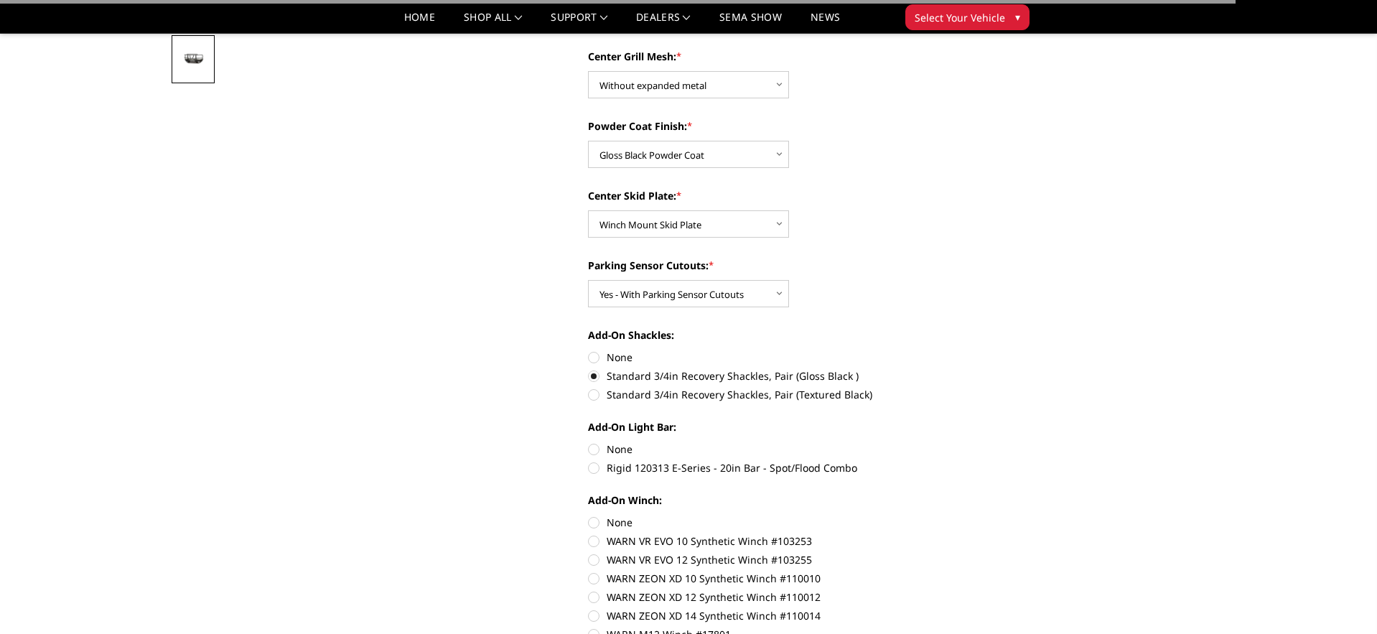
scroll to position [490, 0]
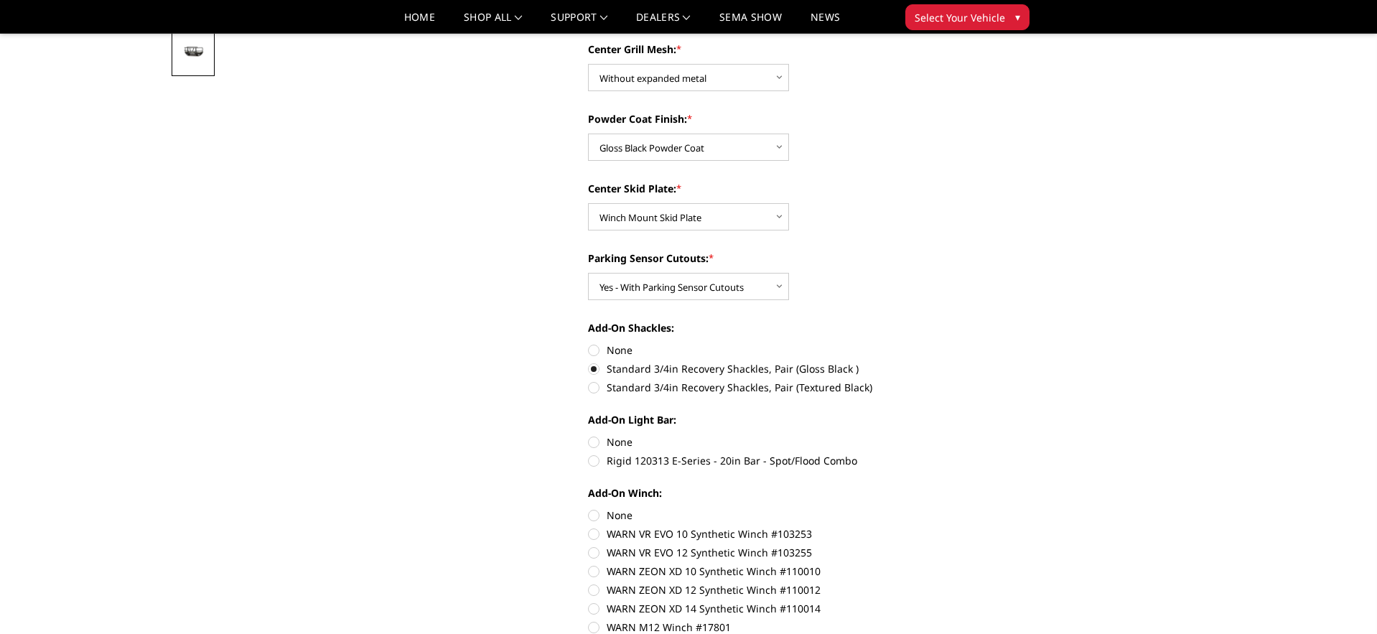
click at [598, 460] on label "Rigid 120313 E-Series - 20in Bar - Spot/Flood Combo" at bounding box center [786, 460] width 396 height 15
click at [985, 435] on input "Rigid 120313 E-Series - 20in Bar - Spot/Flood Combo" at bounding box center [985, 434] width 1 height 1
radio input "true"
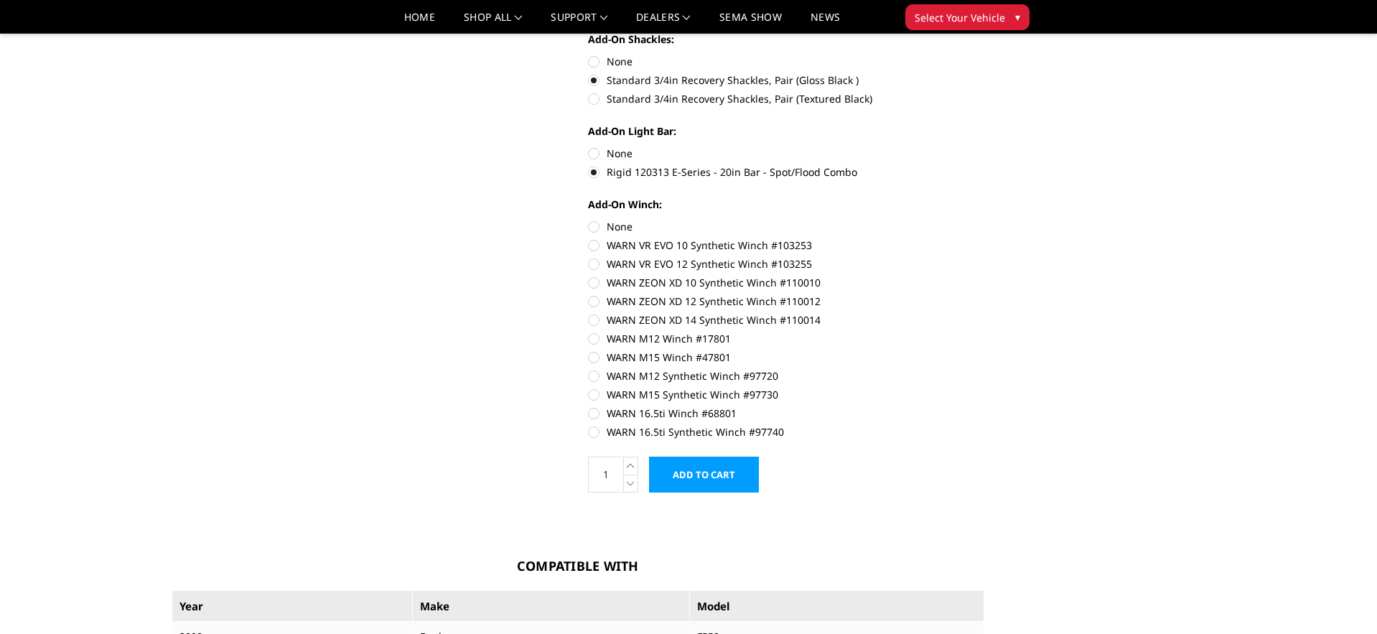
scroll to position [782, 0]
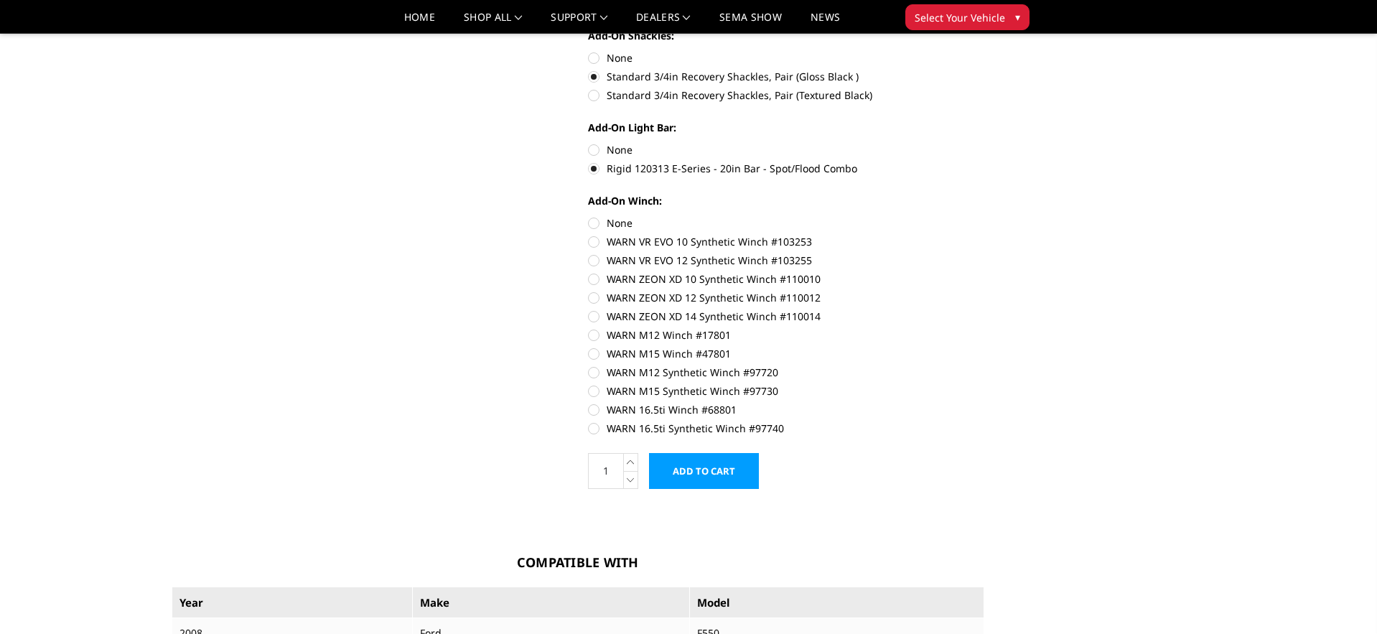
click at [590, 222] on label "None" at bounding box center [786, 222] width 396 height 15
click at [589, 216] on input "None" at bounding box center [588, 215] width 1 height 1
radio input "true"
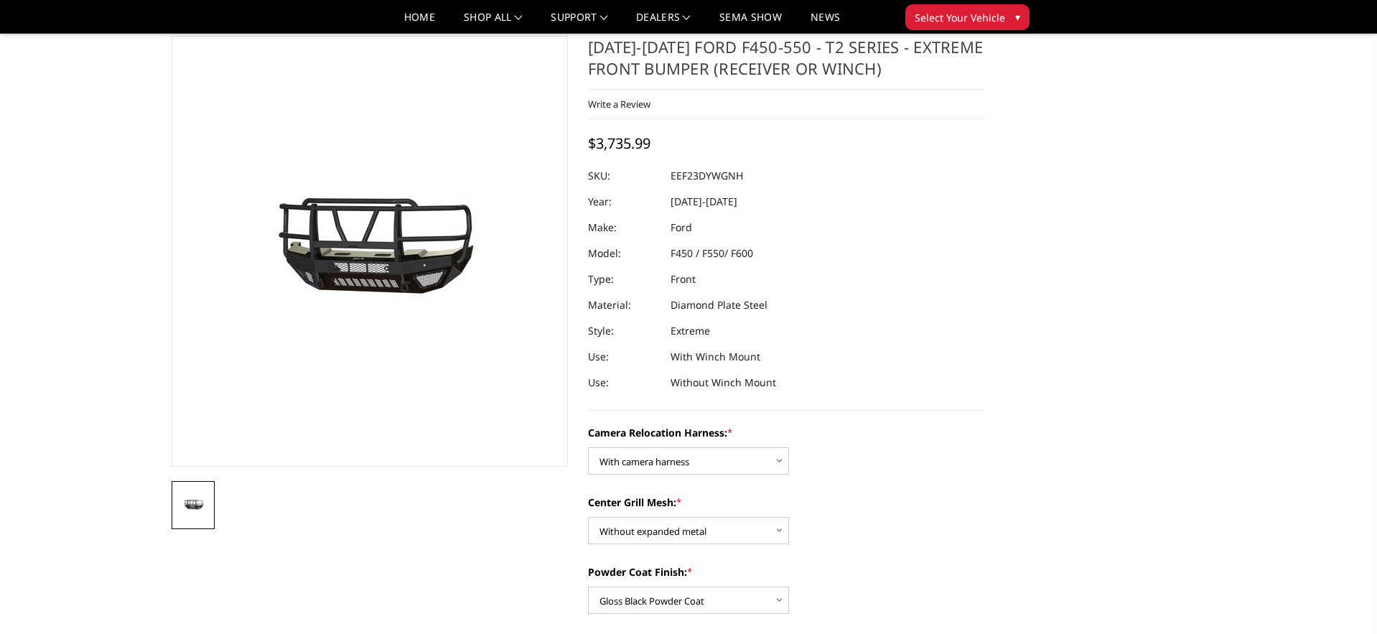
scroll to position [0, 0]
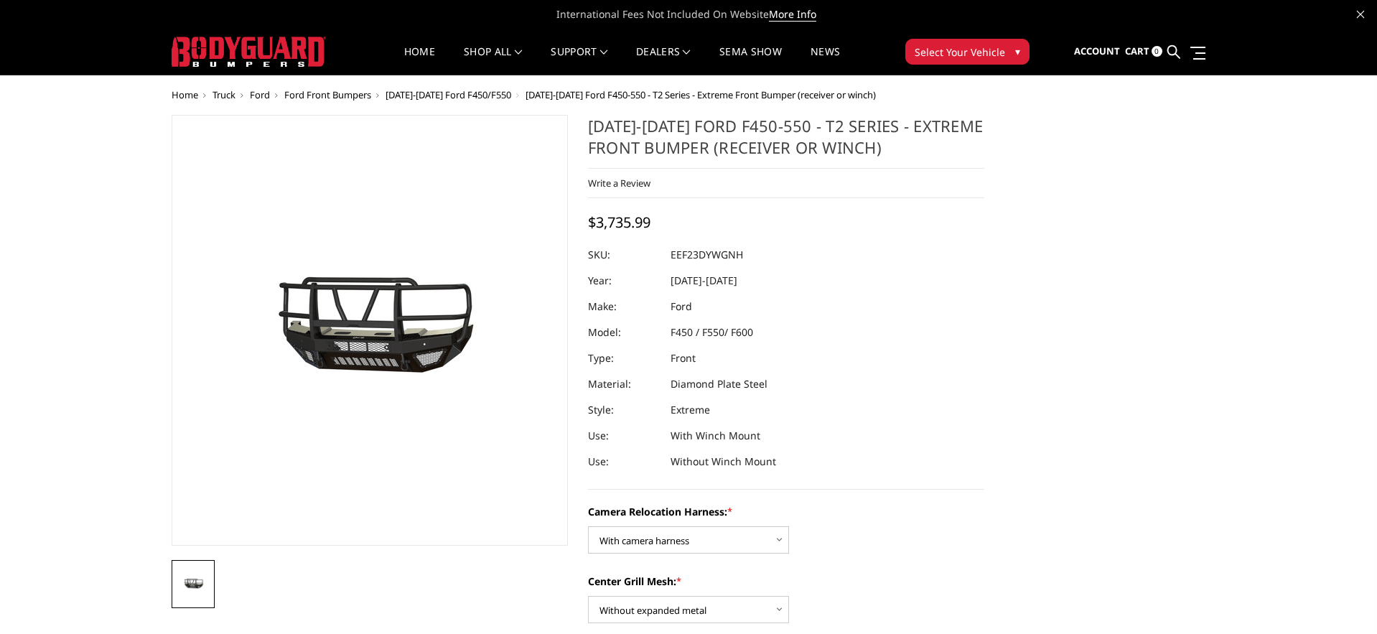
click at [266, 94] on span "Ford" at bounding box center [260, 94] width 20 height 13
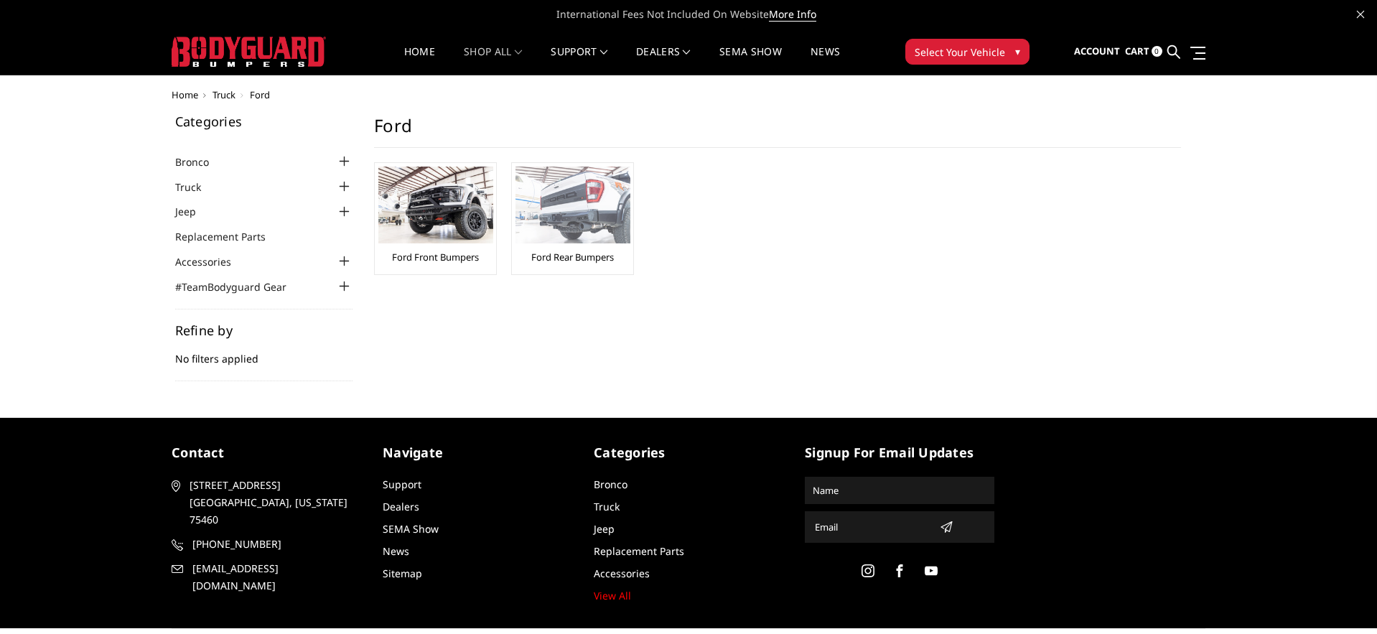
click at [577, 249] on div "Ford Rear Bumpers" at bounding box center [573, 219] width 114 height 104
click at [580, 258] on link "Ford Rear Bumpers" at bounding box center [572, 257] width 83 height 13
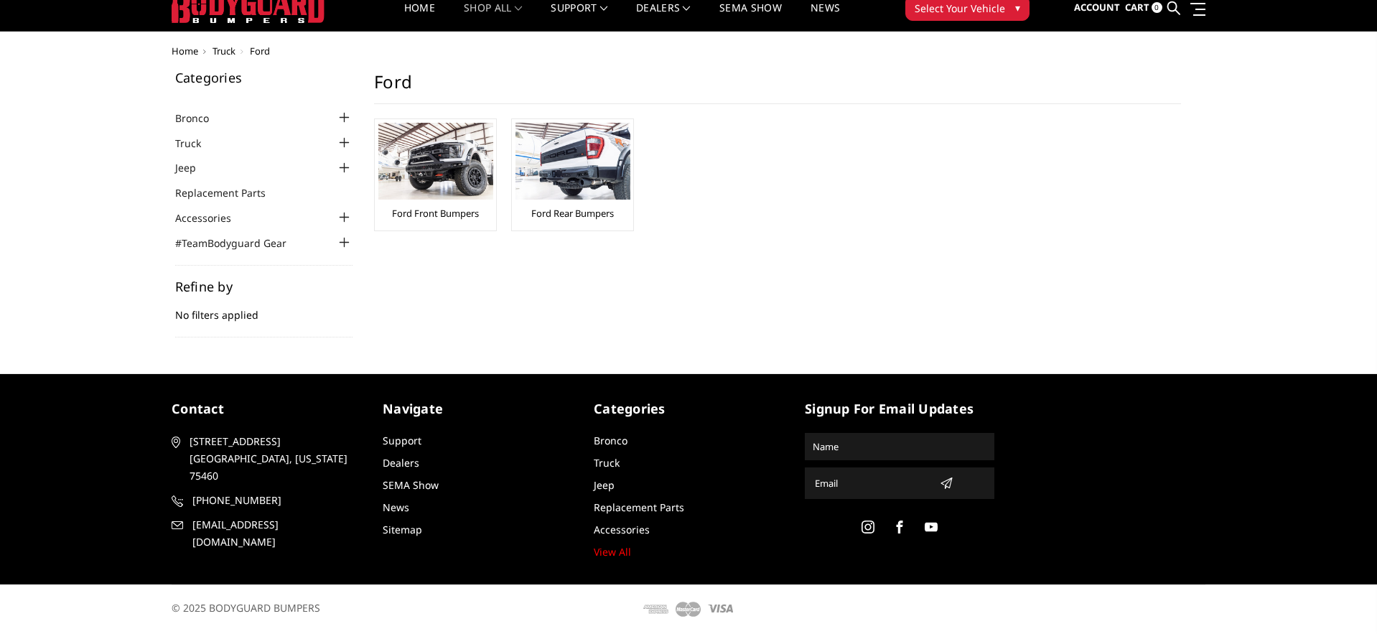
scroll to position [39, 0]
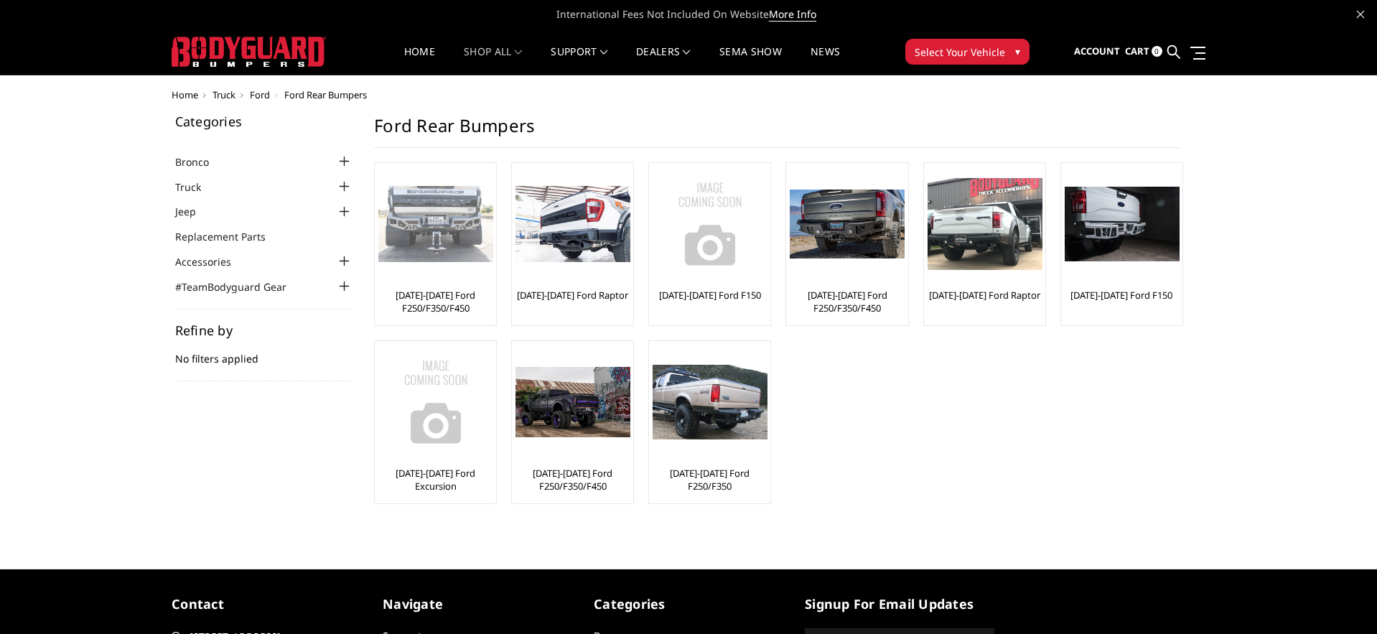
click at [418, 296] on link "[DATE]-[DATE] Ford F250/F350/F450" at bounding box center [435, 302] width 114 height 26
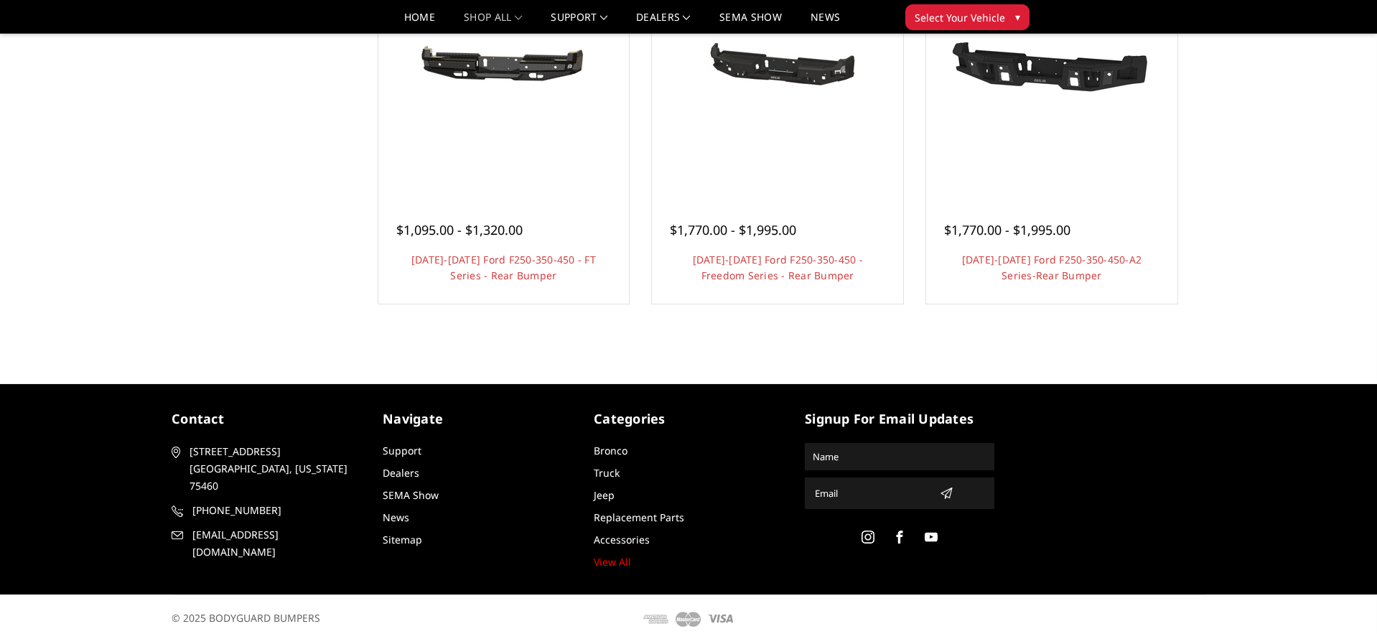
scroll to position [328, 0]
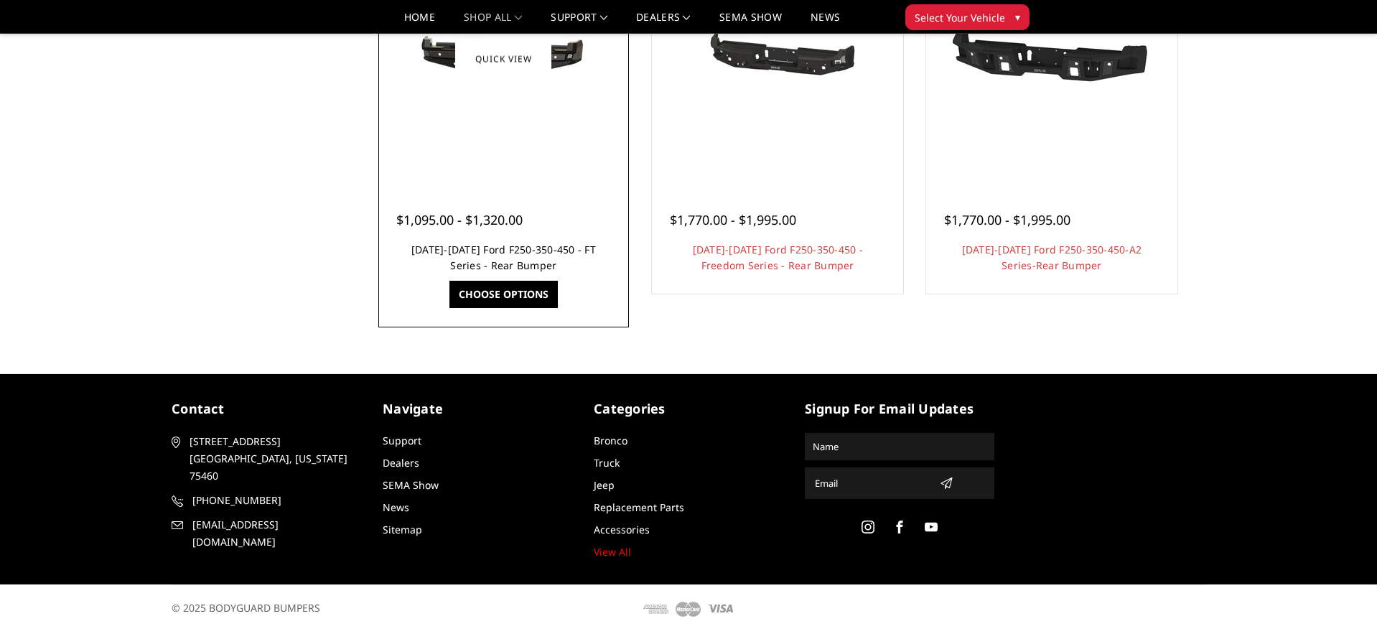
click at [506, 248] on link "2023-2025 Ford F250-350-450 - FT Series - Rear Bumper" at bounding box center [504, 257] width 185 height 29
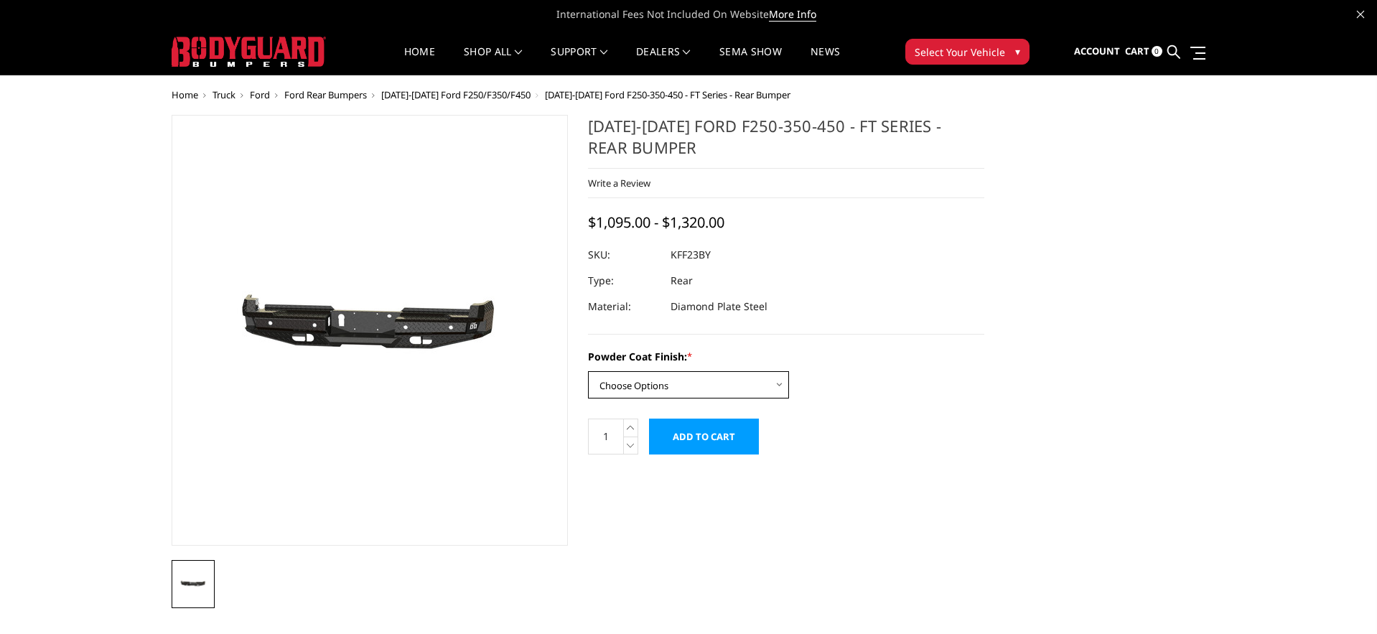
click at [699, 378] on select "Choose Options Bare Metal Gloss Black Powder Coat Textured Black Powder Coat" at bounding box center [688, 384] width 201 height 27
select select "3421"
